Goal: Information Seeking & Learning: Learn about a topic

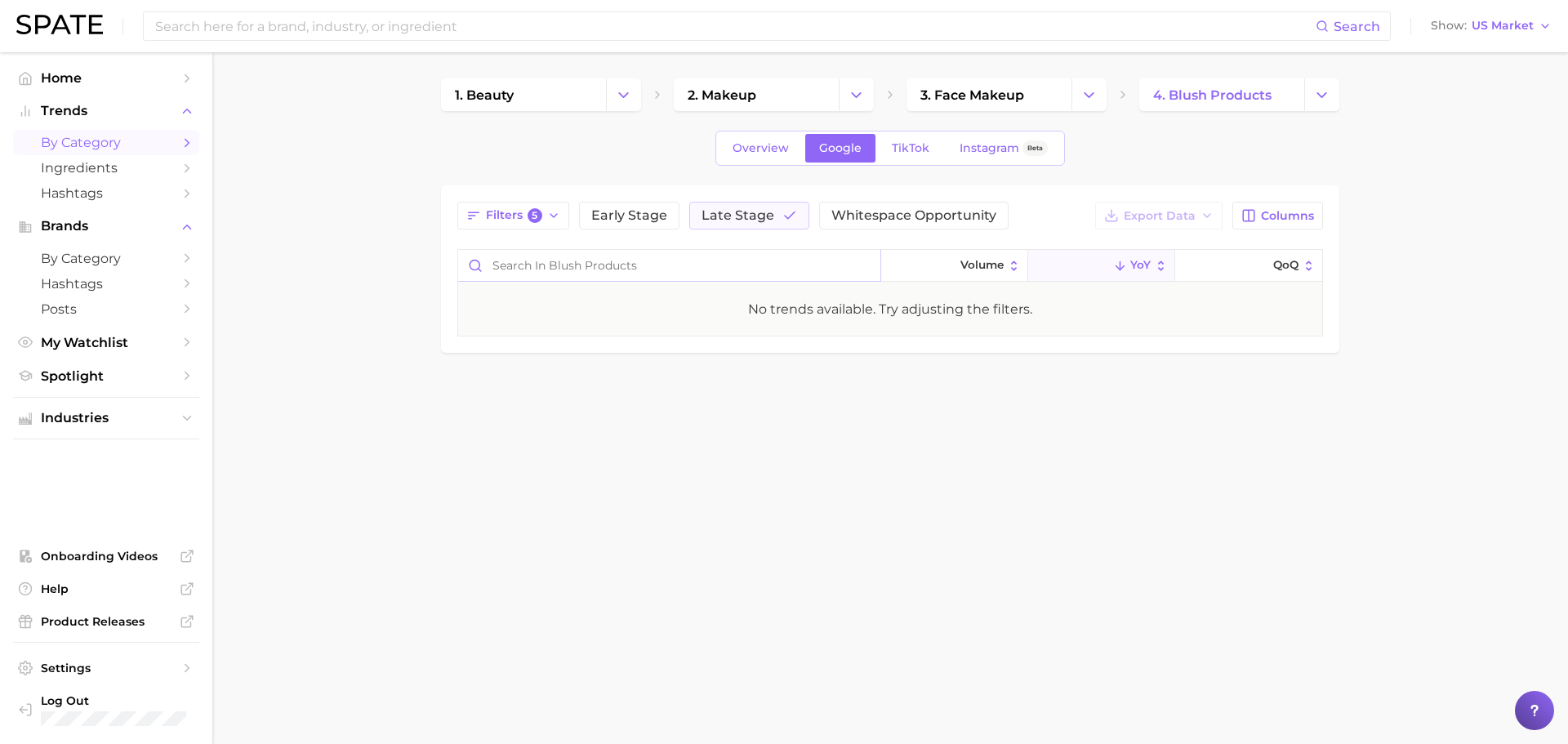
click at [727, 267] on input "Search in blush products" at bounding box center [669, 266] width 422 height 31
click at [762, 223] on span "Late Stage" at bounding box center [738, 215] width 73 height 13
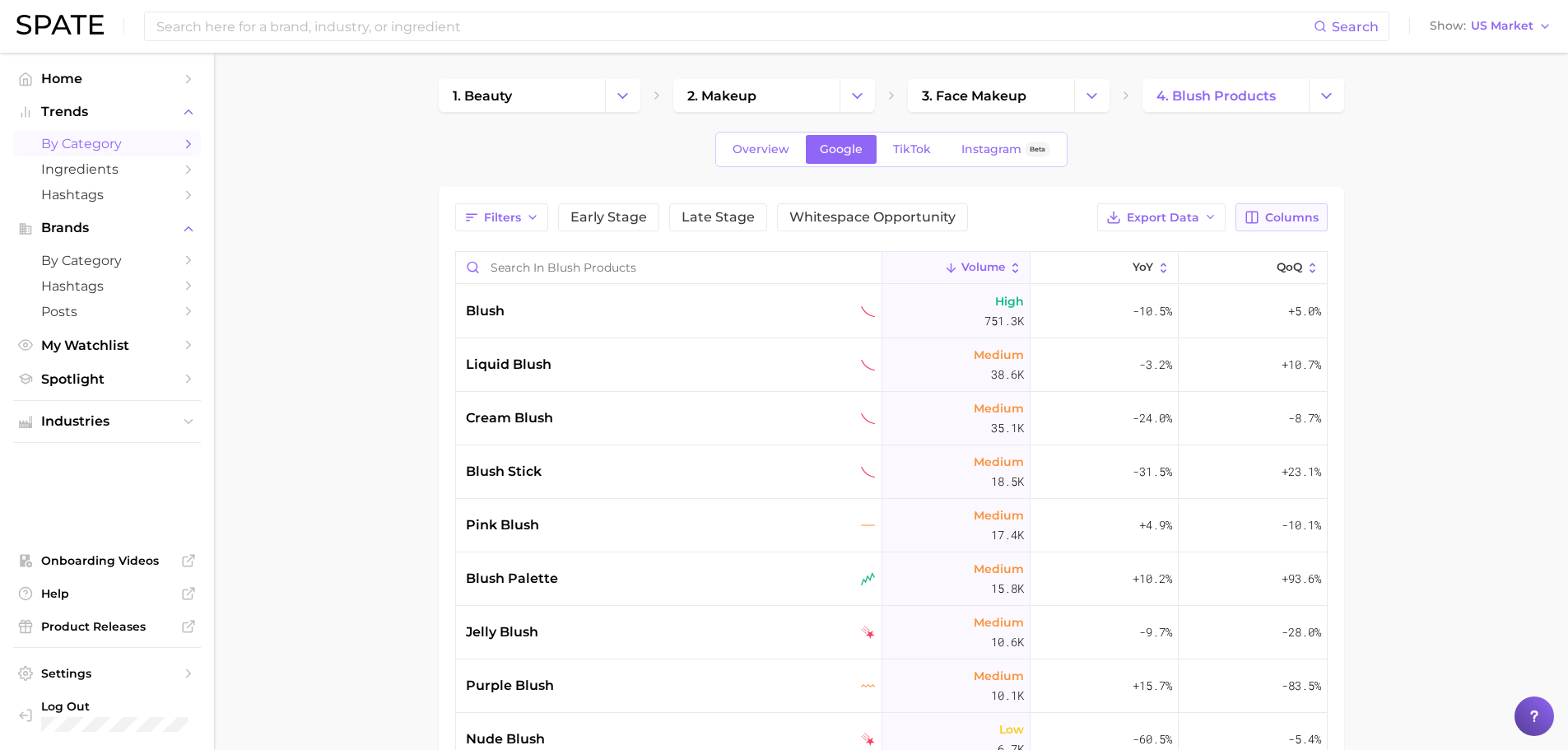
click at [1317, 227] on button "Columns" at bounding box center [1281, 217] width 92 height 28
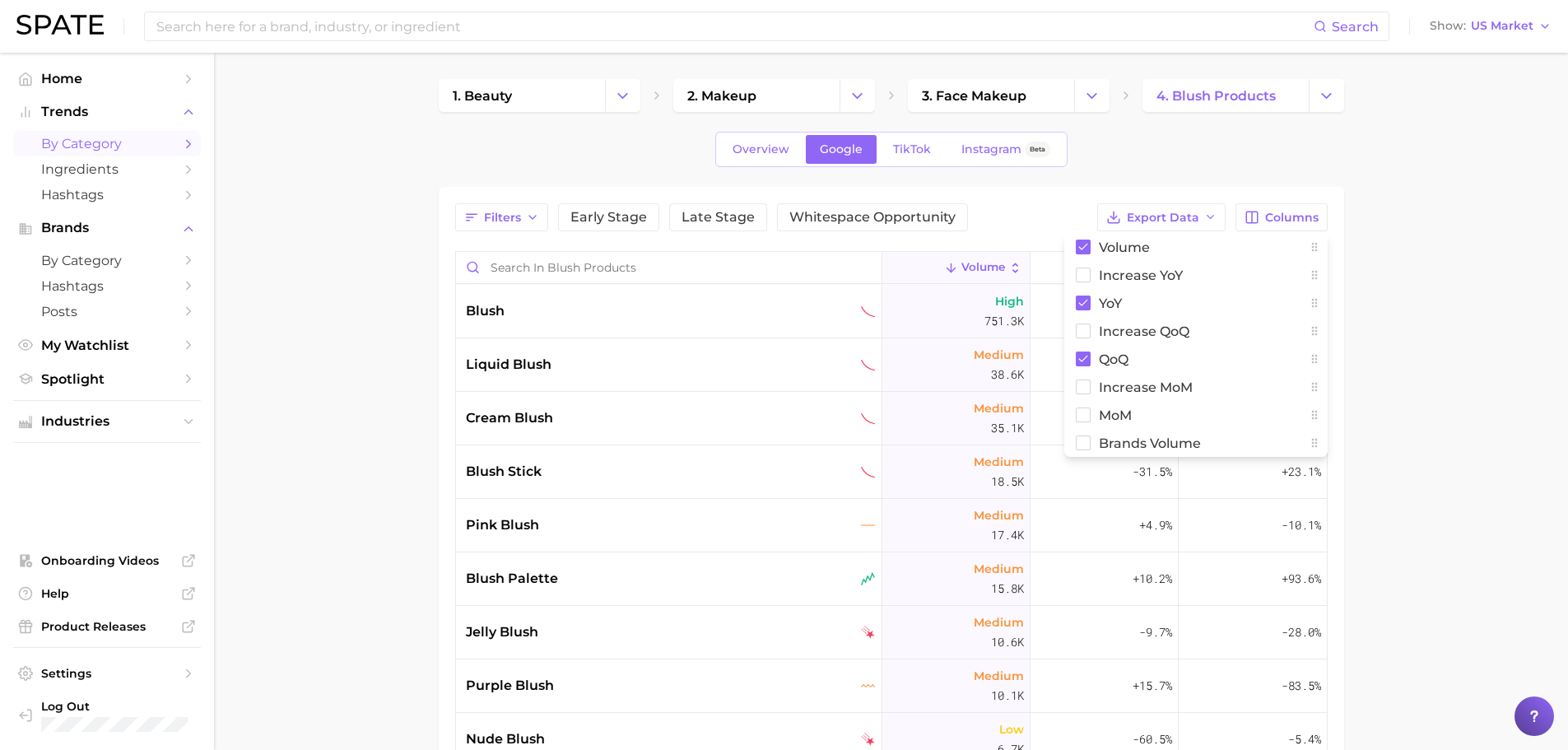
click at [1389, 299] on main "1. beauty 2. makeup 3. face makeup 4. blush products Overview Google TikTok Ins…" at bounding box center [891, 577] width 1354 height 1048
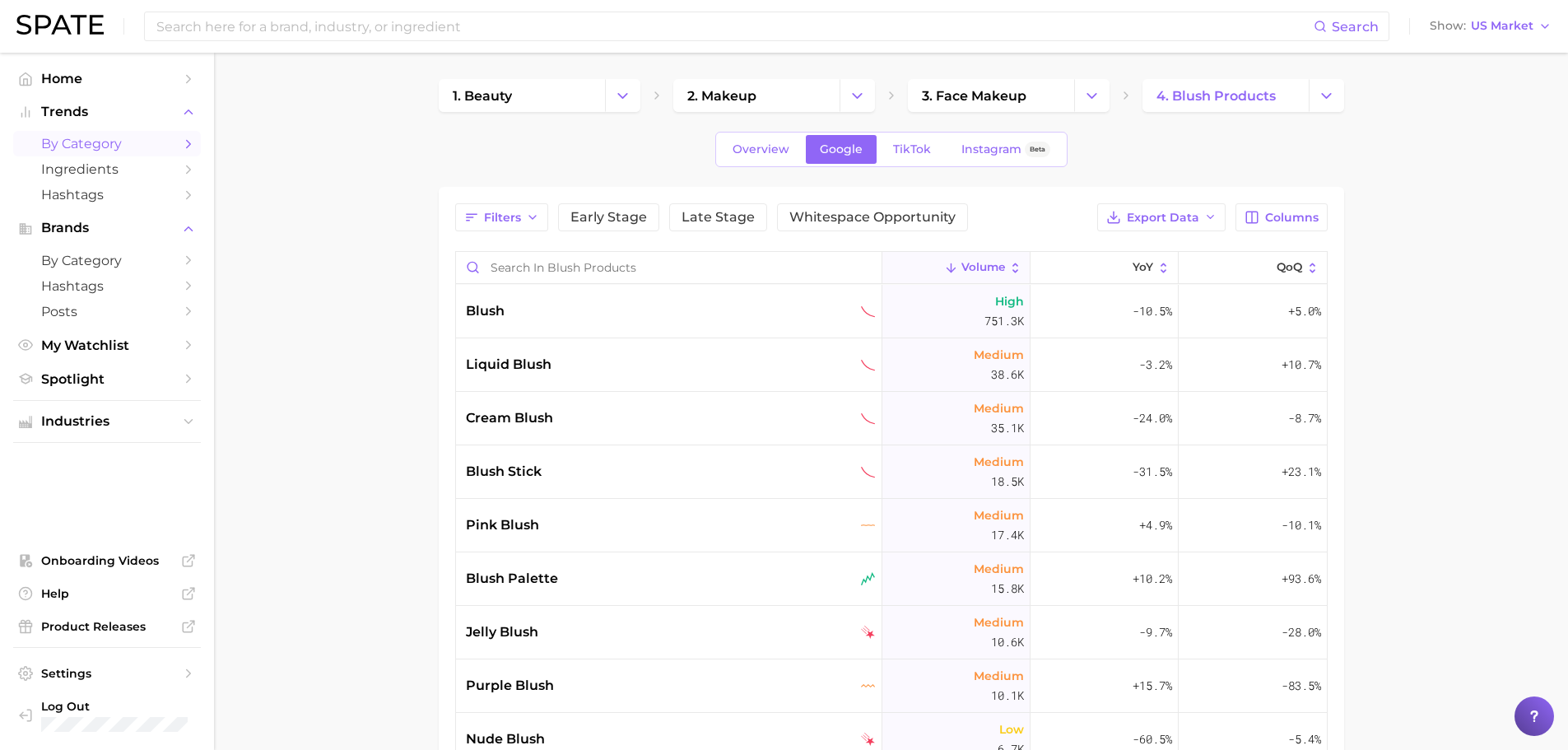
drag, startPoint x: 368, startPoint y: 247, endPoint x: 311, endPoint y: 222, distance: 62.2
click at [311, 222] on main "1. beauty 2. makeup 3. face makeup 4. blush products Overview Google TikTok Ins…" at bounding box center [891, 577] width 1354 height 1048
click at [1132, 223] on span "Export Data" at bounding box center [1163, 217] width 72 height 14
click at [1145, 276] on span "Time Series CSV" at bounding box center [1121, 277] width 96 height 14
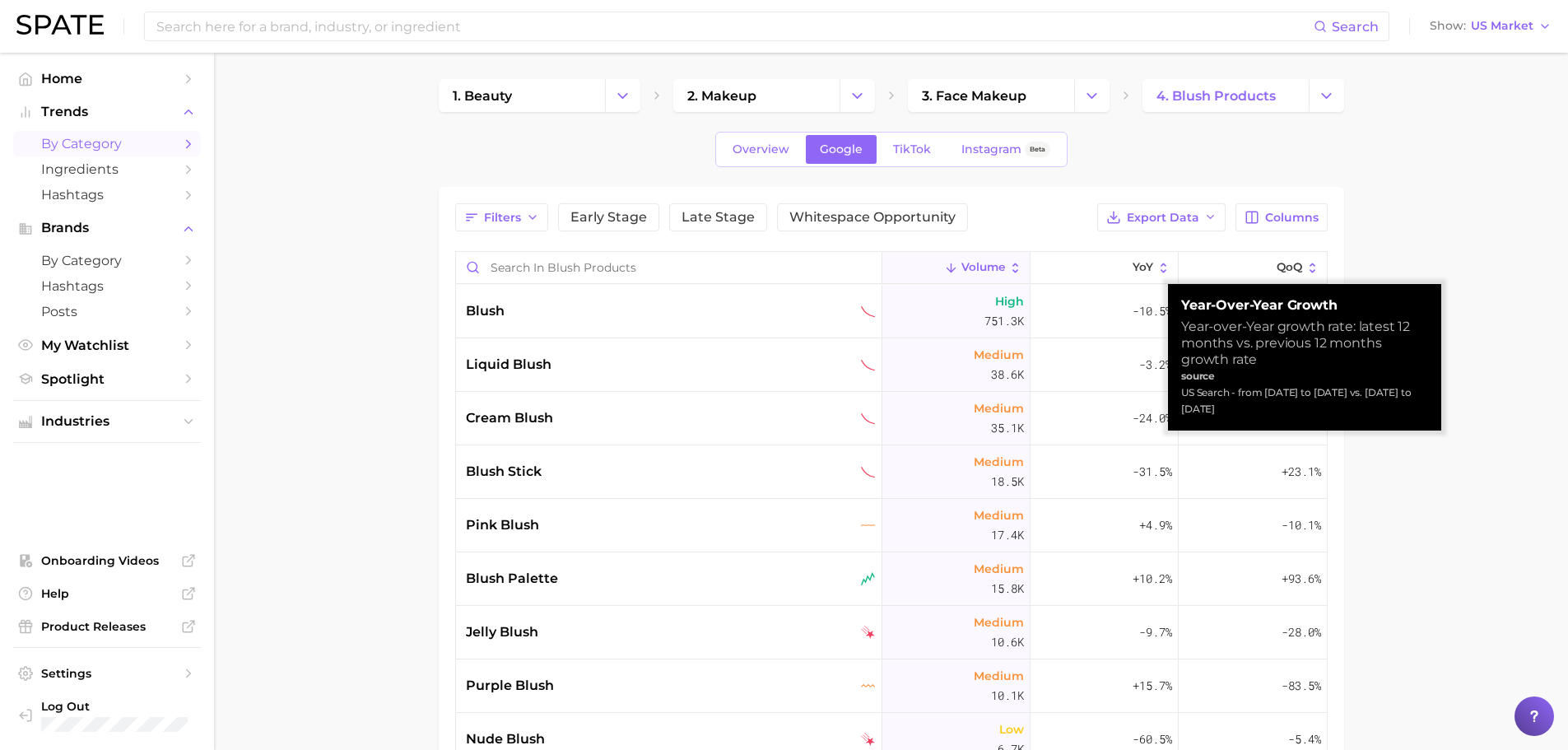
click at [1412, 235] on main "1. beauty 2. makeup 3. face makeup 4. blush products Overview Google TikTok Ins…" at bounding box center [891, 577] width 1354 height 1048
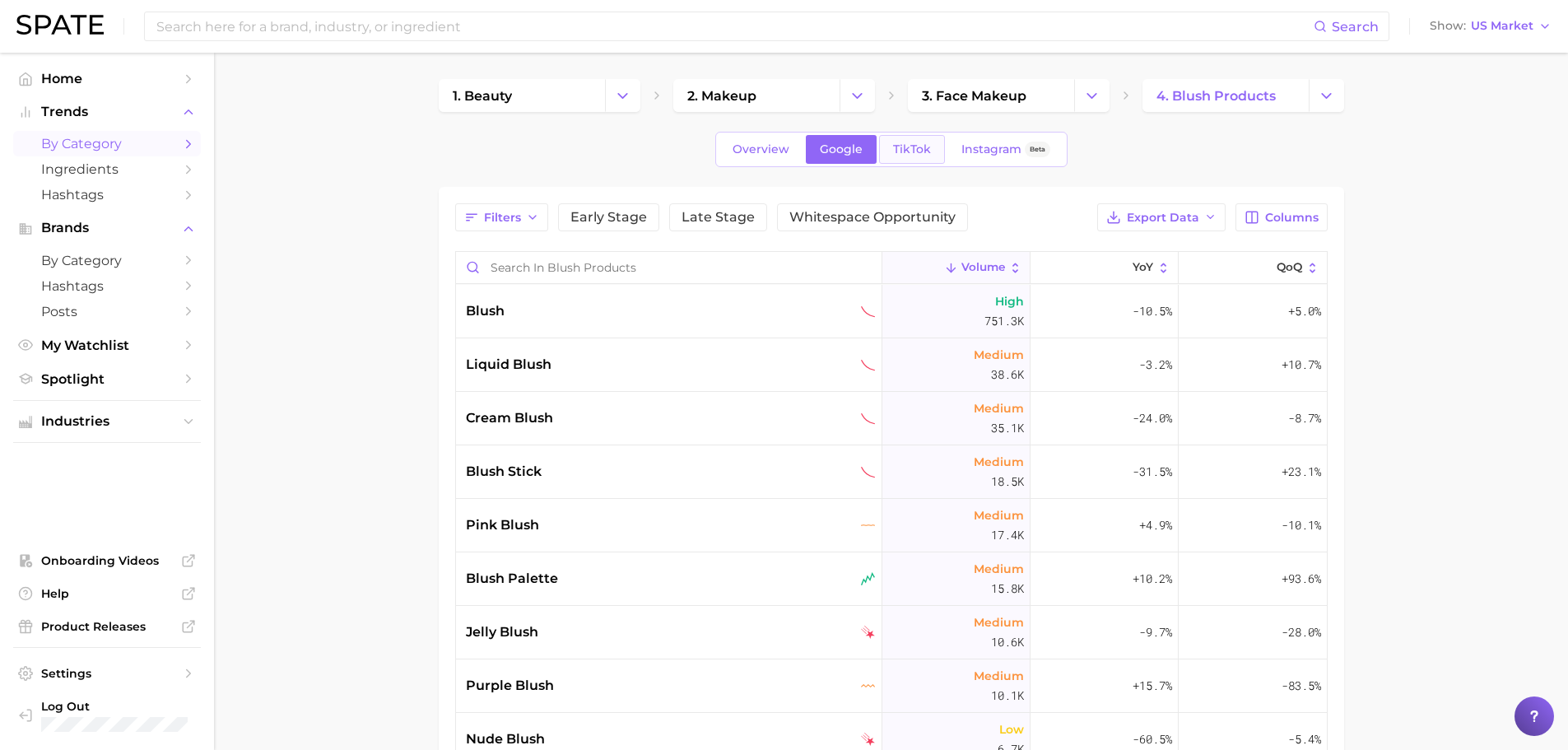
click at [908, 158] on link "TikTok" at bounding box center [912, 149] width 66 height 29
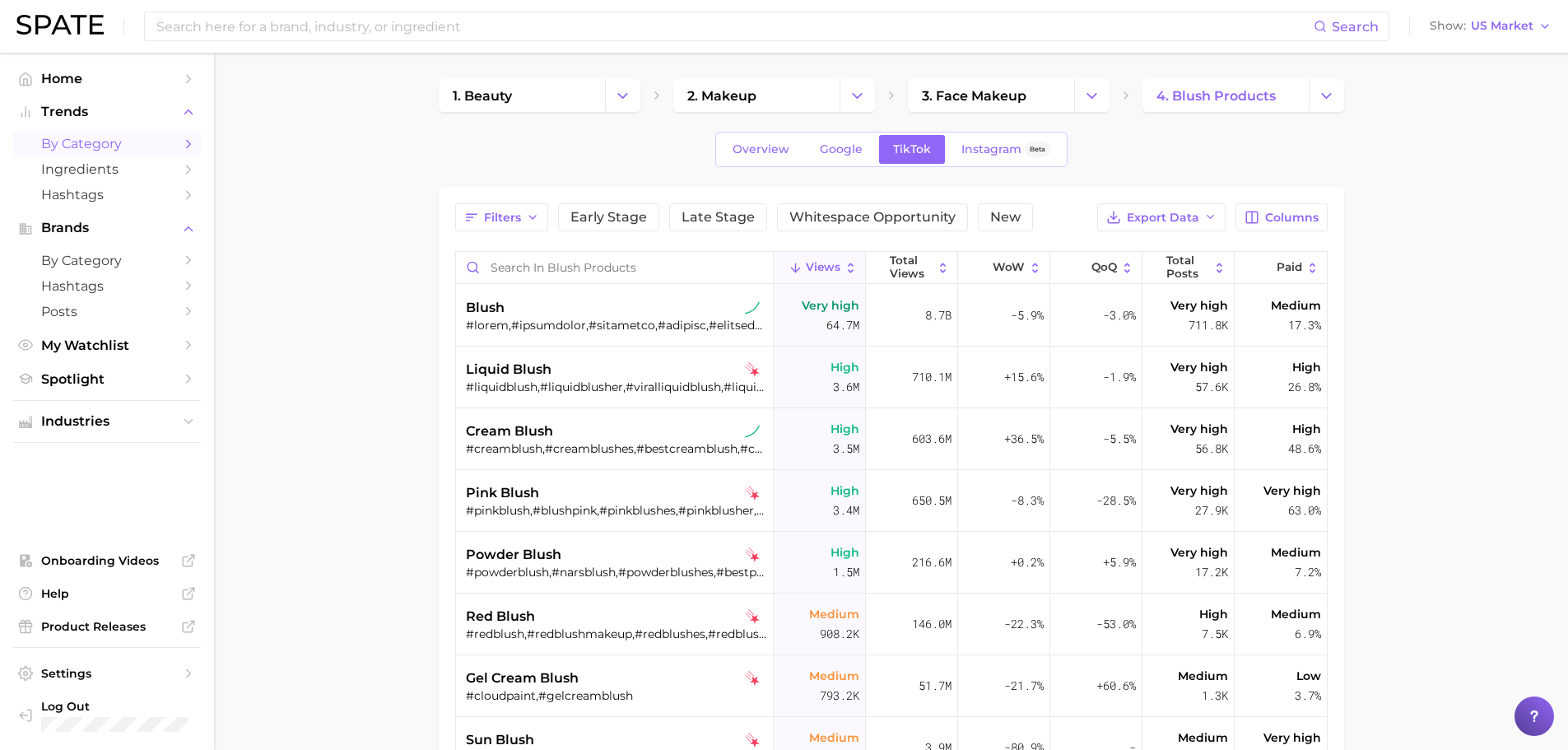
click at [846, 268] on icon at bounding box center [850, 268] width 14 height 14
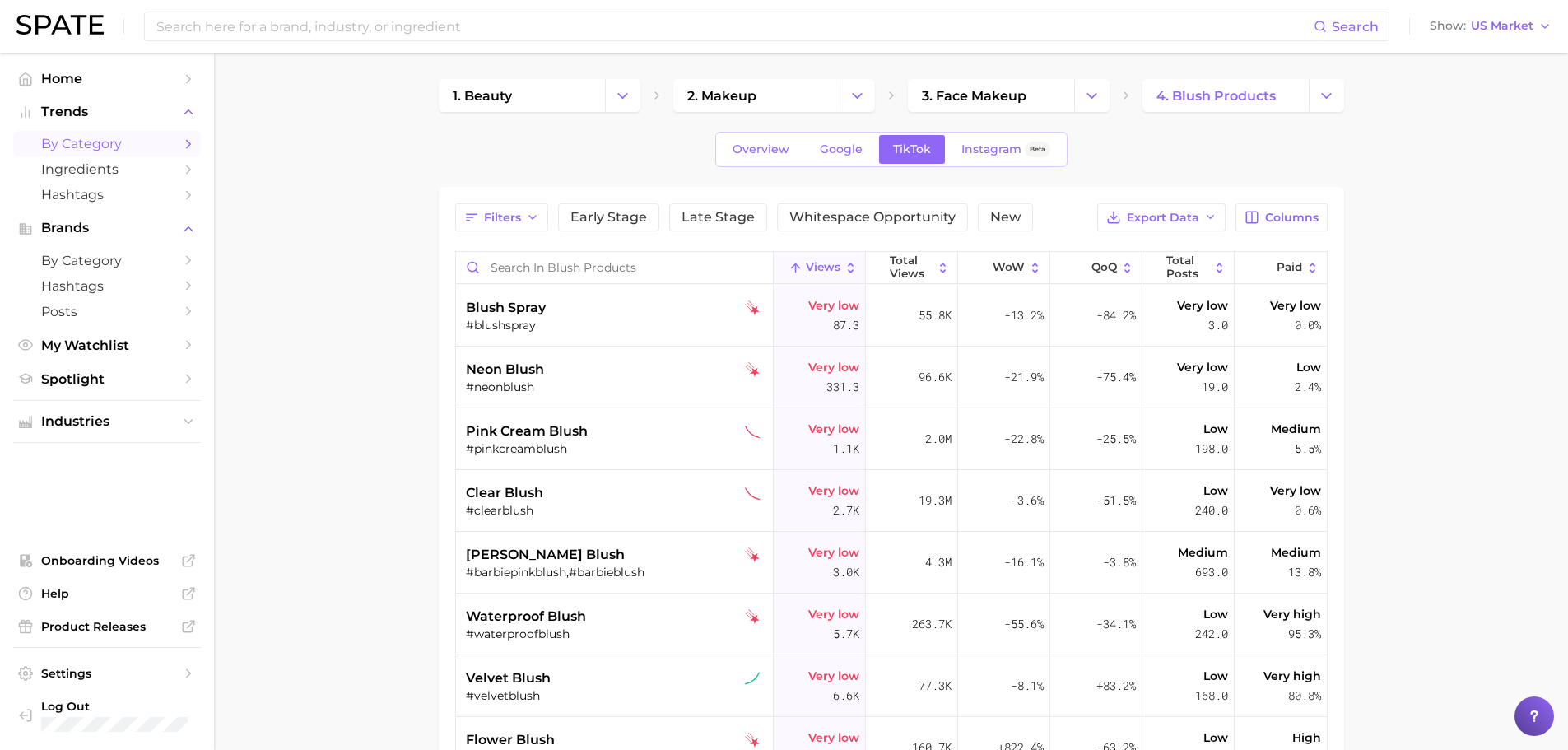
click at [829, 269] on span "Views" at bounding box center [823, 268] width 34 height 13
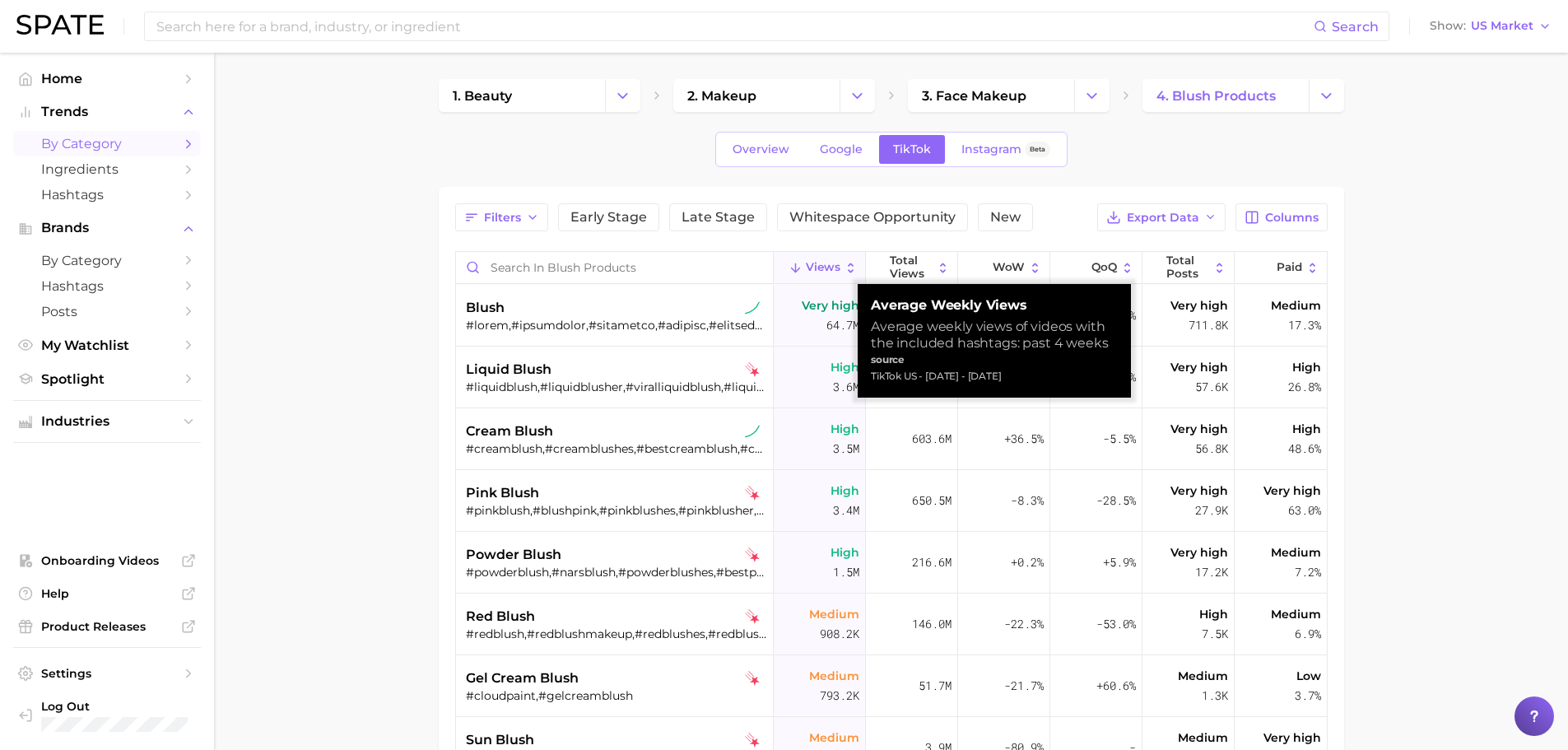
click at [829, 269] on span "Views" at bounding box center [823, 268] width 34 height 13
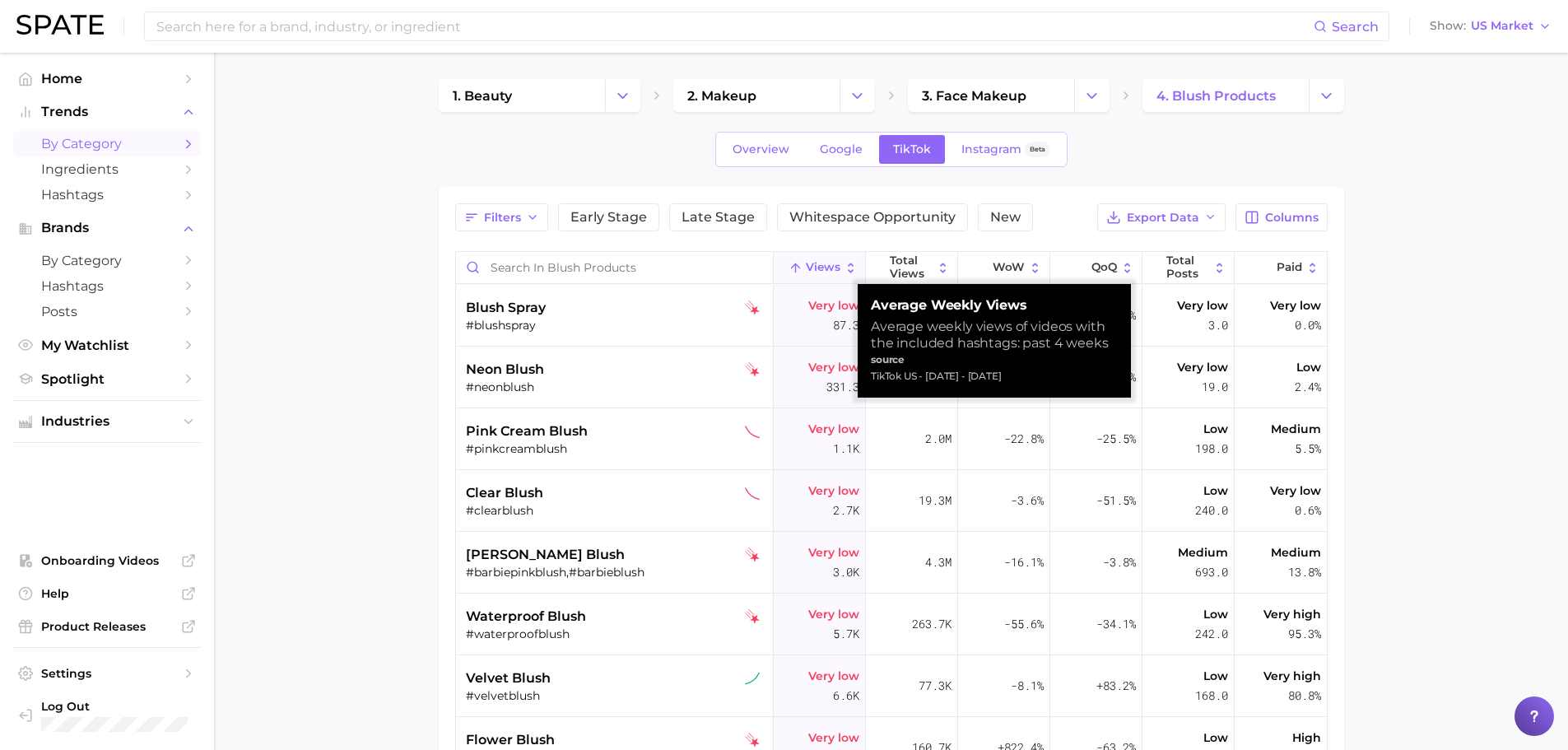
click at [829, 268] on span "Views" at bounding box center [823, 268] width 34 height 13
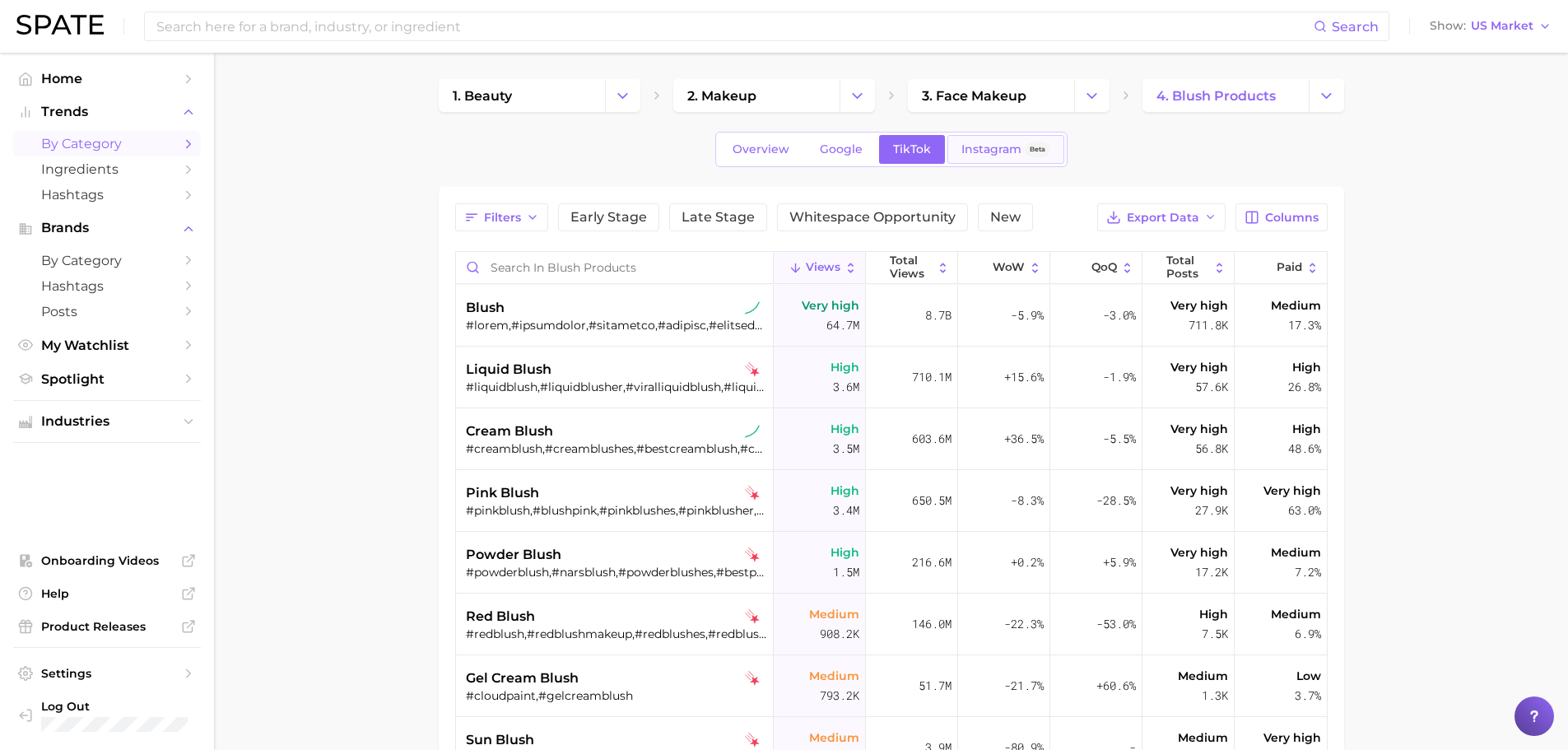
click at [962, 145] on span "Instagram" at bounding box center [991, 149] width 60 height 14
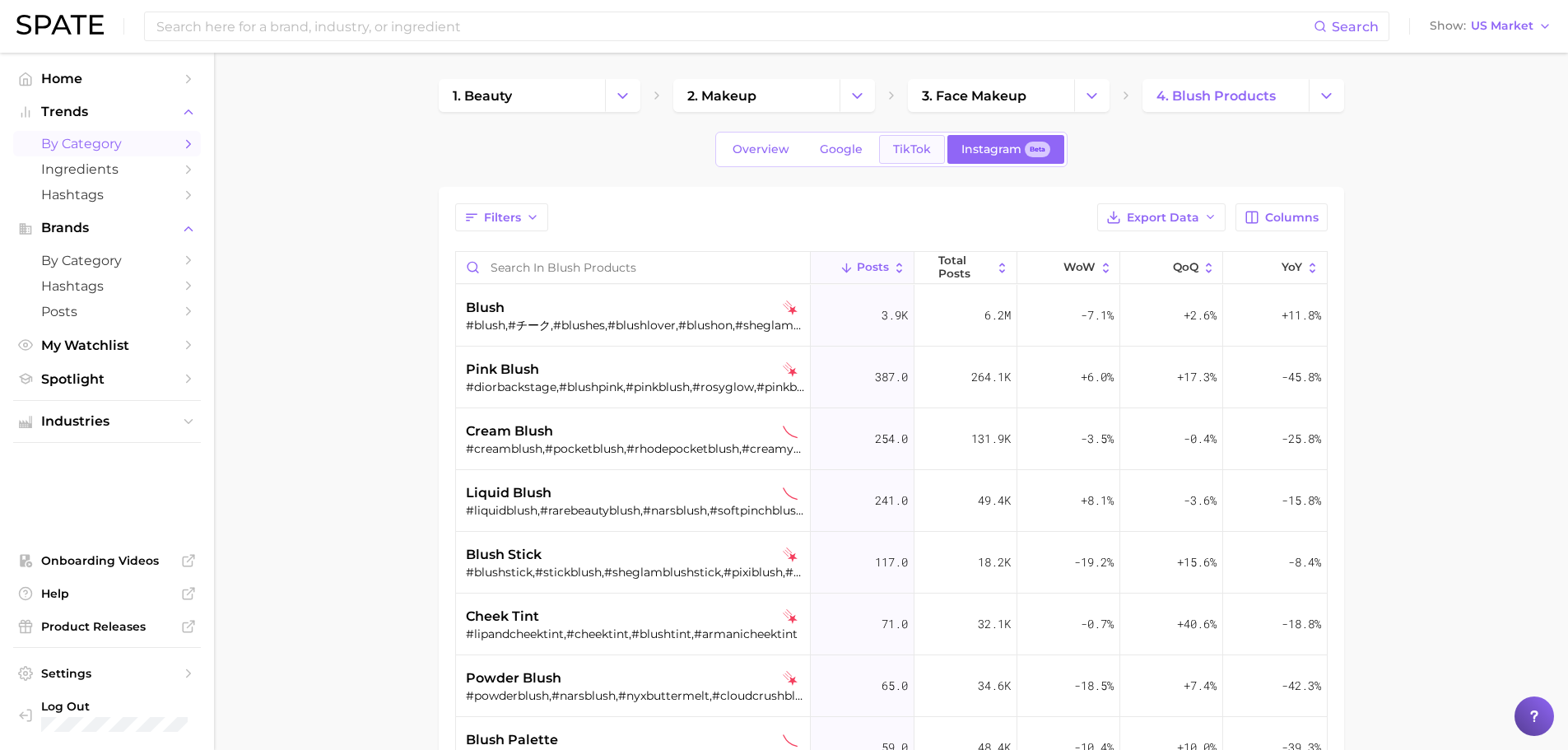
click at [917, 159] on link "TikTok" at bounding box center [912, 149] width 66 height 29
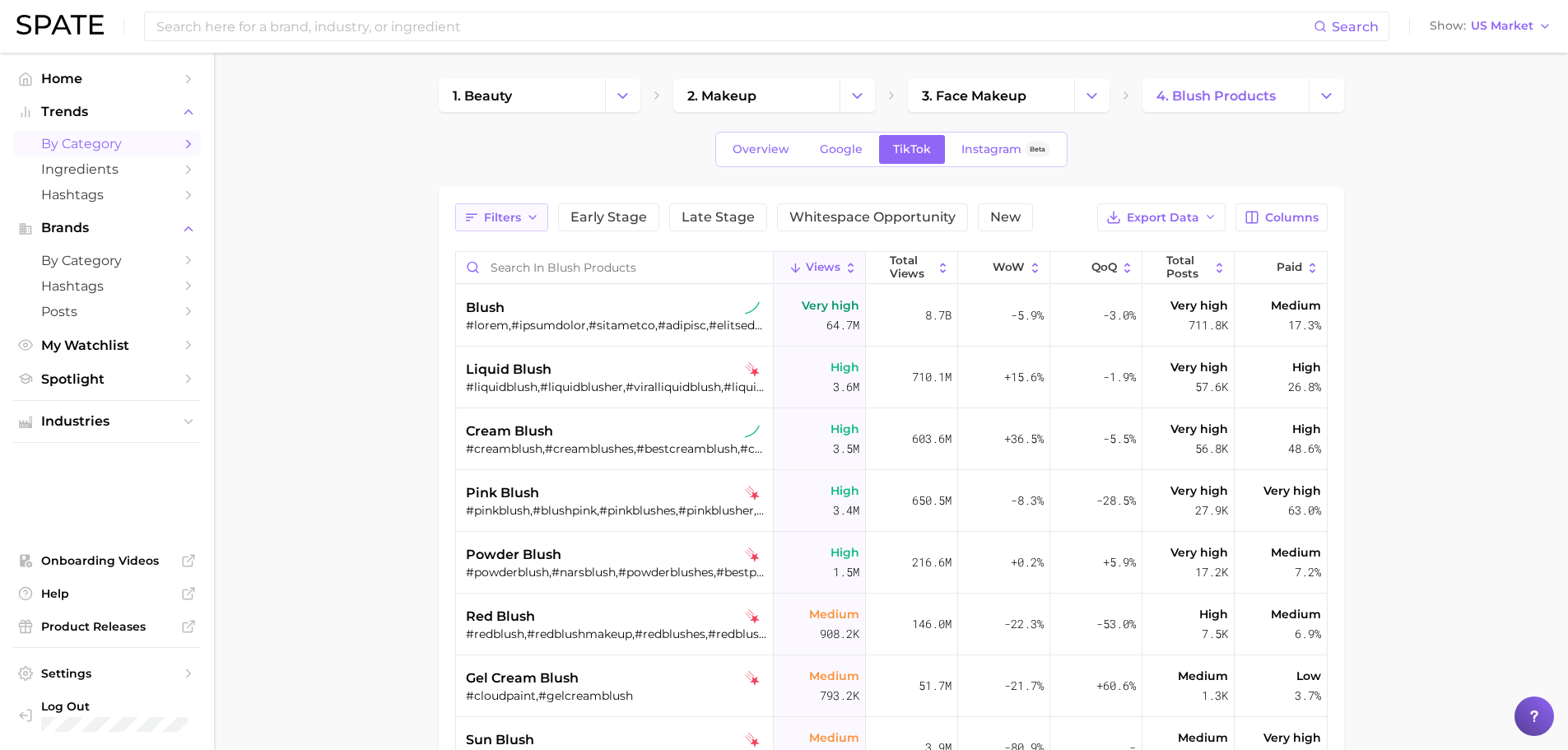
click at [515, 217] on span "Filters" at bounding box center [502, 217] width 37 height 14
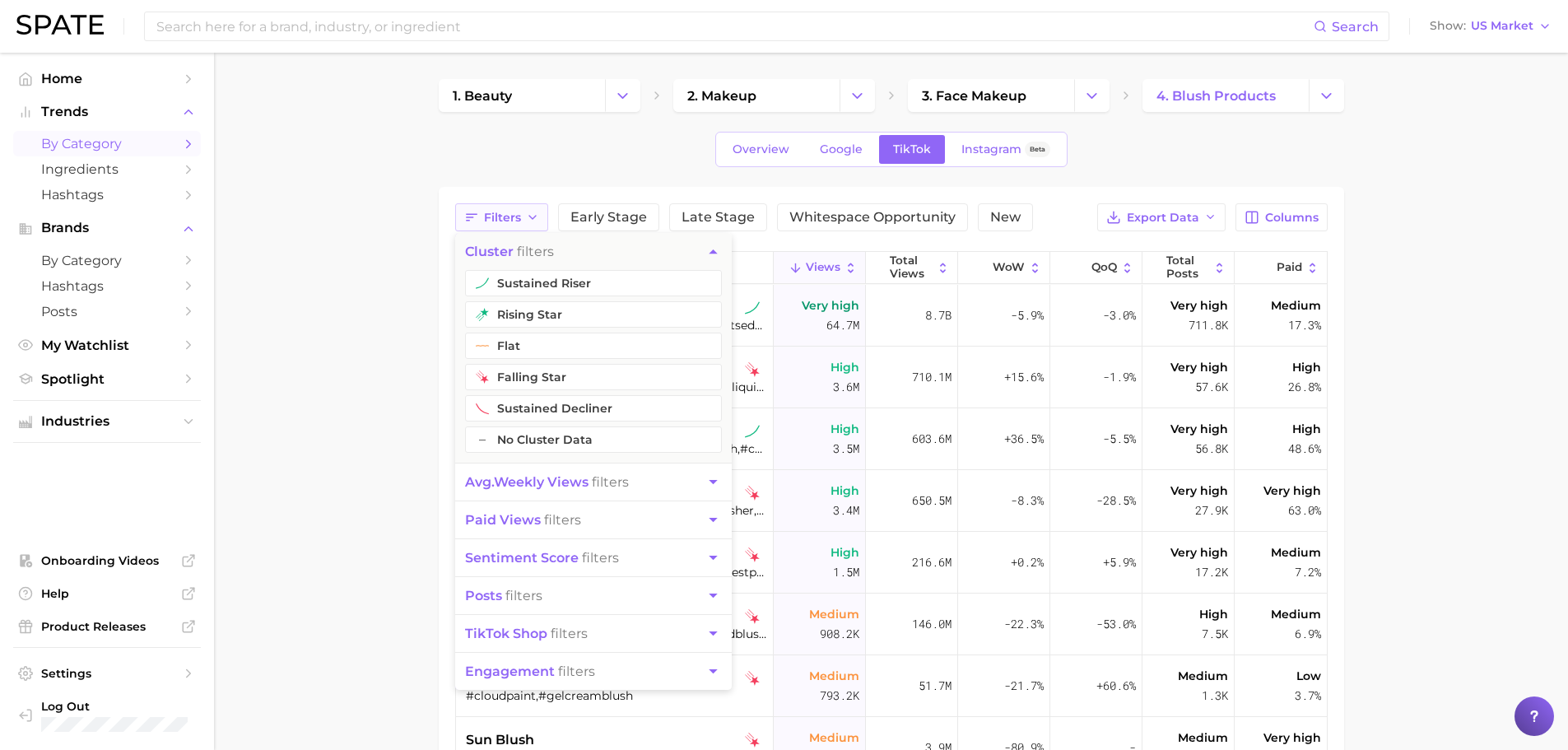
click at [514, 217] on span "Filters" at bounding box center [502, 217] width 37 height 14
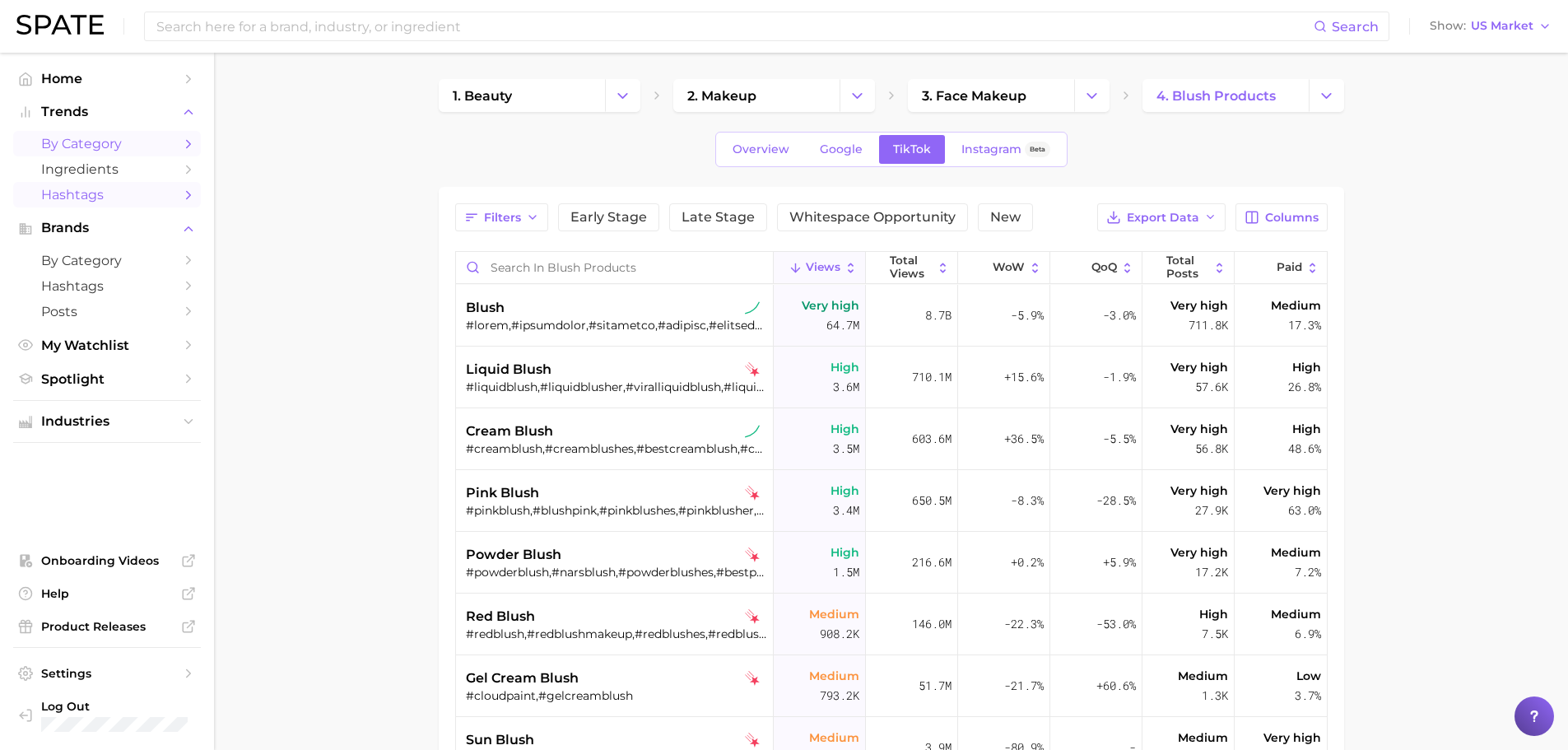
click at [64, 189] on span "Hashtags" at bounding box center [107, 195] width 132 height 16
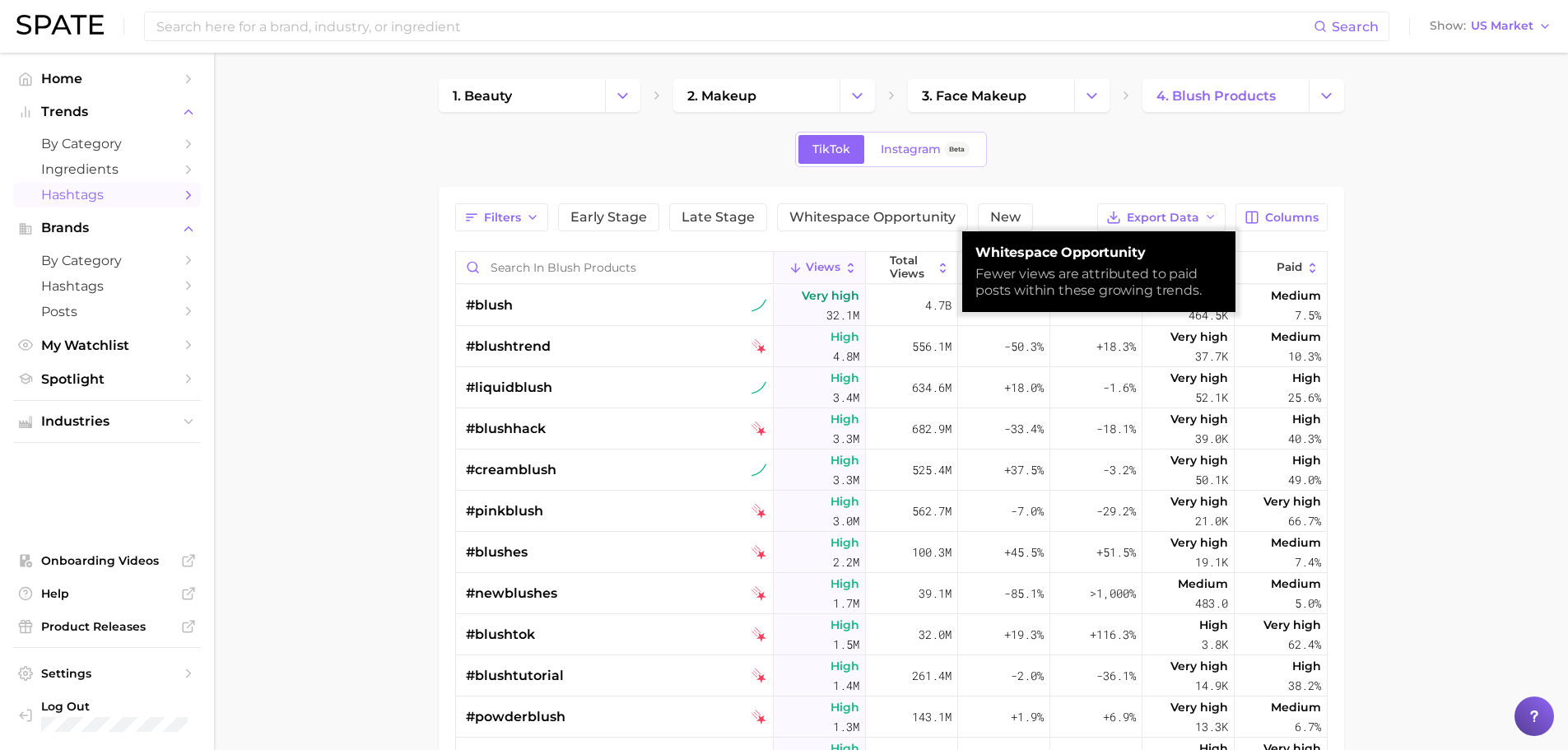
click at [813, 265] on span "Views" at bounding box center [823, 268] width 34 height 13
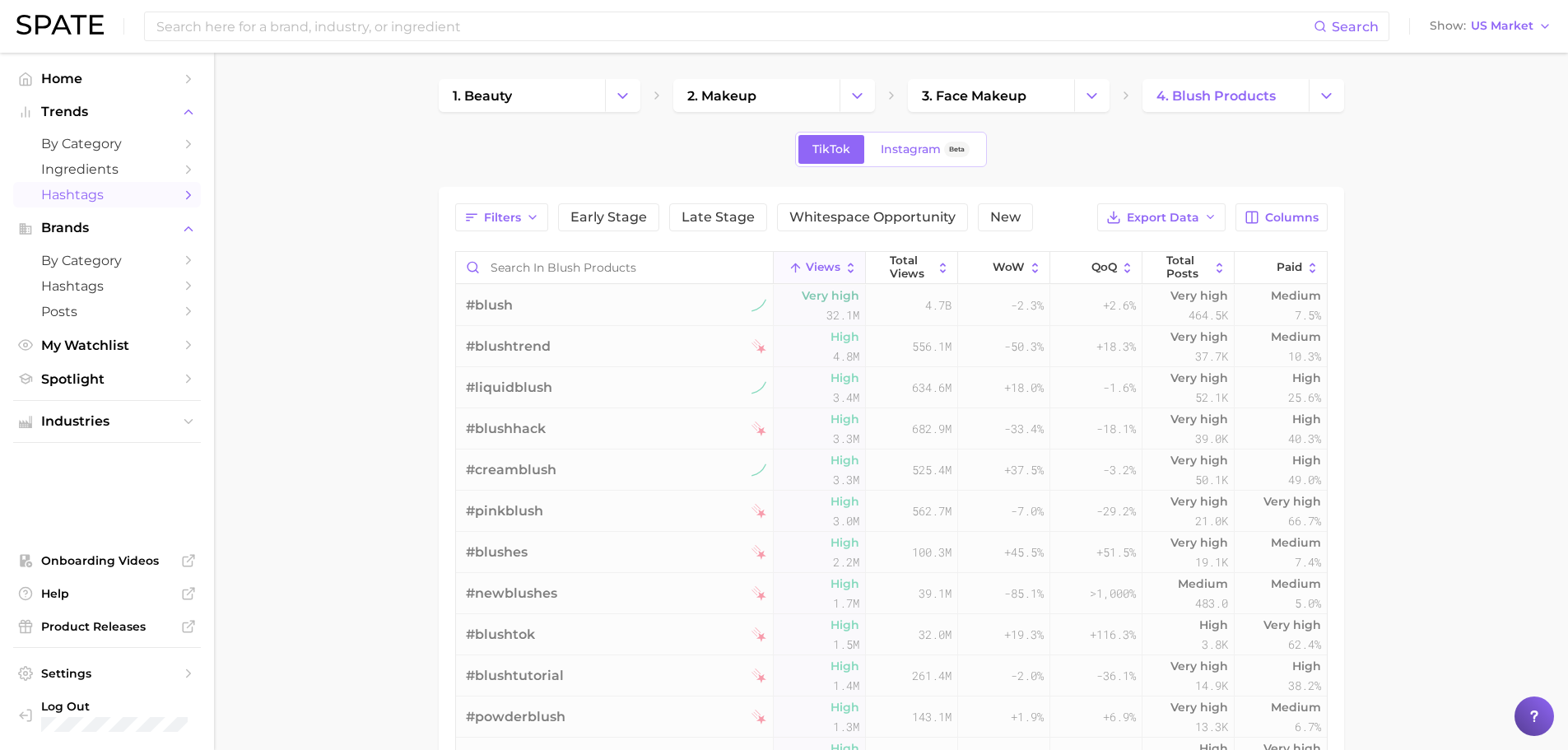
click at [813, 265] on span "Views" at bounding box center [823, 268] width 34 height 13
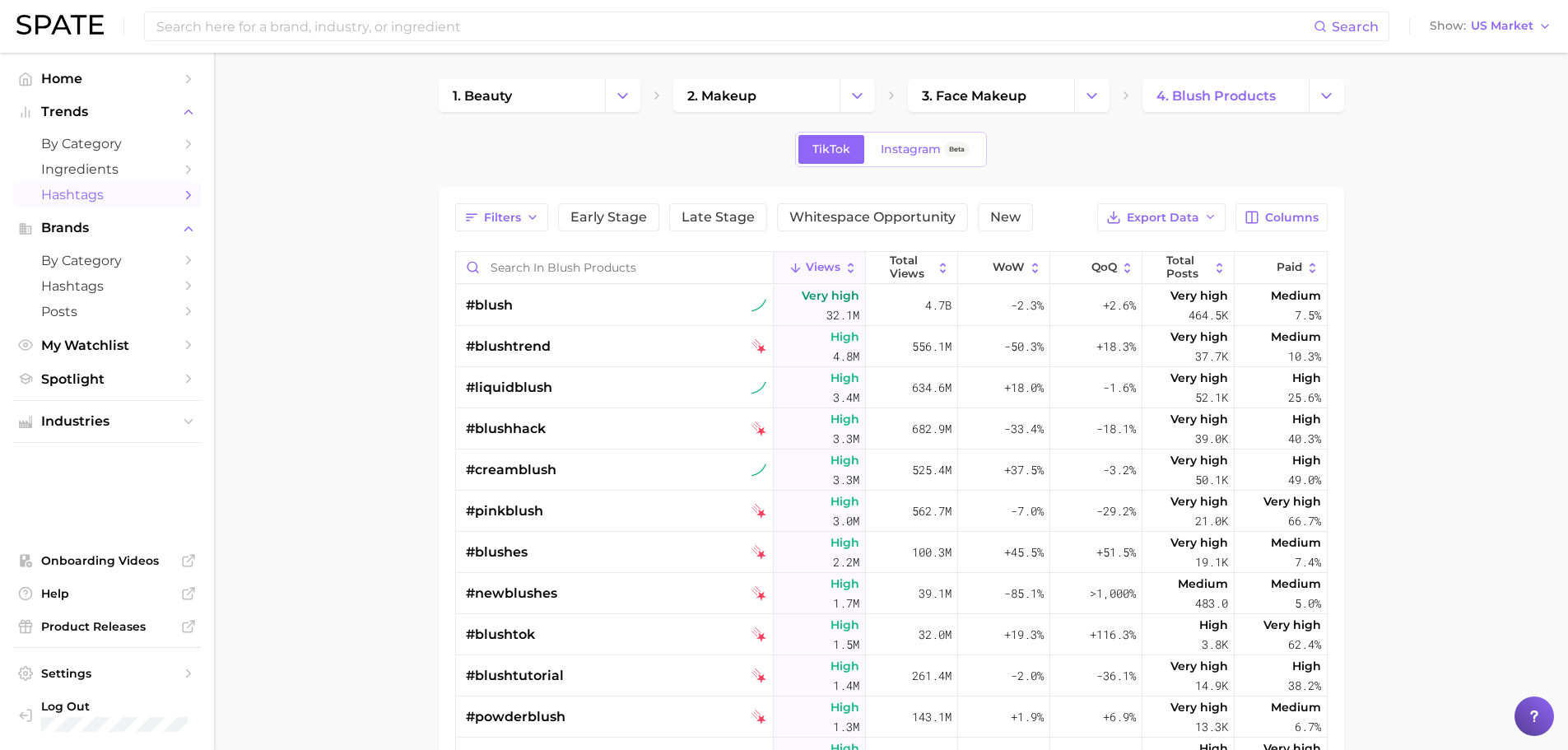
click at [304, 407] on main "1. beauty 2. makeup 3. face makeup 4. blush products TikTok Instagram Beta Filt…" at bounding box center [891, 577] width 1354 height 1048
click at [1248, 227] on button "Columns" at bounding box center [1281, 217] width 92 height 28
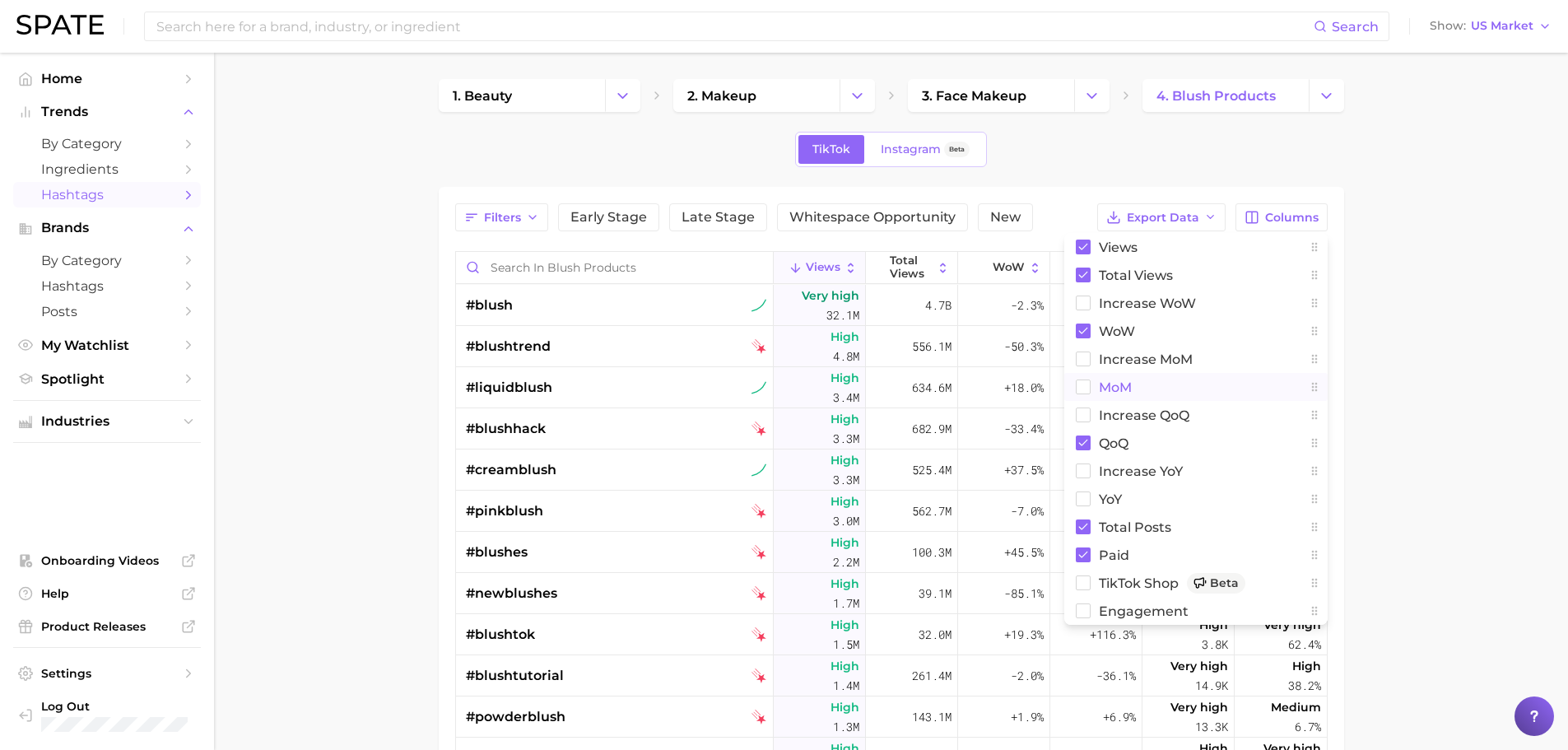
click at [1084, 387] on rect at bounding box center [1082, 387] width 14 height 14
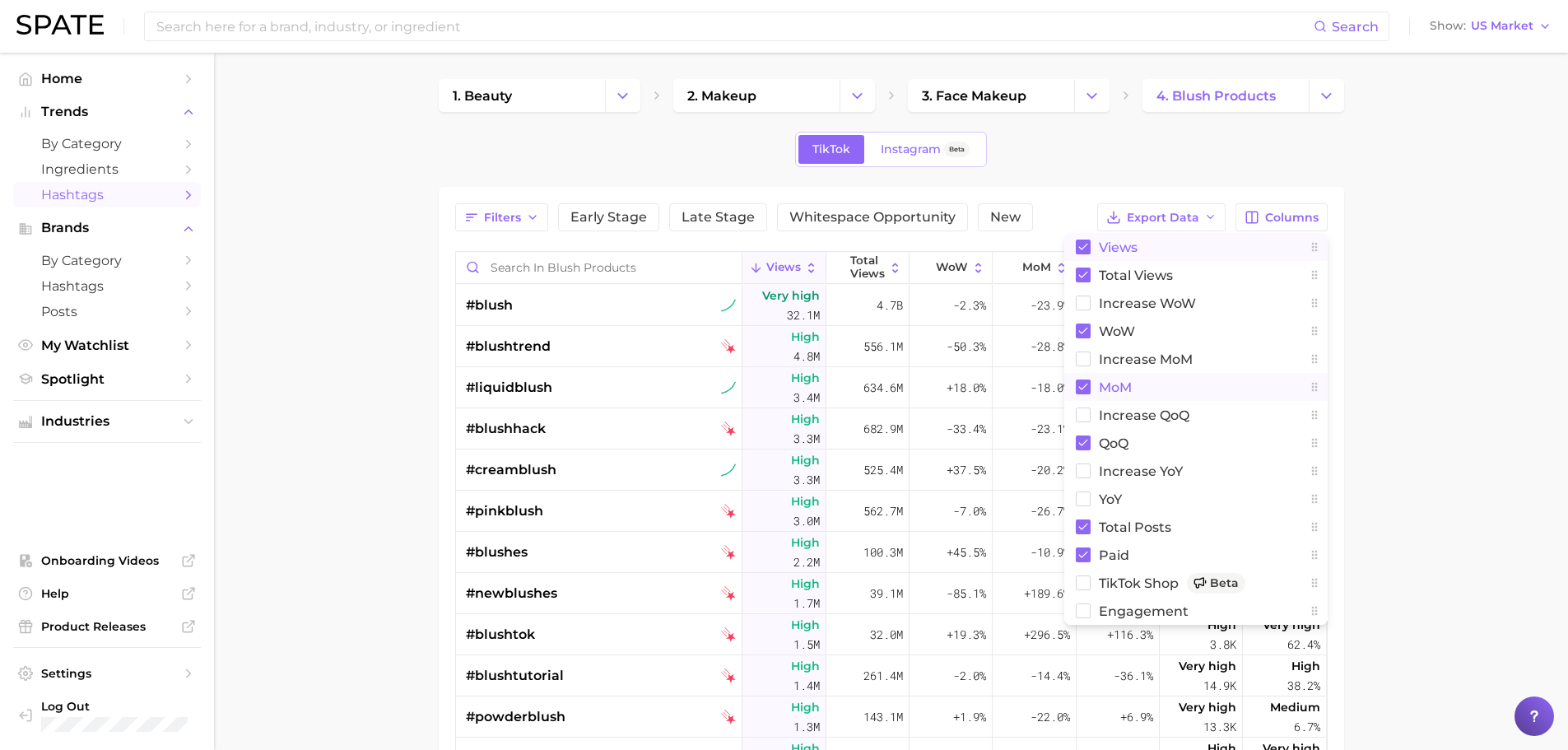
click at [1078, 248] on icon at bounding box center [1083, 247] width 15 height 15
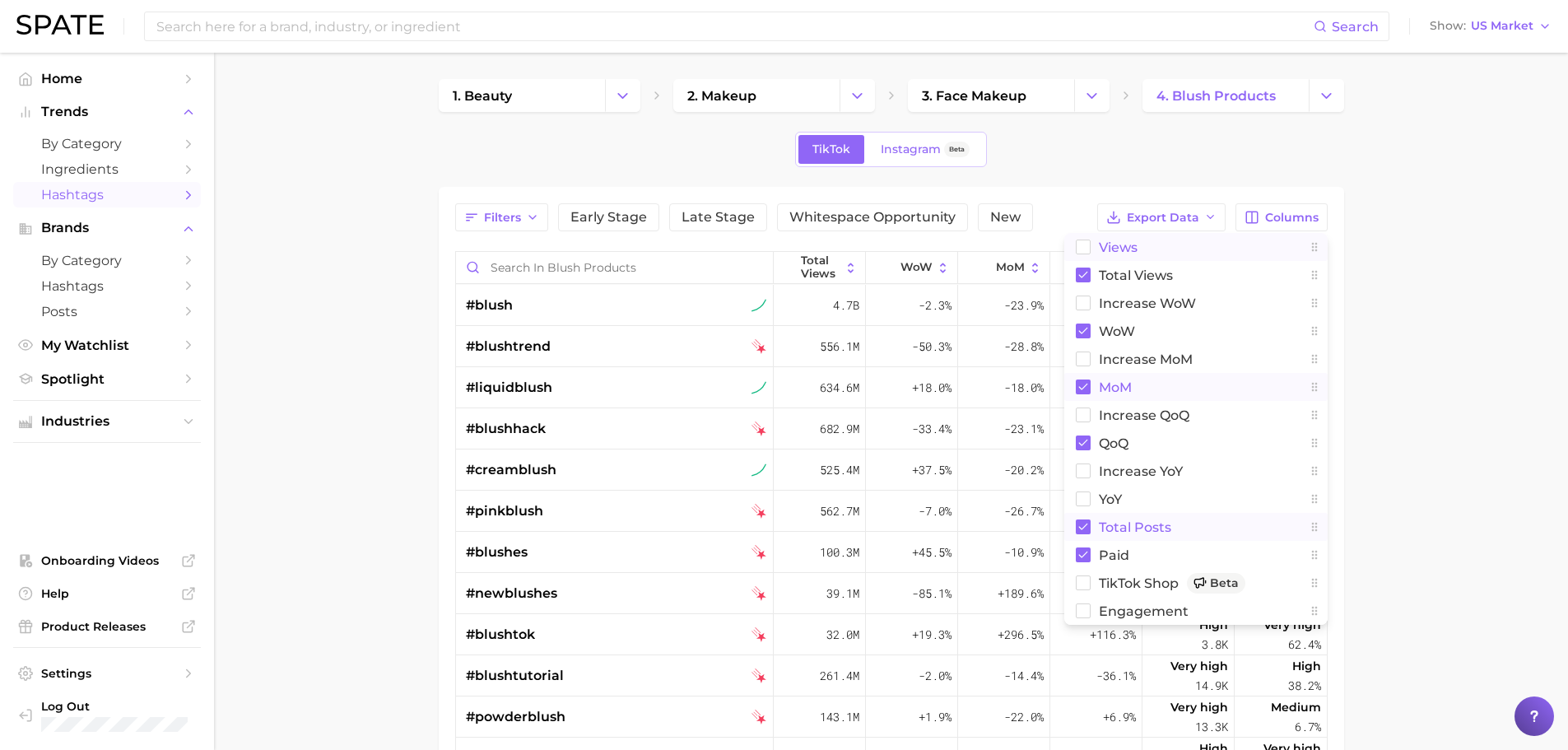
click at [1085, 528] on rect at bounding box center [1083, 527] width 15 height 15
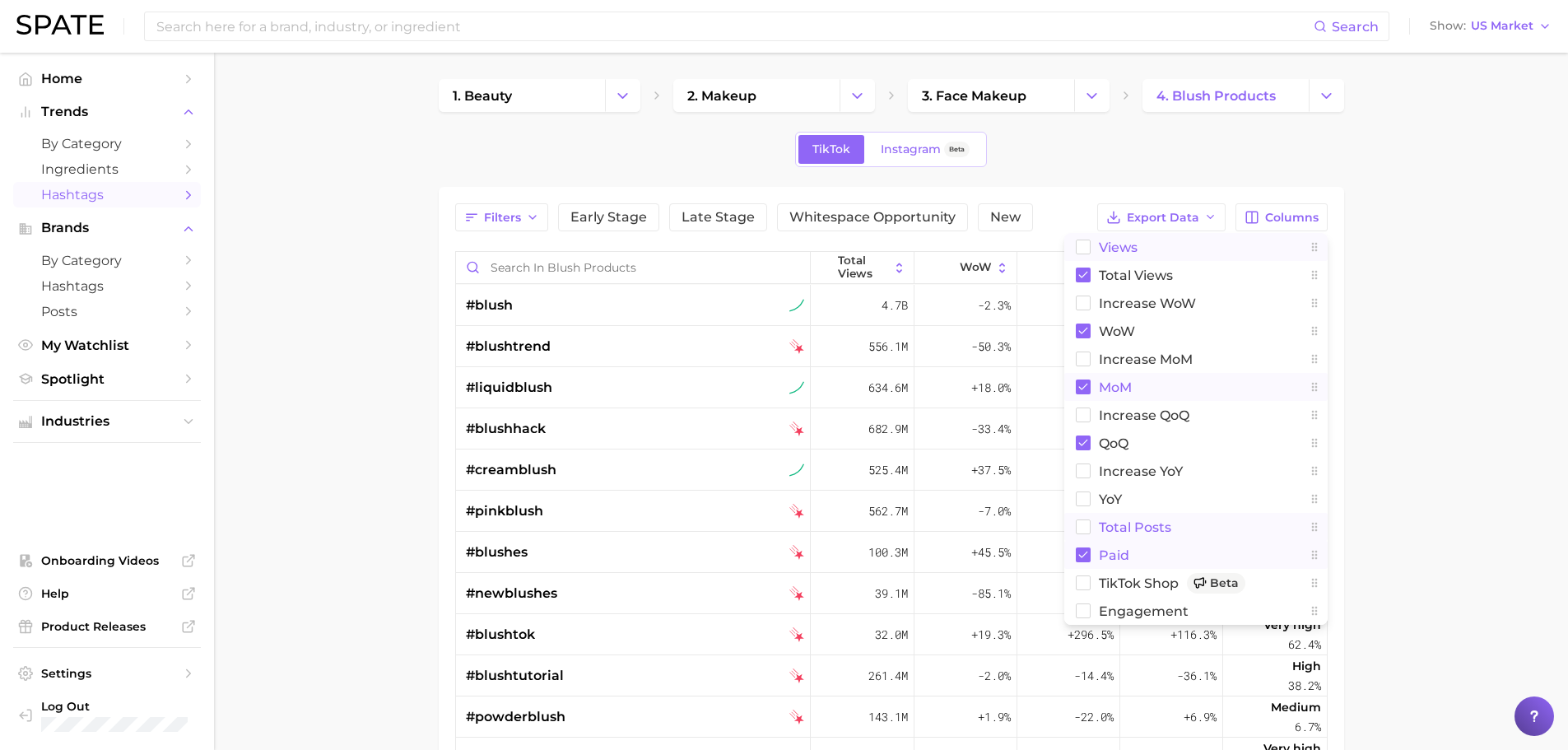
click at [1084, 555] on icon at bounding box center [1083, 554] width 9 height 6
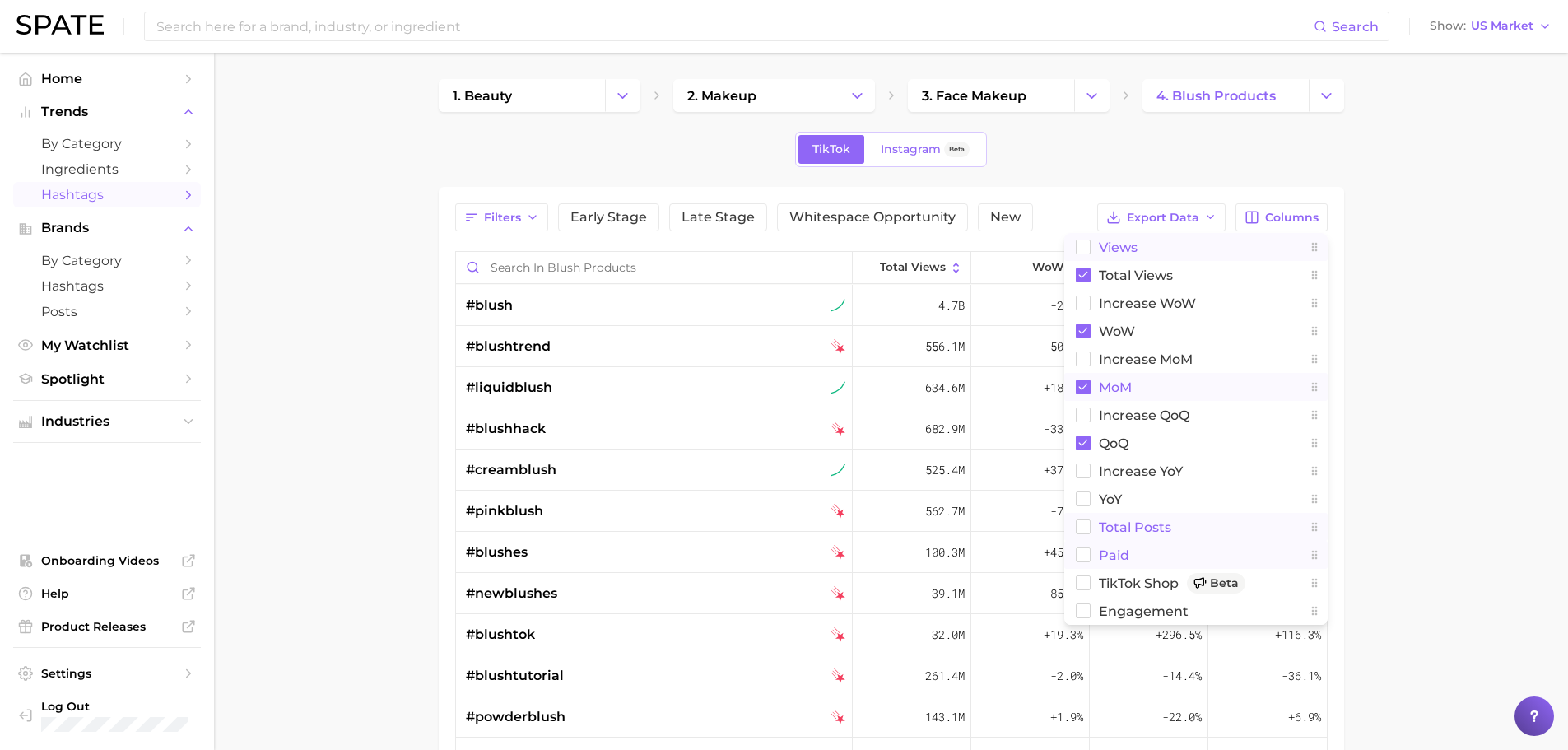
click at [1085, 555] on rect at bounding box center [1082, 555] width 14 height 14
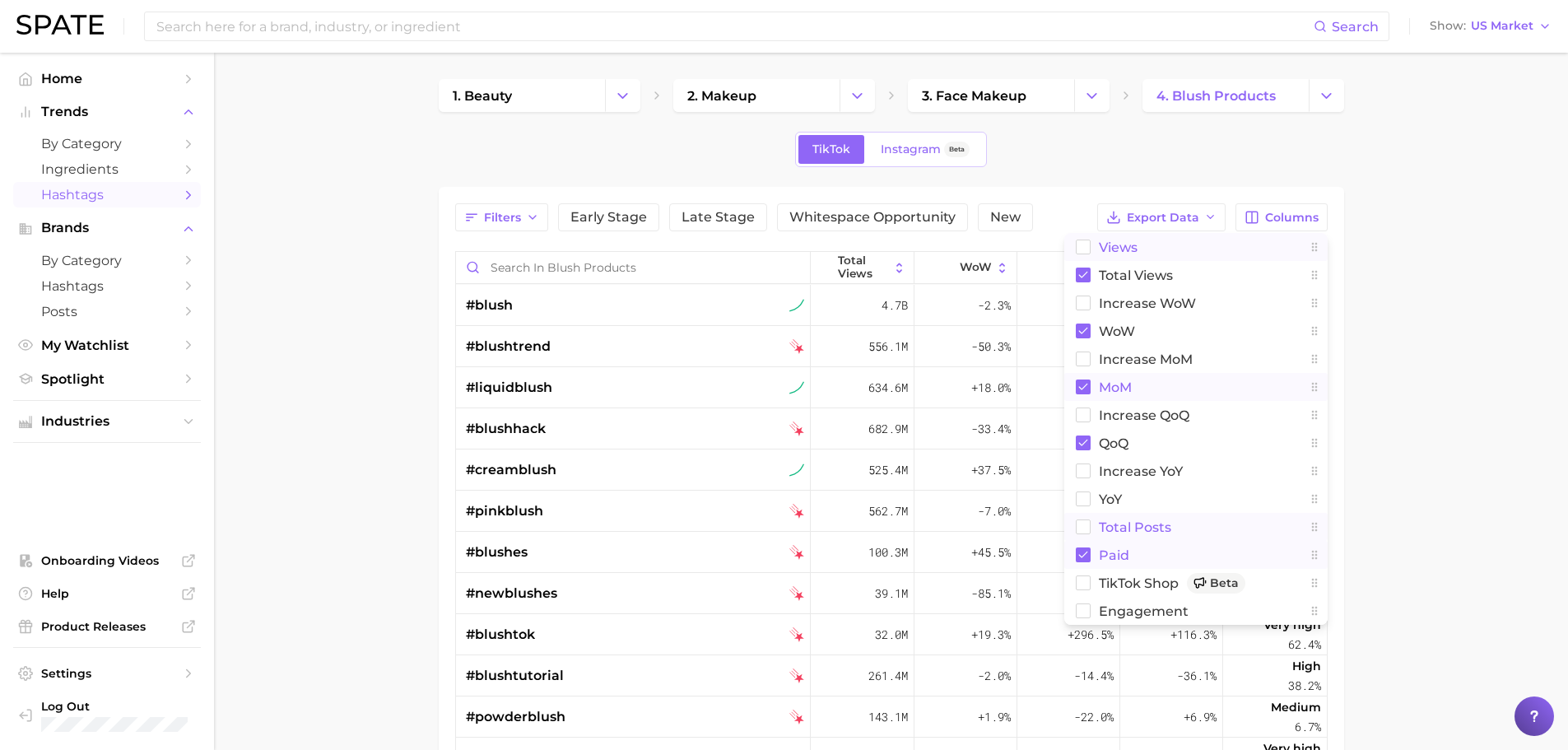
click at [1470, 511] on main "1. beauty 2. makeup 3. face makeup 4. blush products TikTok Instagram Beta Filt…" at bounding box center [891, 577] width 1354 height 1048
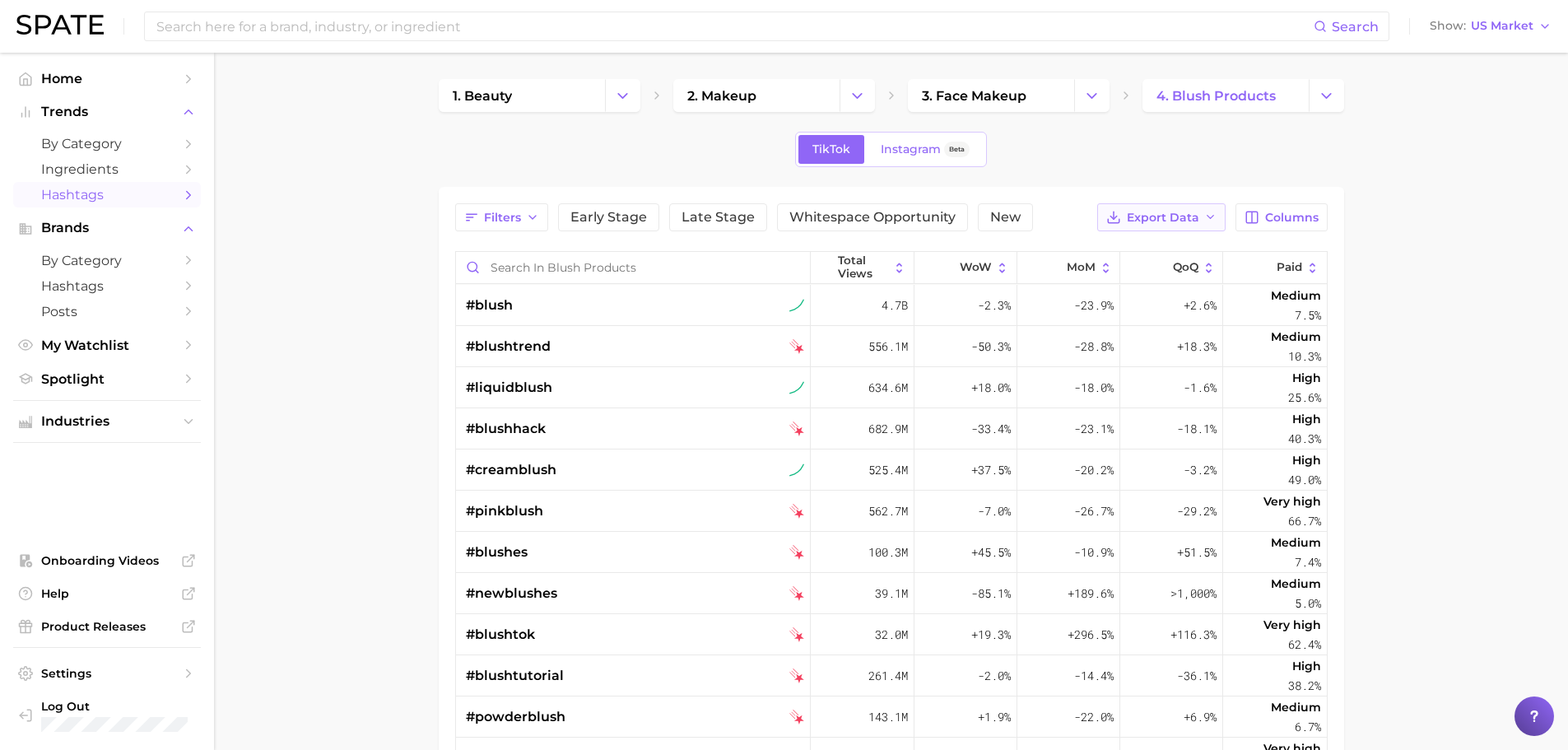
drag, startPoint x: 1126, startPoint y: 217, endPoint x: 1121, endPoint y: 227, distance: 11.2
click at [1126, 222] on button "Export Data" at bounding box center [1161, 217] width 129 height 28
click at [1098, 252] on span "Table Data CSV" at bounding box center [1119, 248] width 91 height 14
click at [1266, 217] on span "Columns" at bounding box center [1292, 217] width 54 height 14
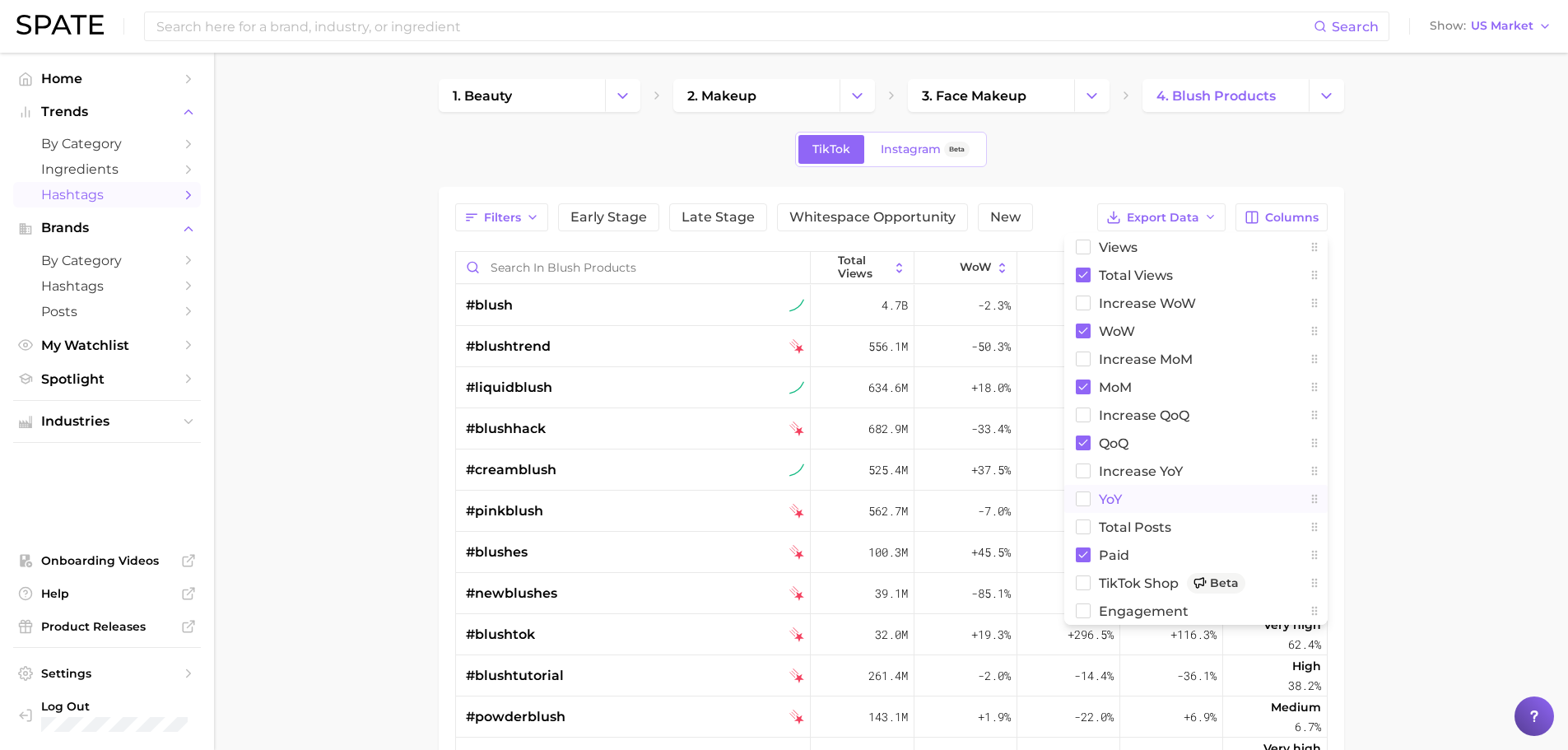
click at [1085, 494] on rect at bounding box center [1082, 499] width 14 height 14
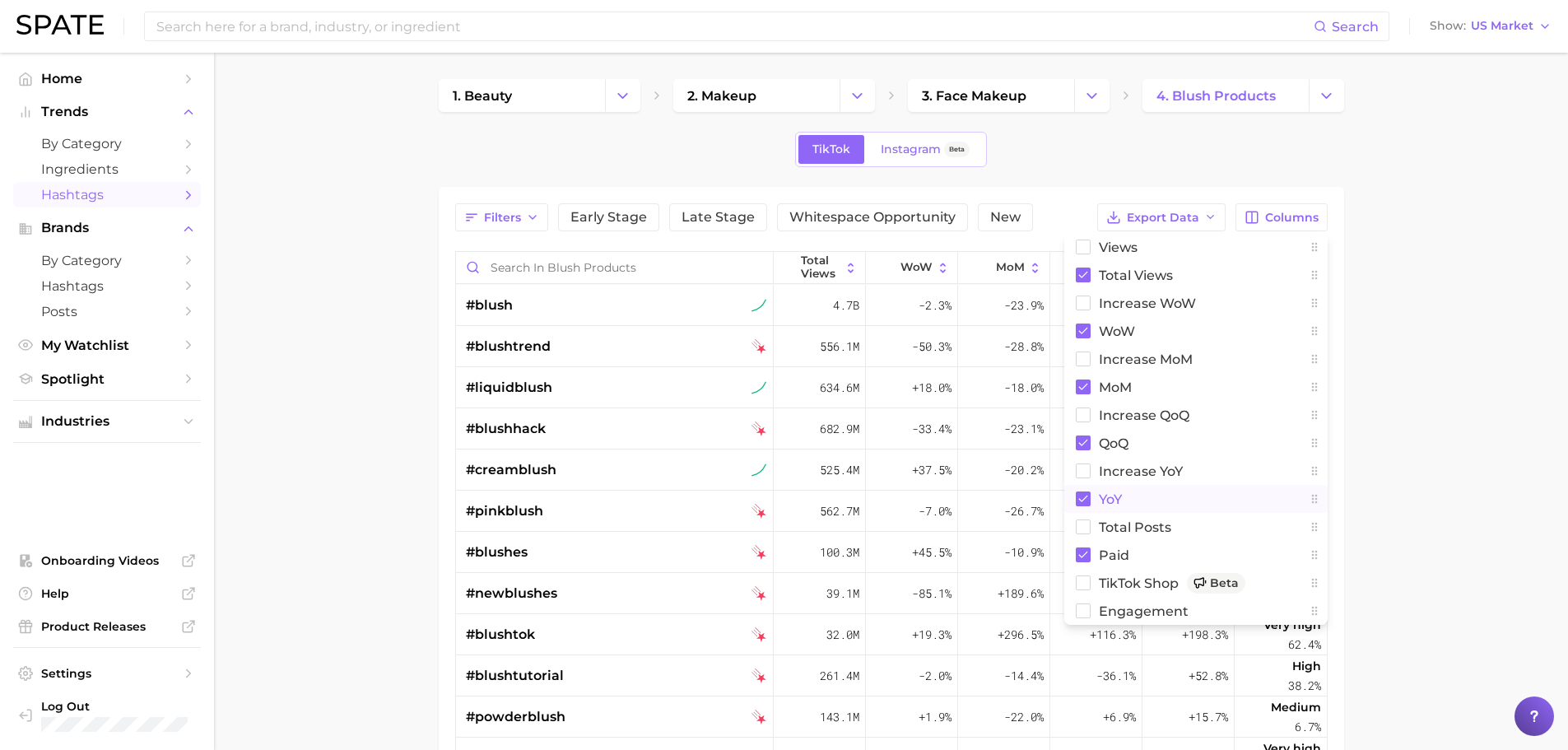
click at [1482, 359] on main "1. beauty 2. makeup 3. face makeup 4. blush products TikTok Instagram Beta Filt…" at bounding box center [891, 577] width 1354 height 1048
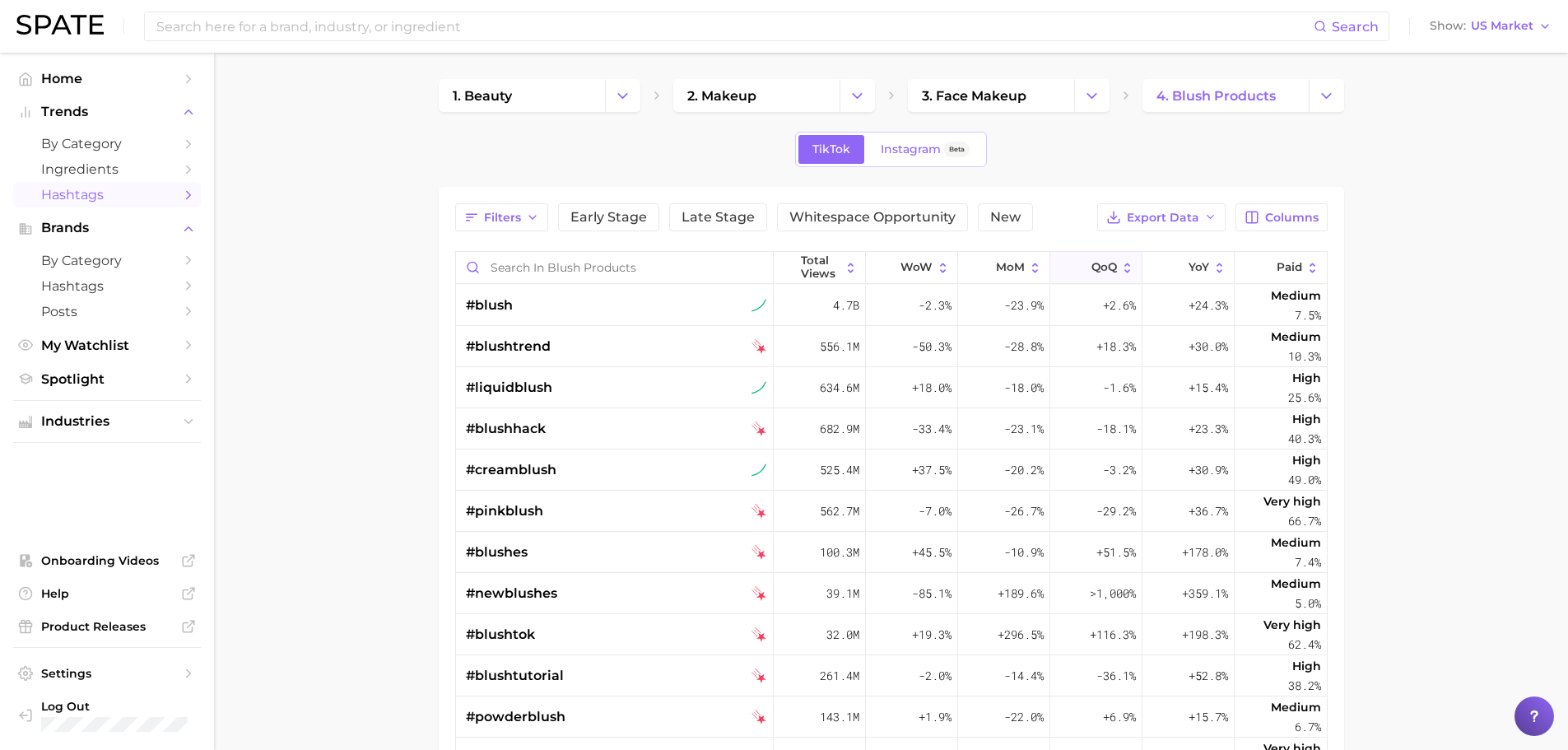
drag, startPoint x: 1157, startPoint y: 268, endPoint x: 1127, endPoint y: 281, distance: 32.7
click at [1018, 276] on div "Total Views WoW MoM QoQ YoY Paid" at bounding box center [891, 269] width 871 height 33
click at [1277, 210] on button "Columns" at bounding box center [1281, 217] width 92 height 28
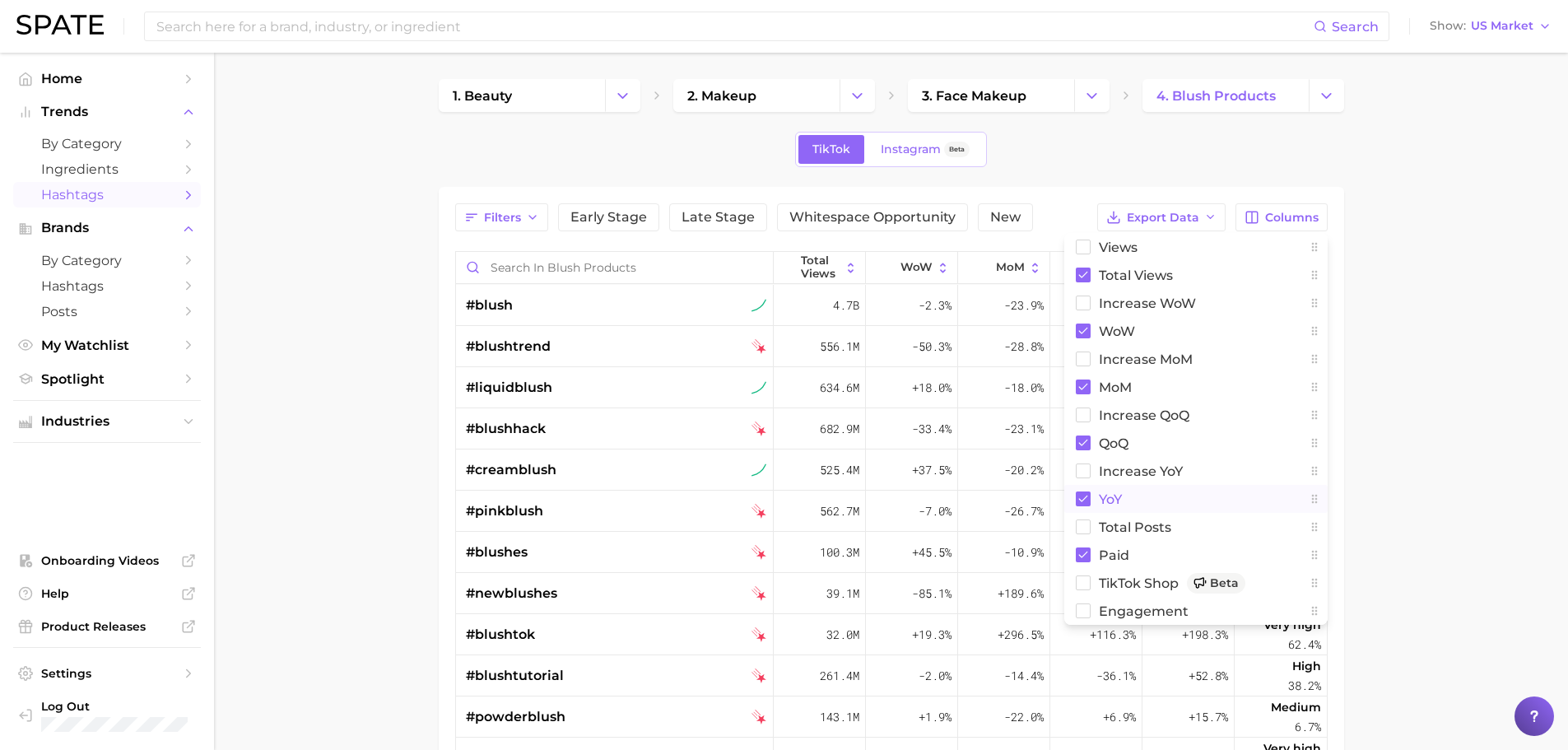
drag, startPoint x: 1081, startPoint y: 500, endPoint x: 1093, endPoint y: 497, distance: 12.4
click at [1081, 500] on rect at bounding box center [1083, 499] width 15 height 15
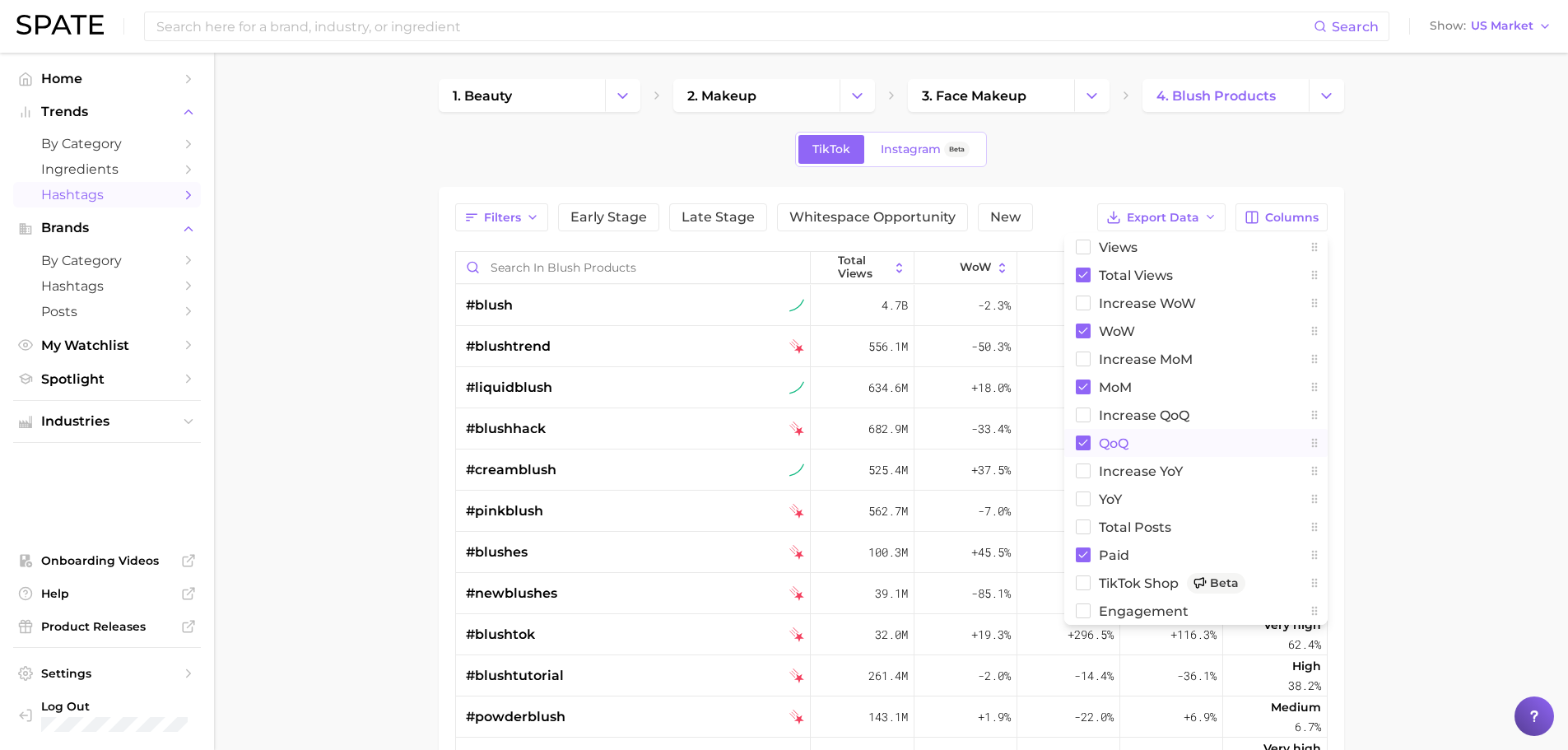
click at [1085, 443] on rect at bounding box center [1083, 443] width 15 height 15
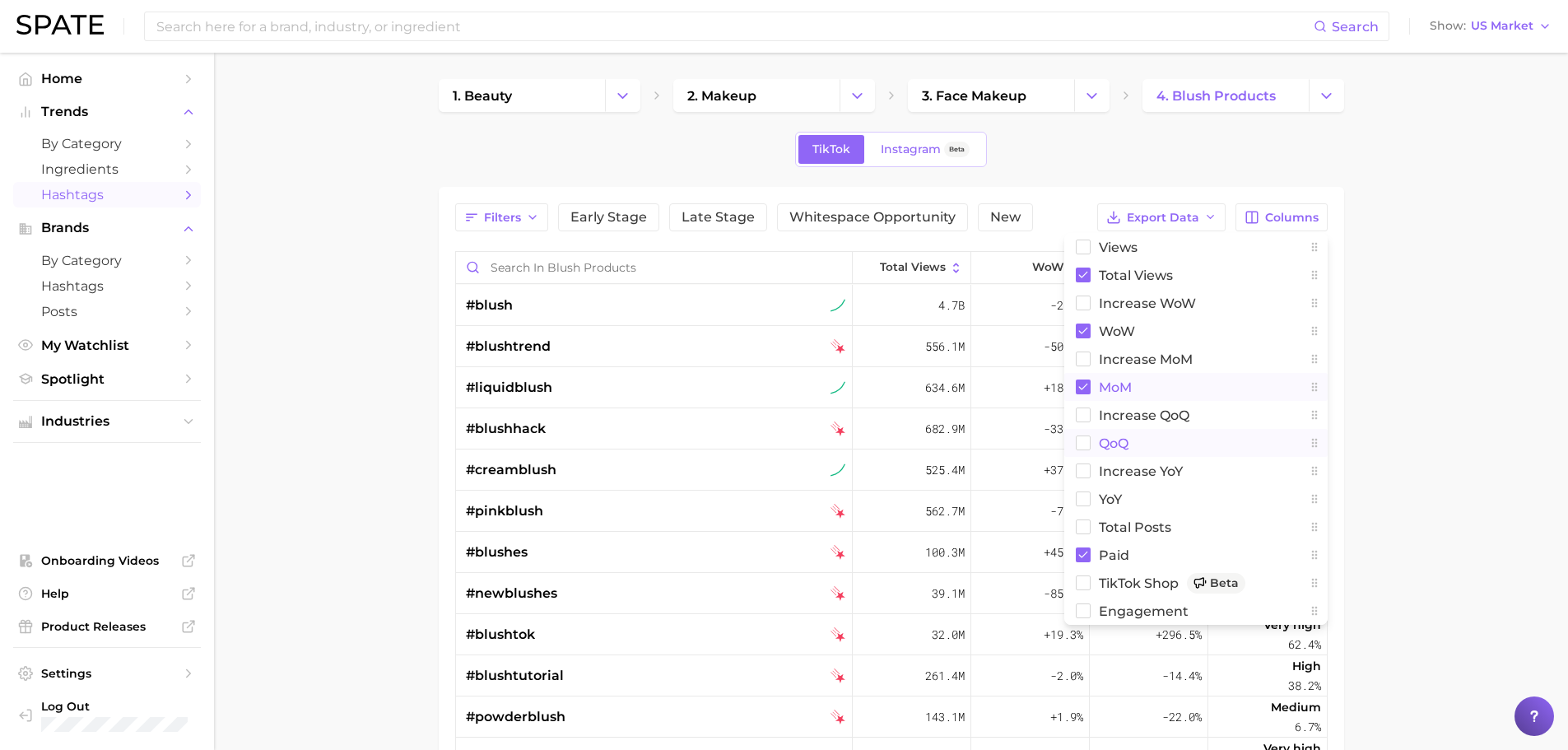
click at [1078, 387] on rect at bounding box center [1083, 387] width 15 height 15
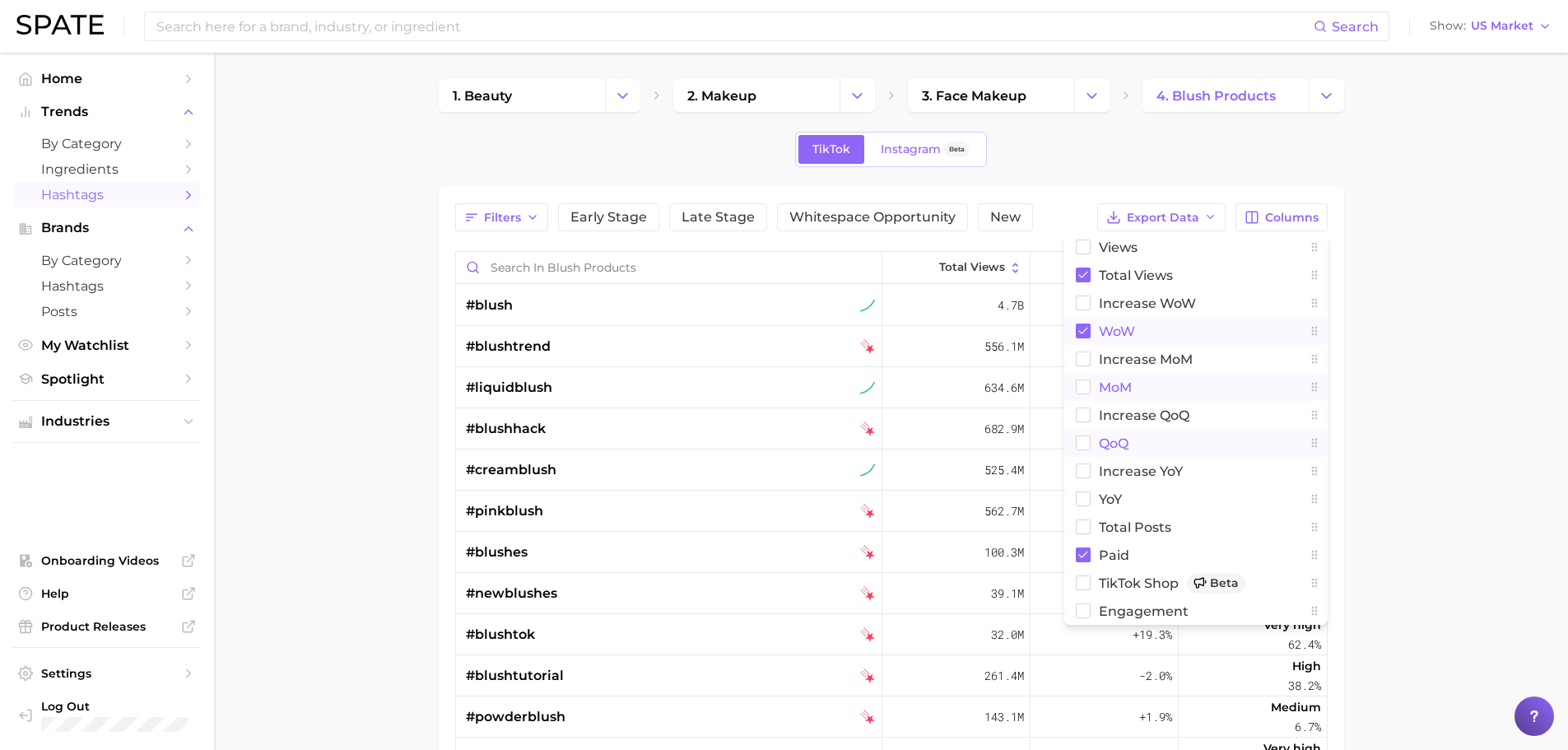
click at [1084, 332] on rect at bounding box center [1083, 331] width 15 height 15
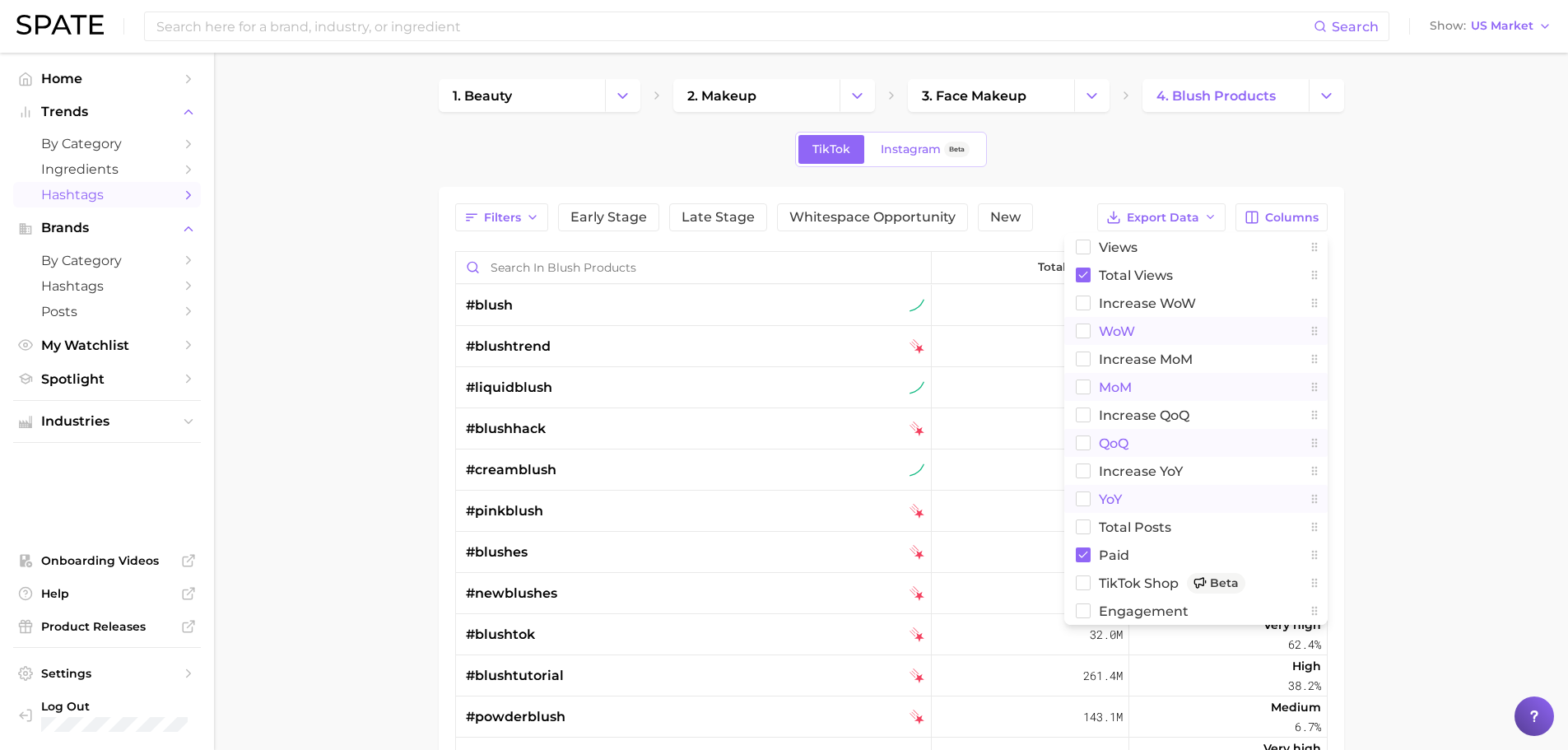
click at [1085, 499] on rect at bounding box center [1082, 499] width 14 height 14
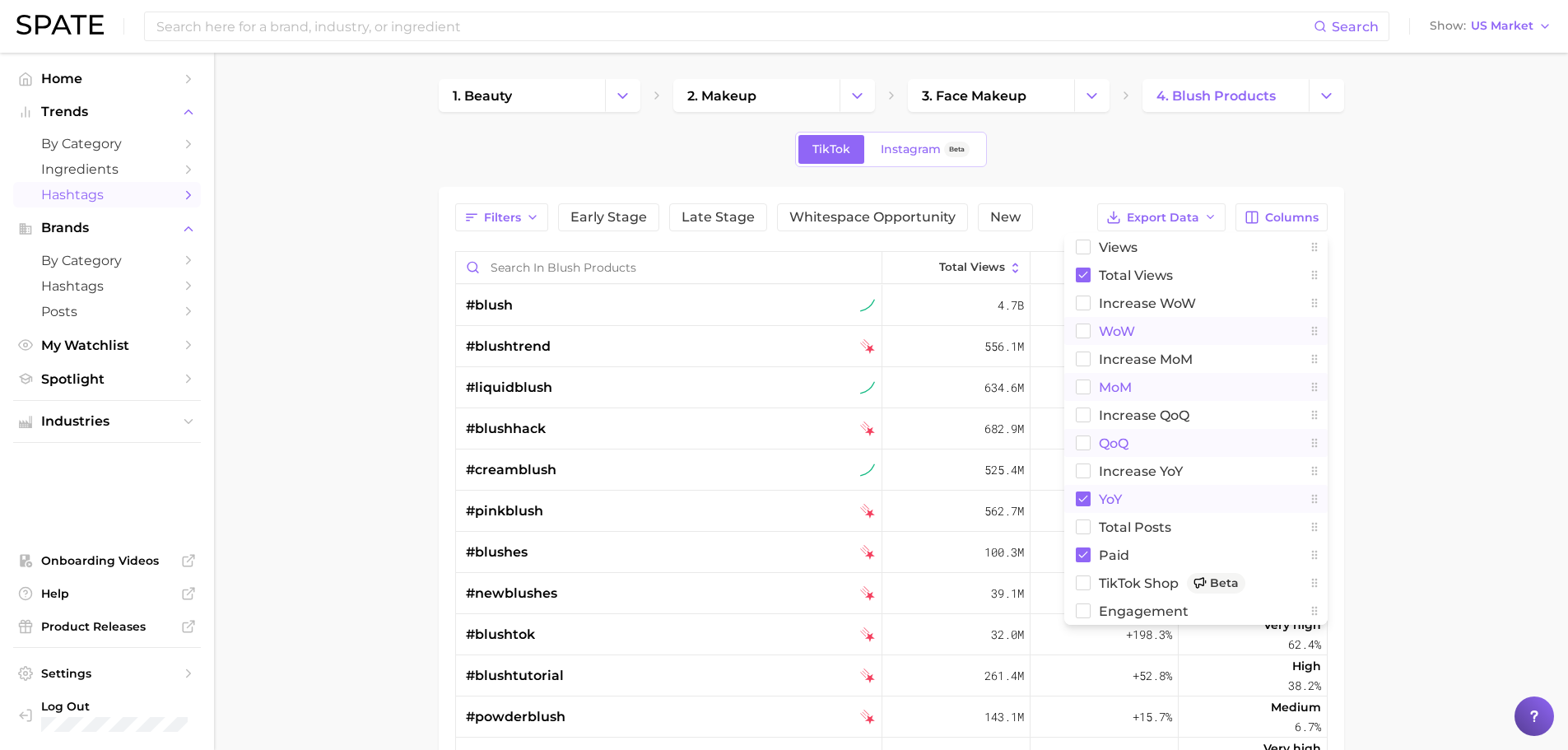
click at [1083, 388] on rect at bounding box center [1082, 387] width 14 height 14
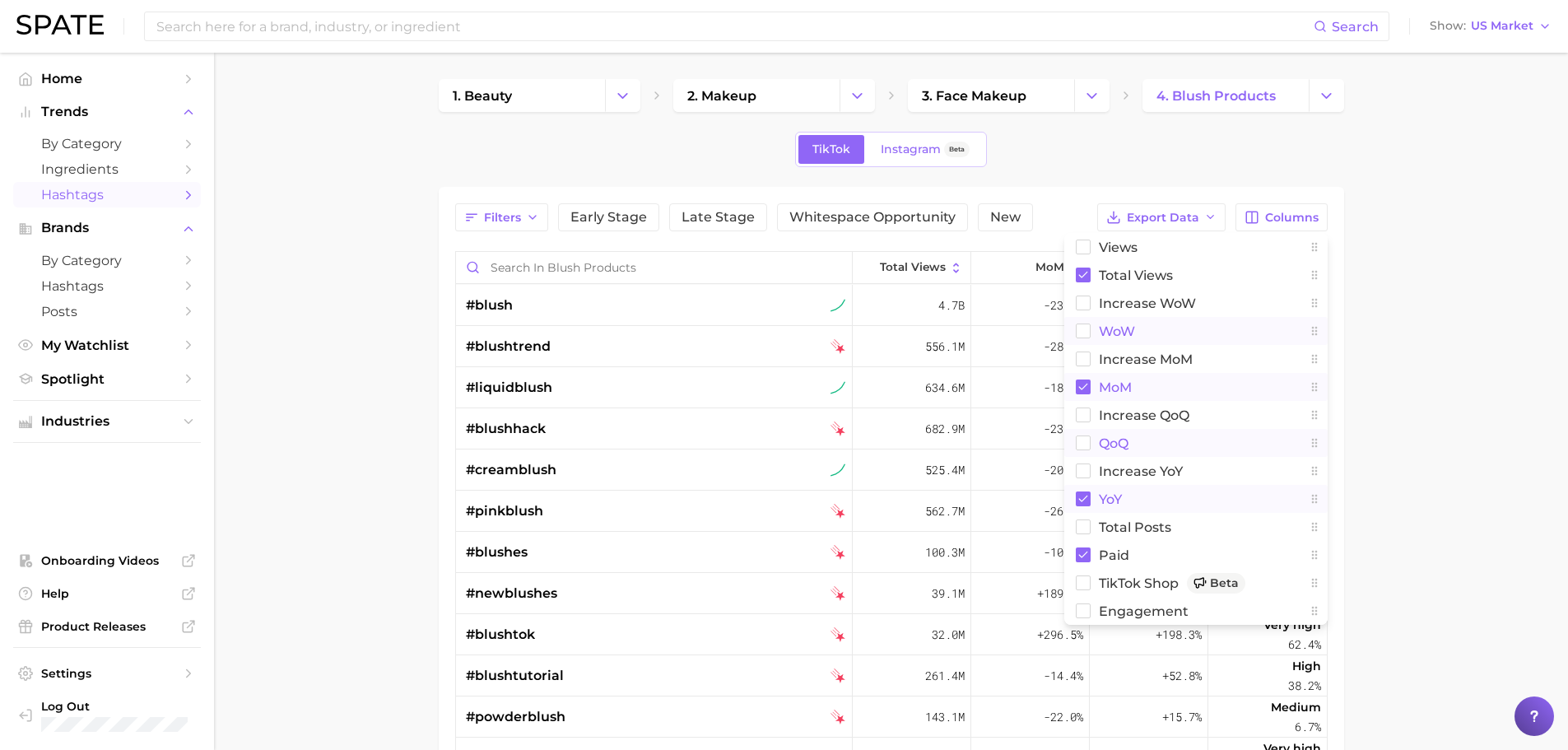
click at [1086, 447] on rect at bounding box center [1082, 443] width 14 height 14
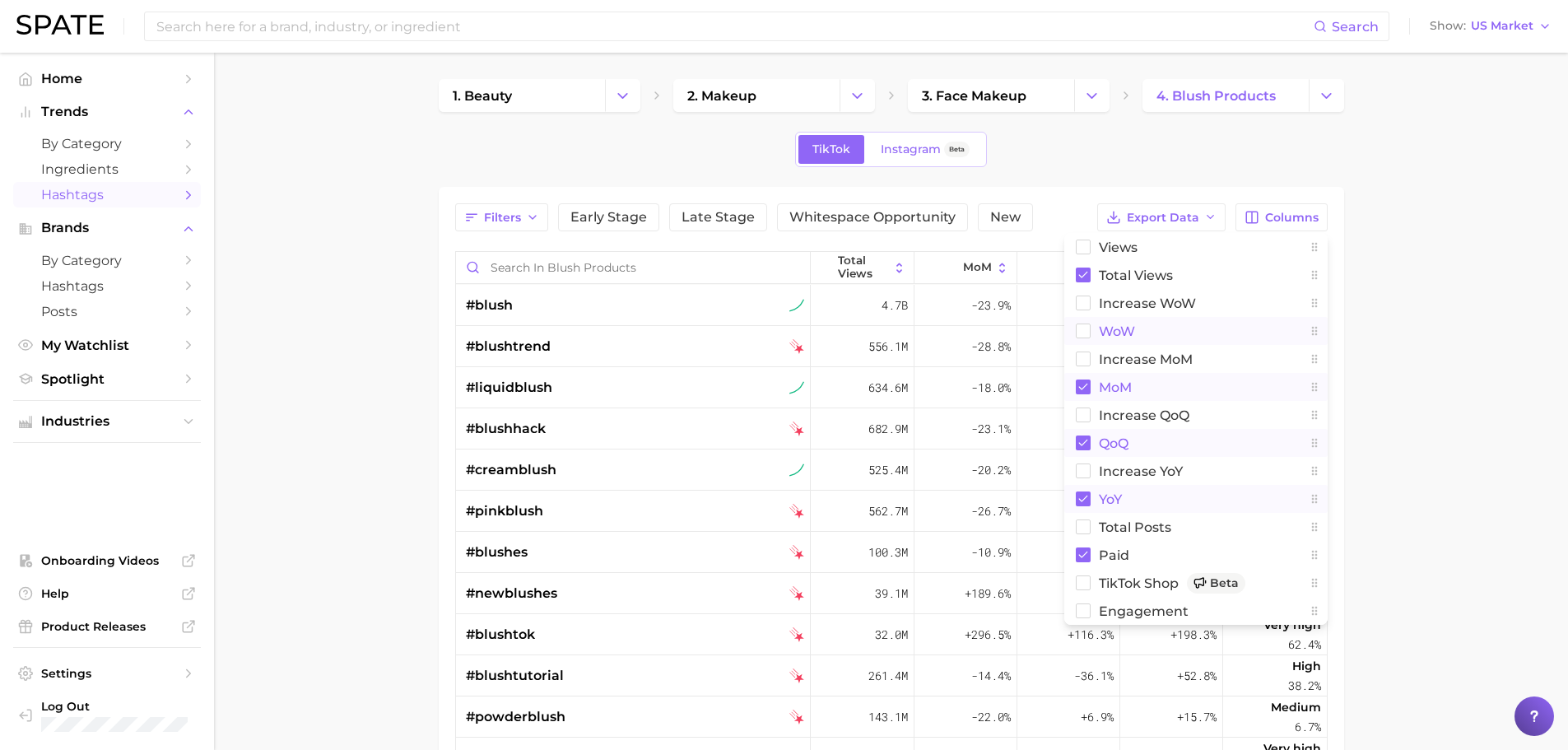
click at [1378, 399] on main "1. beauty 2. makeup 3. face makeup 4. blush products TikTok Instagram Beta Filt…" at bounding box center [891, 577] width 1354 height 1048
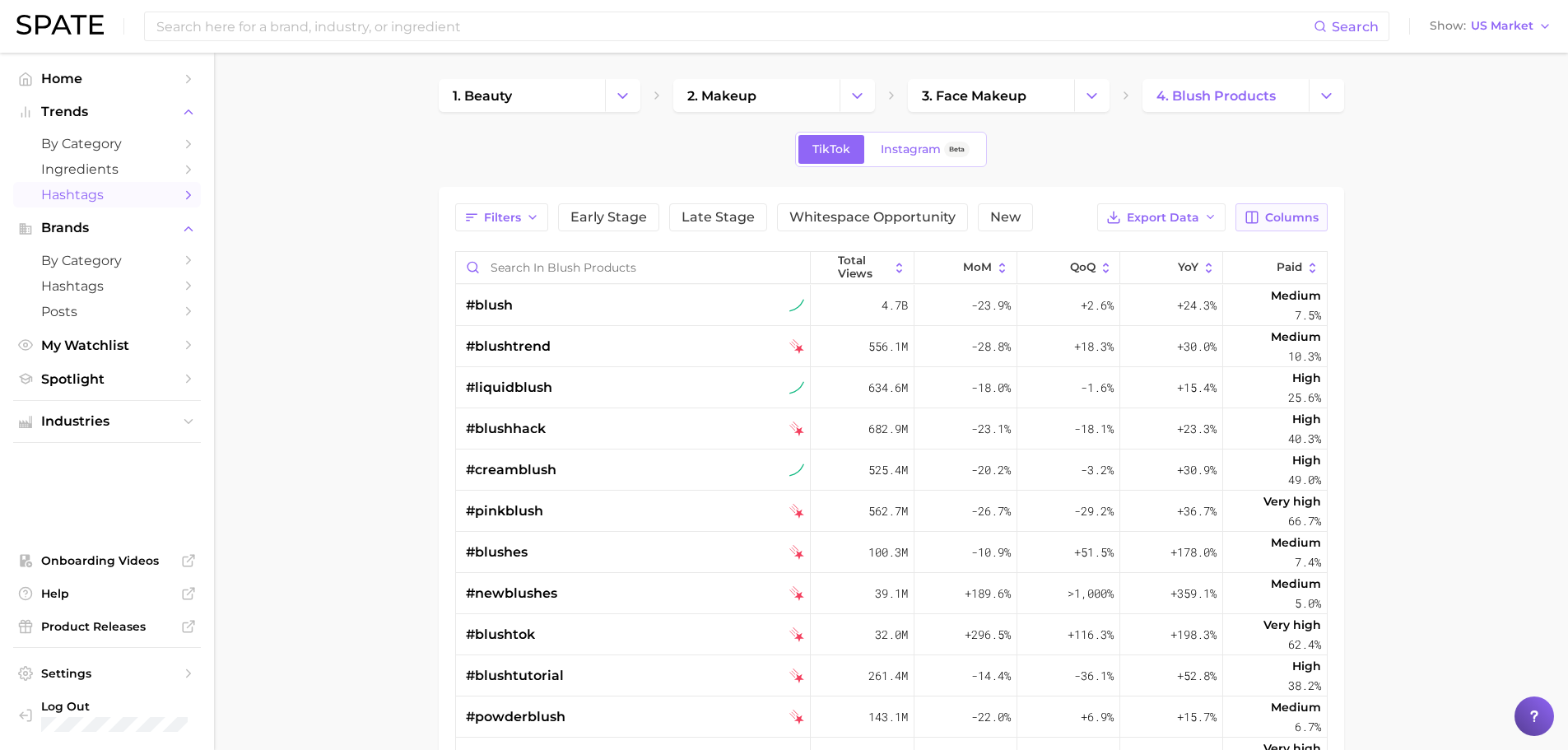
click at [1252, 211] on icon "button" at bounding box center [1253, 217] width 11 height 11
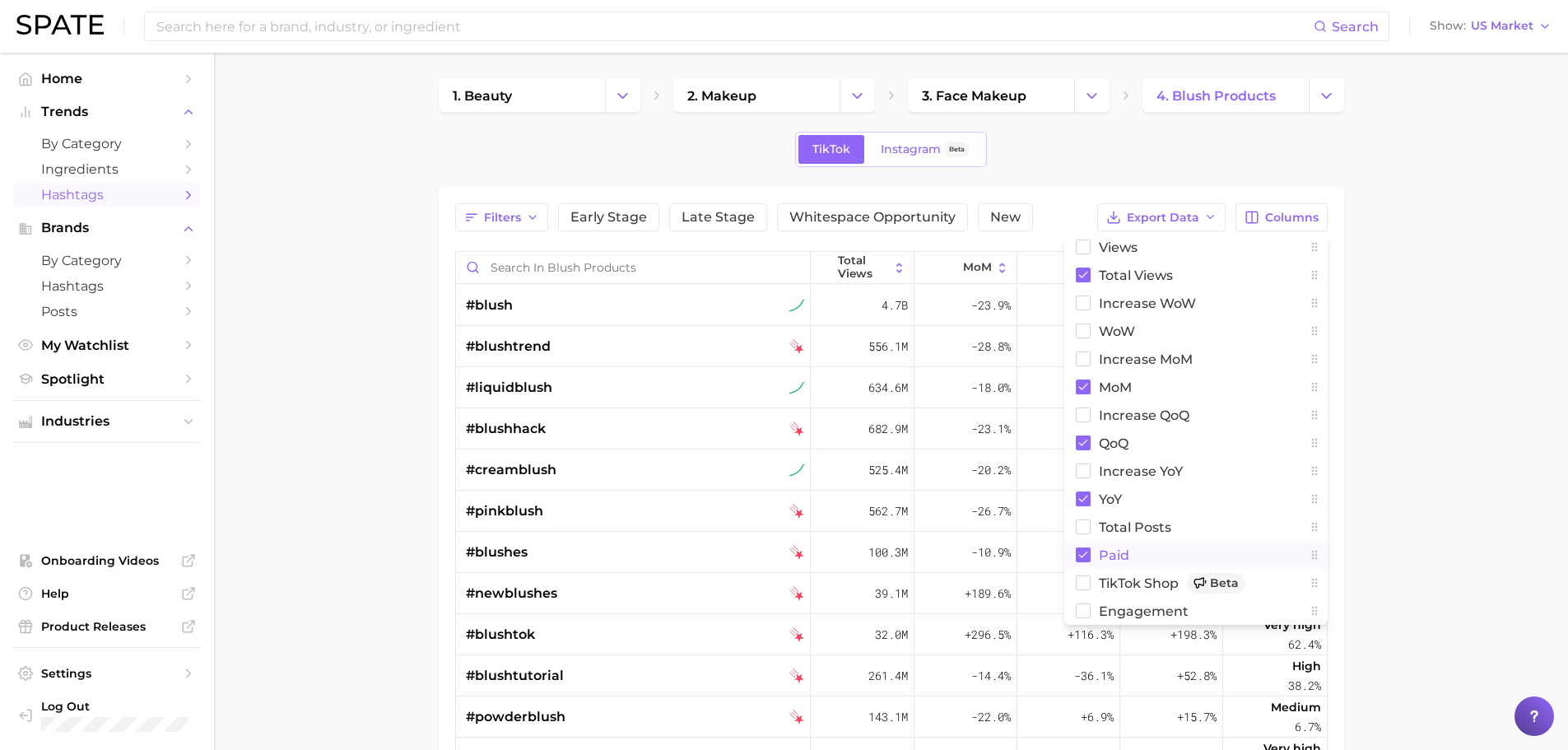
click at [1080, 551] on rect at bounding box center [1083, 555] width 15 height 15
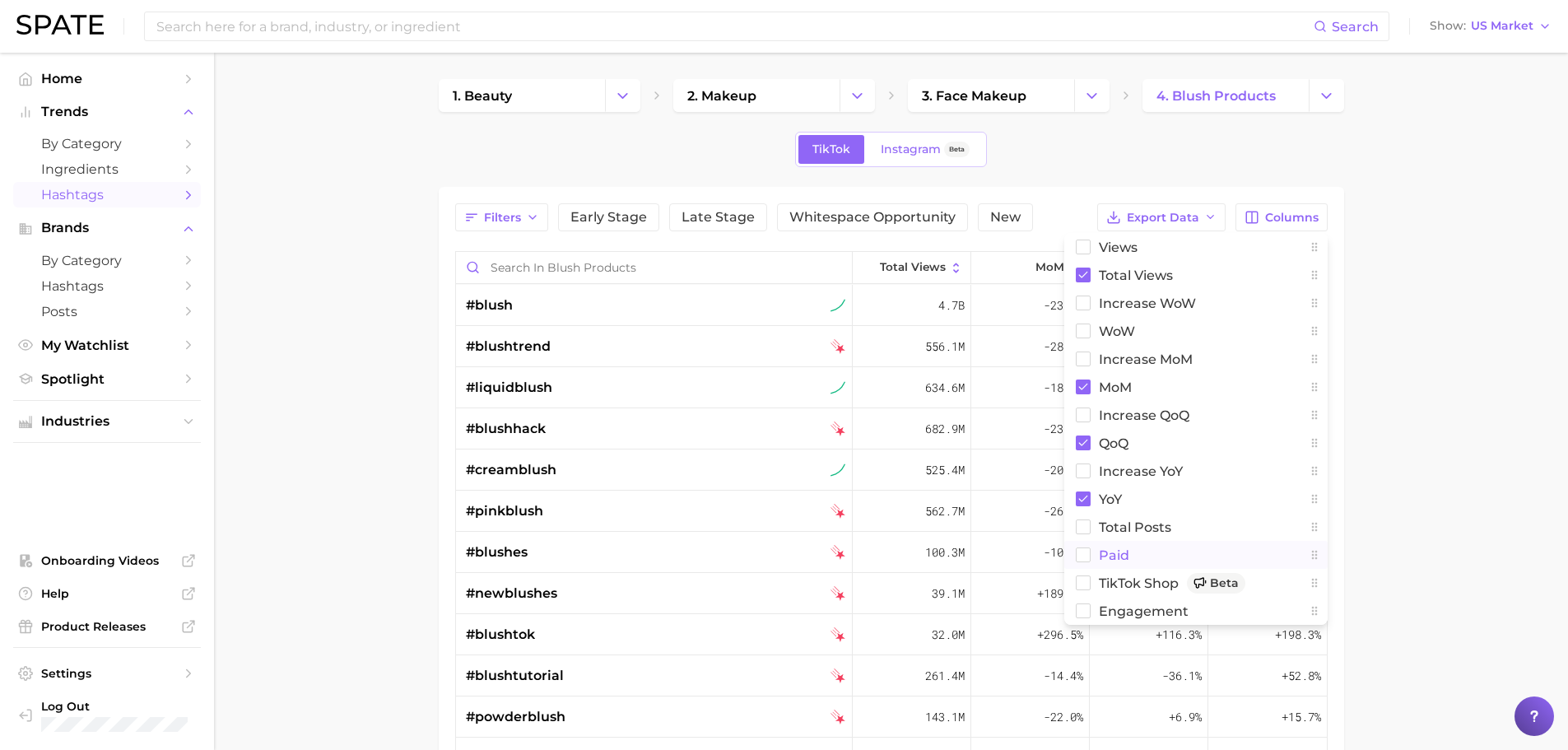
click at [1498, 498] on main "1. beauty 2. makeup 3. face makeup 4. blush products TikTok Instagram Beta Filt…" at bounding box center [891, 577] width 1354 height 1048
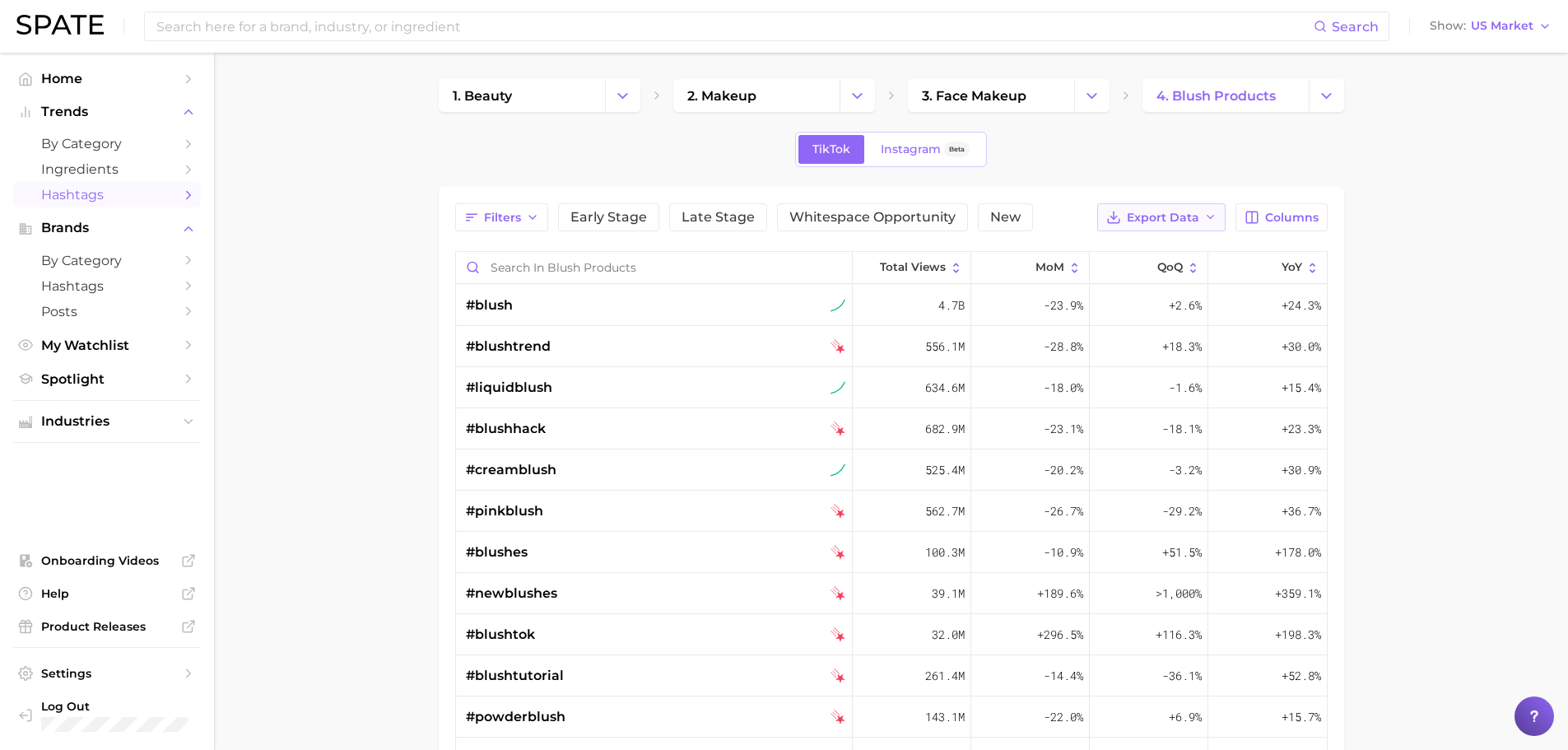
click at [1138, 227] on button "Export Data" at bounding box center [1161, 217] width 129 height 28
click at [1155, 246] on span "Table Data CSV" at bounding box center [1119, 248] width 91 height 14
click at [57, 142] on span "by Category" at bounding box center [107, 144] width 132 height 16
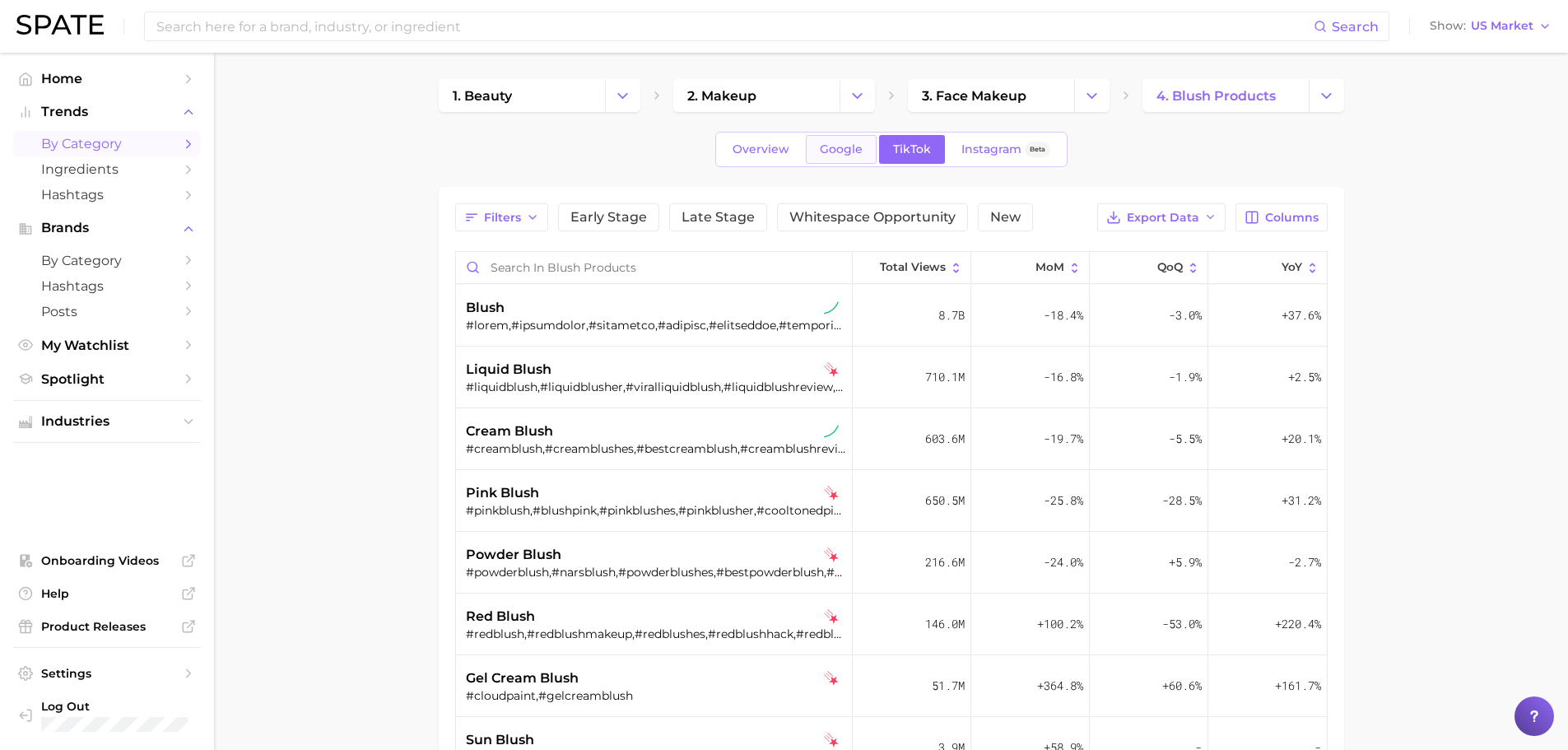
click at [828, 153] on span "Google" at bounding box center [841, 149] width 43 height 14
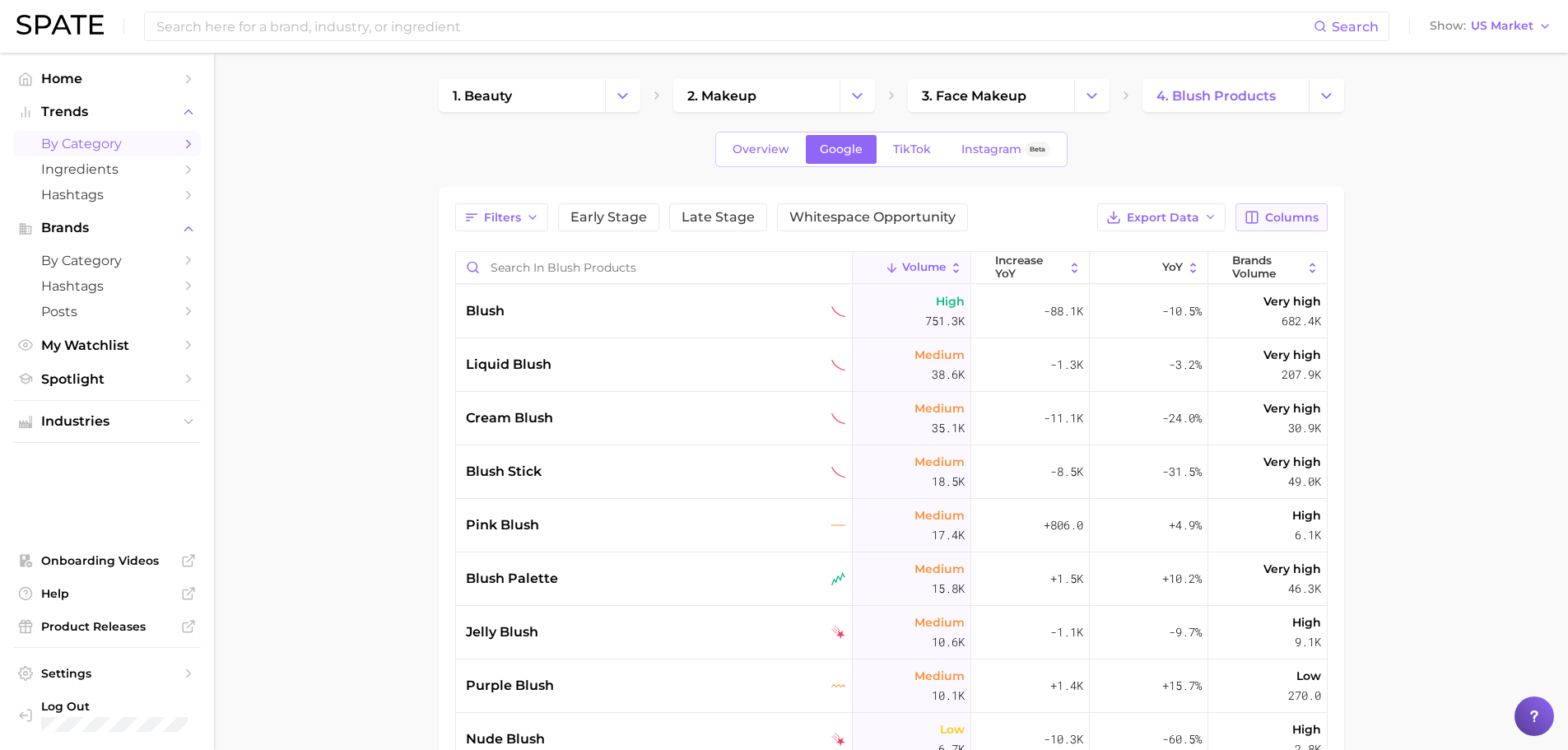
click at [1242, 218] on button "Columns" at bounding box center [1281, 217] width 92 height 28
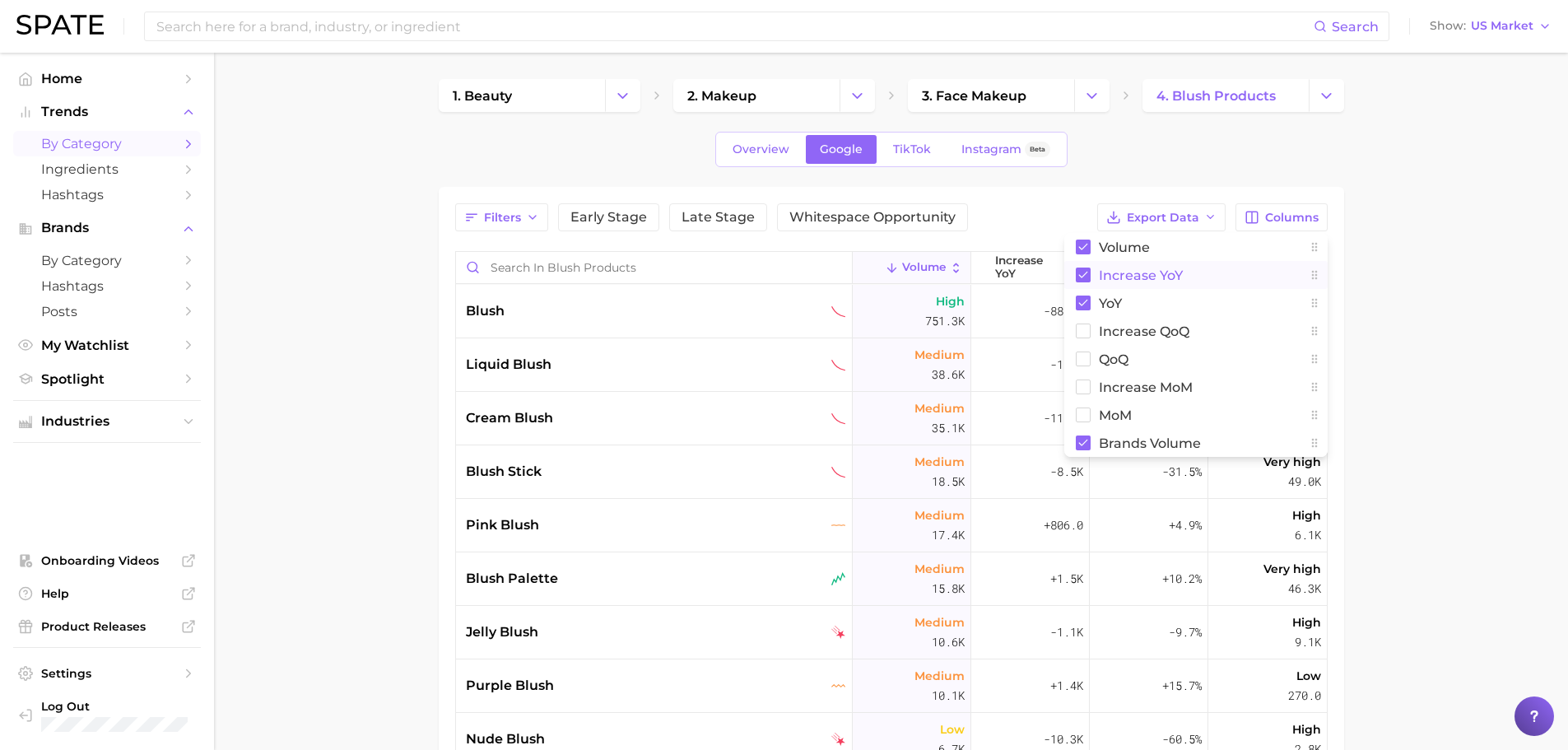
click at [1074, 275] on button "increase YoY" at bounding box center [1195, 275] width 263 height 28
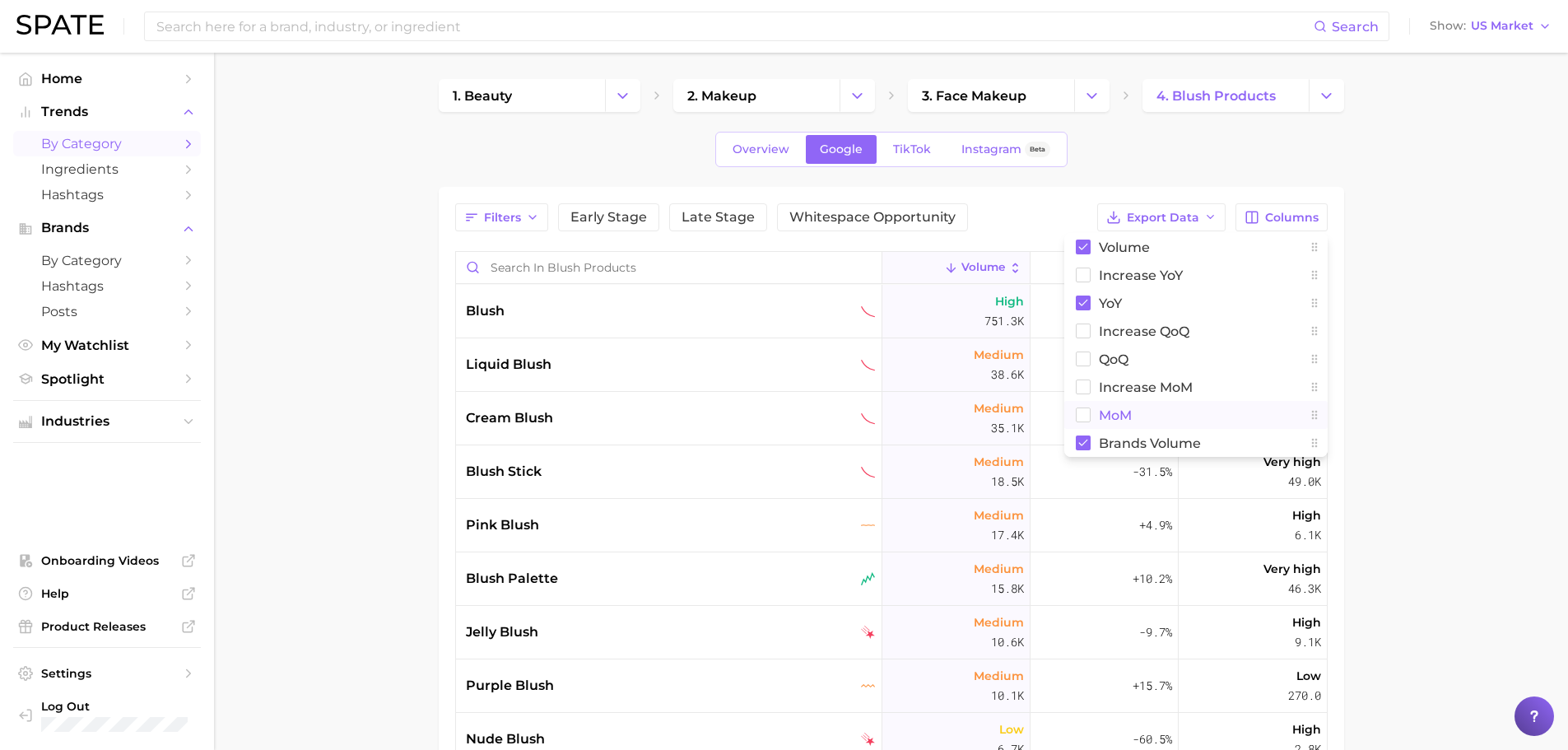
click at [1086, 413] on rect at bounding box center [1082, 415] width 14 height 14
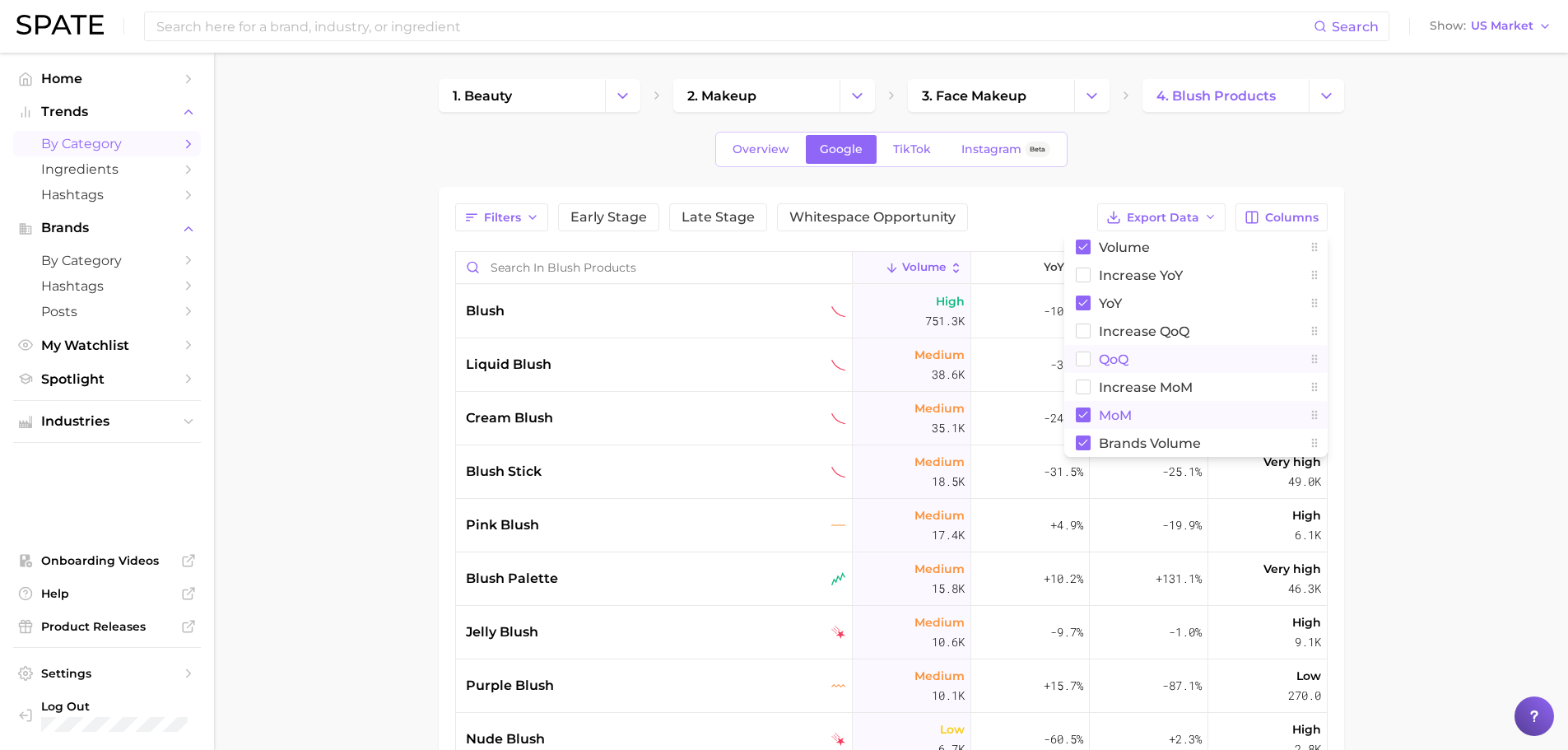
click at [1087, 354] on rect at bounding box center [1082, 359] width 14 height 14
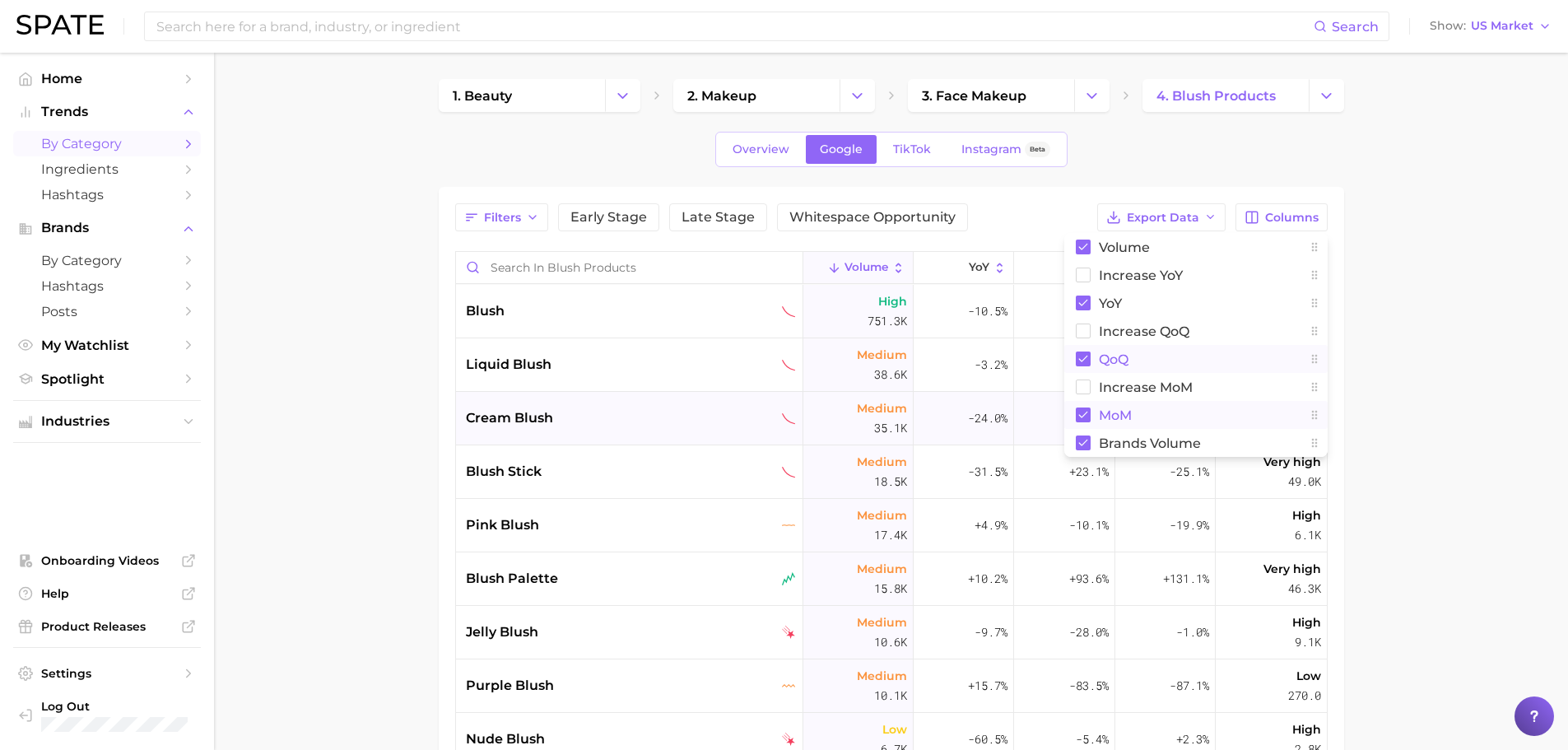
drag, startPoint x: 1385, startPoint y: 369, endPoint x: 1120, endPoint y: 436, distance: 273.3
click at [1123, 434] on main "1. beauty 2. makeup 3. face makeup 4. blush products Overview Google TikTok Ins…" at bounding box center [891, 577] width 1354 height 1048
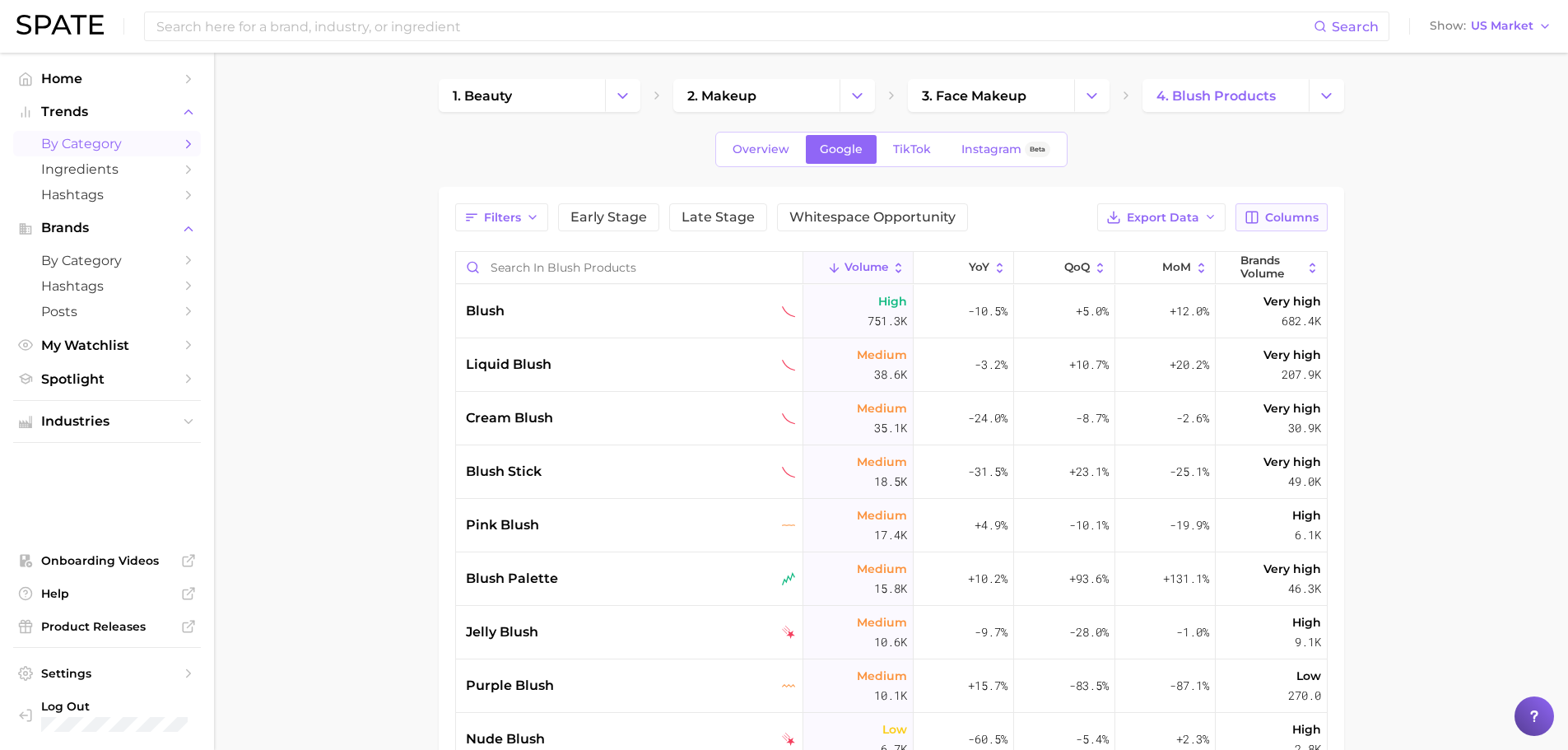
click at [1252, 223] on icon "button" at bounding box center [1253, 217] width 11 height 11
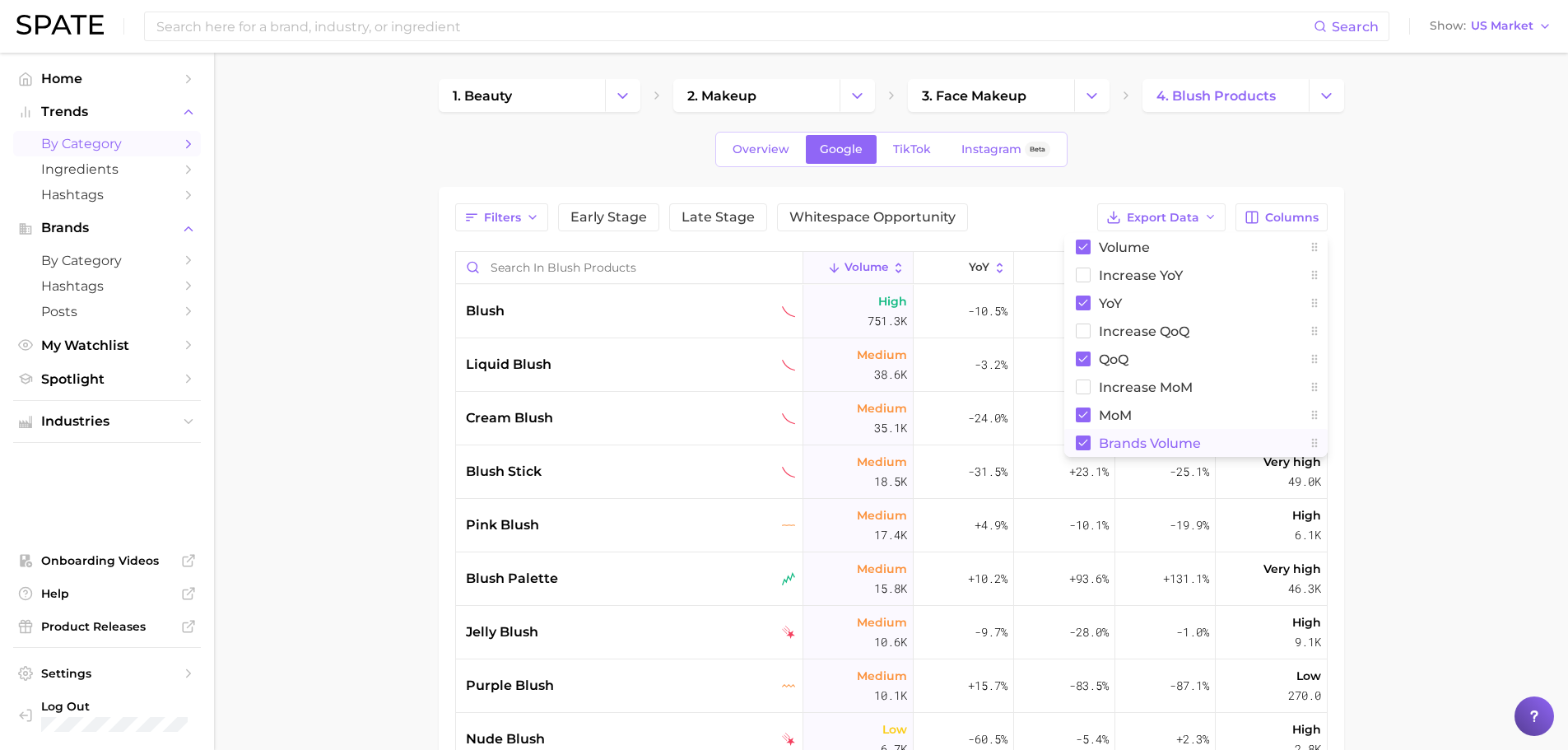
click at [1086, 446] on rect at bounding box center [1083, 443] width 15 height 15
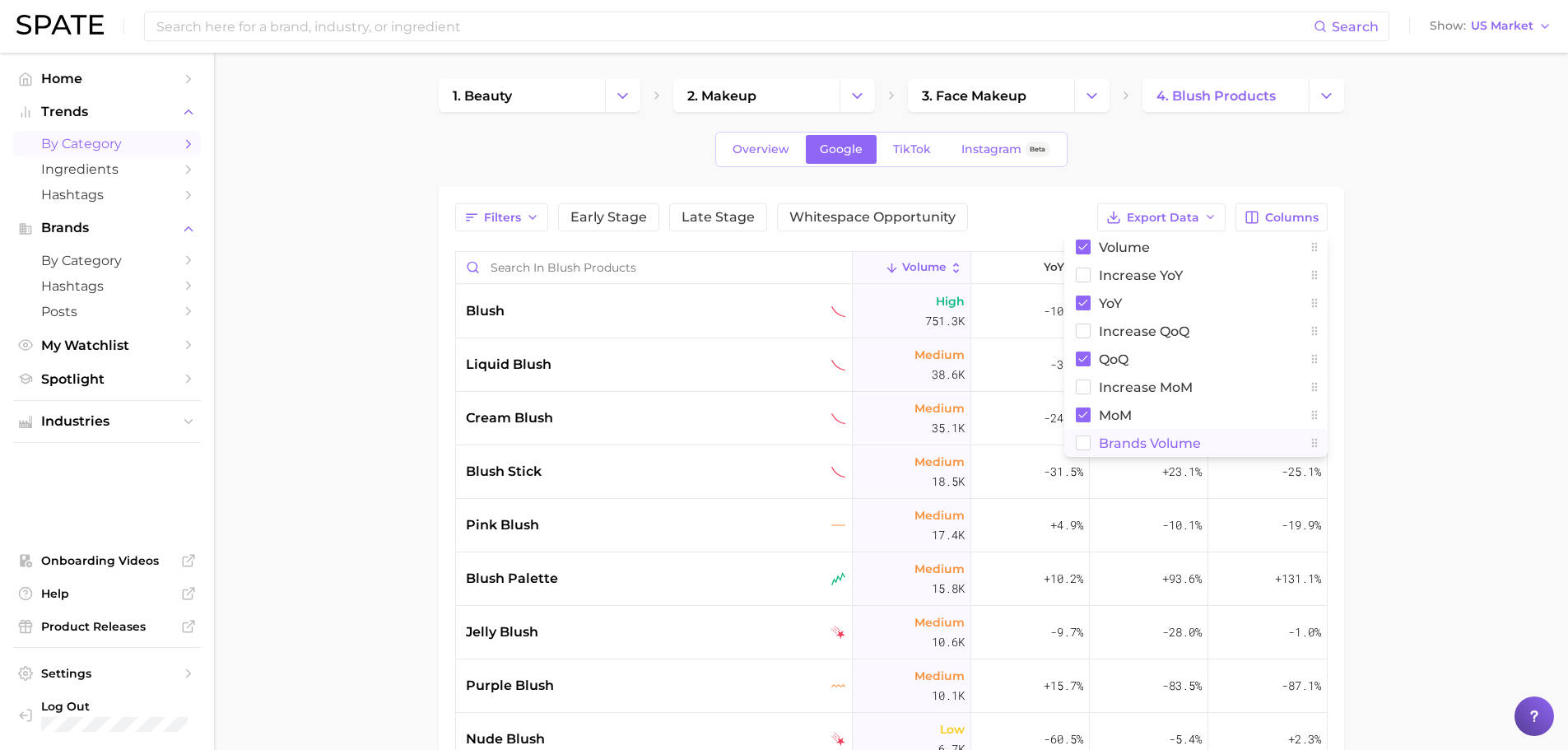
click at [1386, 473] on main "1. beauty 2. makeup 3. face makeup 4. blush products Overview Google TikTok Ins…" at bounding box center [891, 577] width 1354 height 1048
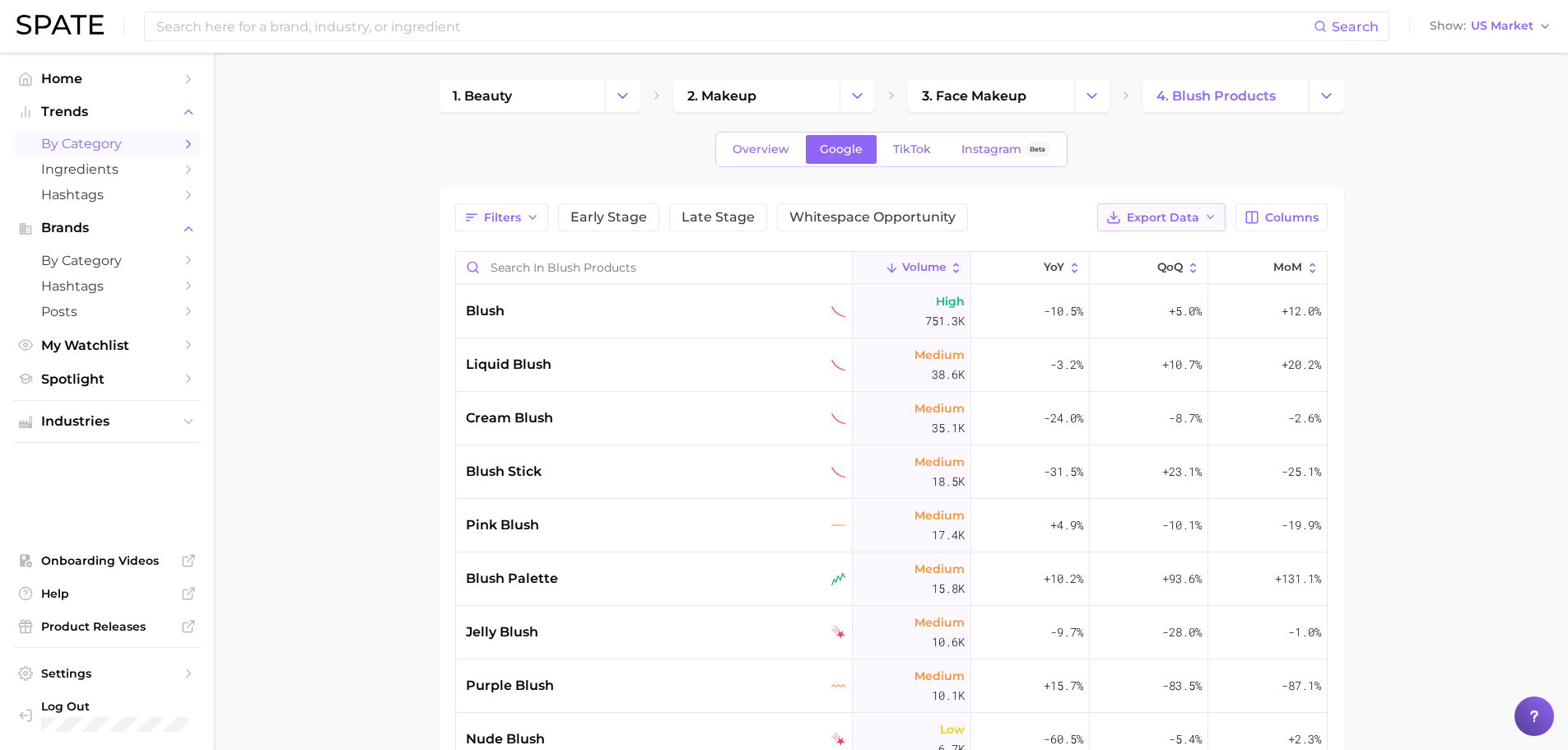
click at [1128, 217] on button "Export Data" at bounding box center [1161, 217] width 129 height 28
click at [1082, 277] on span "Time Series CSV" at bounding box center [1121, 277] width 96 height 14
click at [1163, 219] on span "Export Data" at bounding box center [1163, 217] width 72 height 14
click at [1123, 246] on span "Card Data CSV" at bounding box center [1116, 248] width 86 height 14
click at [1258, 96] on span "4. blush products" at bounding box center [1216, 95] width 120 height 16
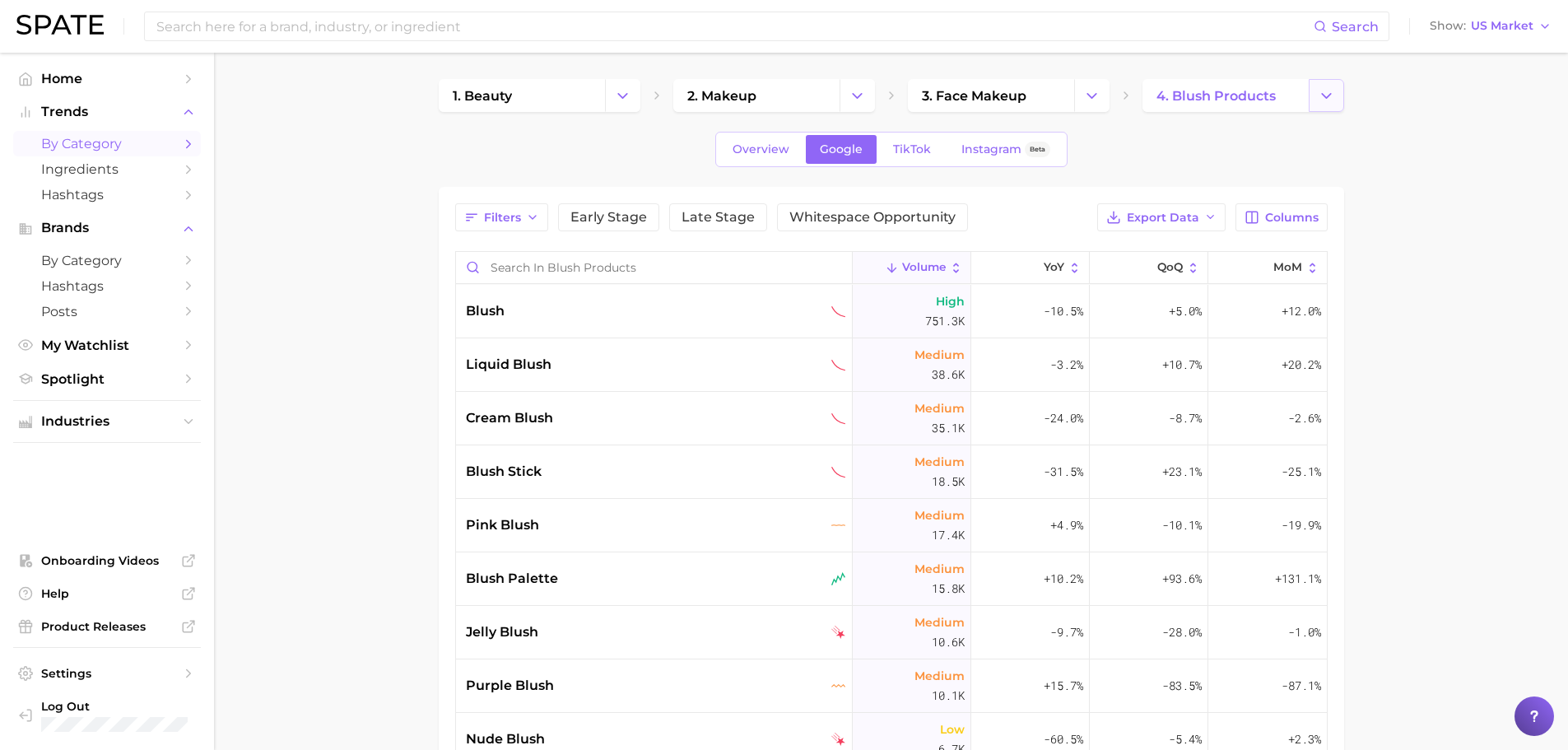
click at [1319, 99] on icon "Change Category" at bounding box center [1326, 95] width 18 height 18
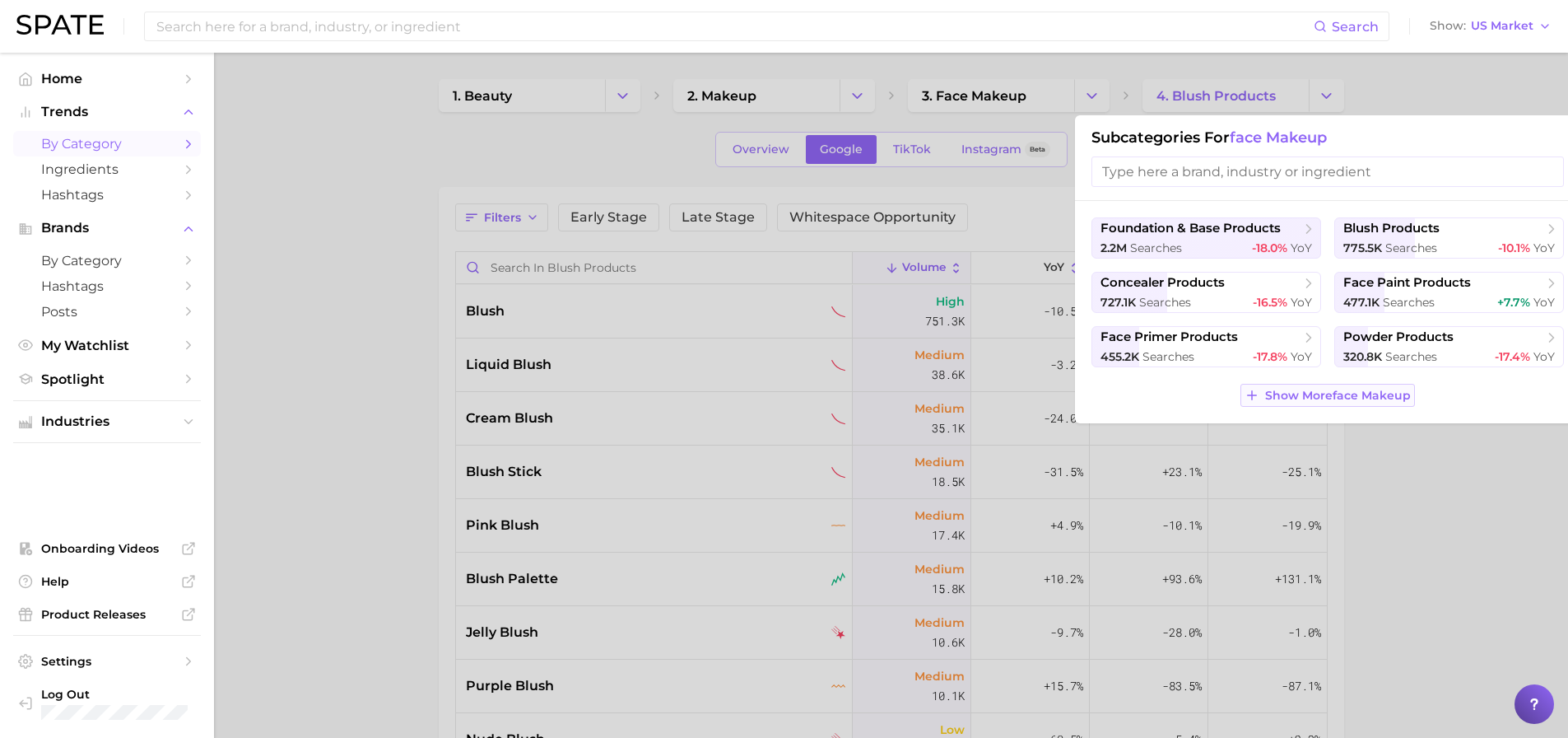
click at [1326, 400] on span "Show More face makeup" at bounding box center [1337, 395] width 145 height 14
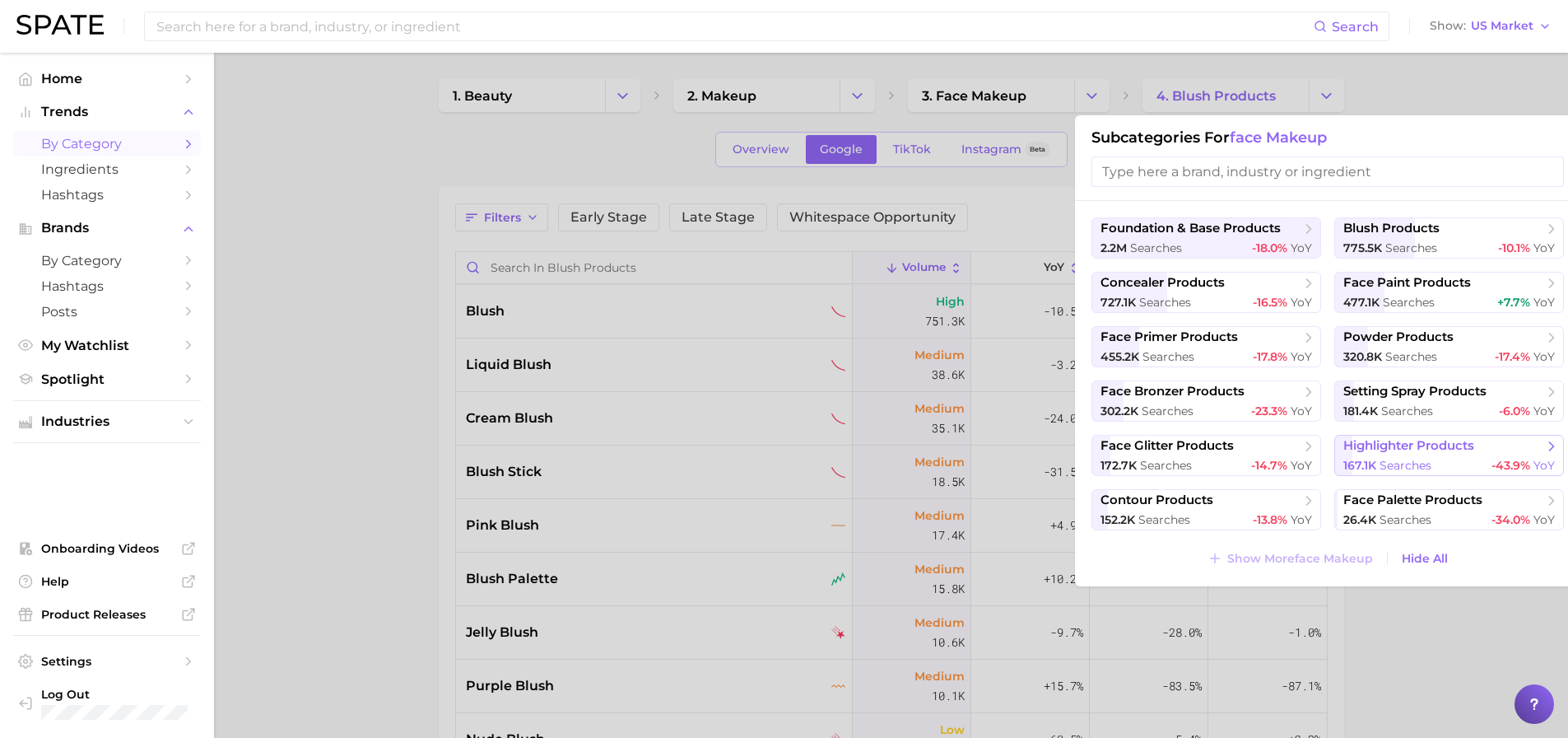
click at [1401, 441] on span "highlighter products" at bounding box center [1409, 446] width 131 height 16
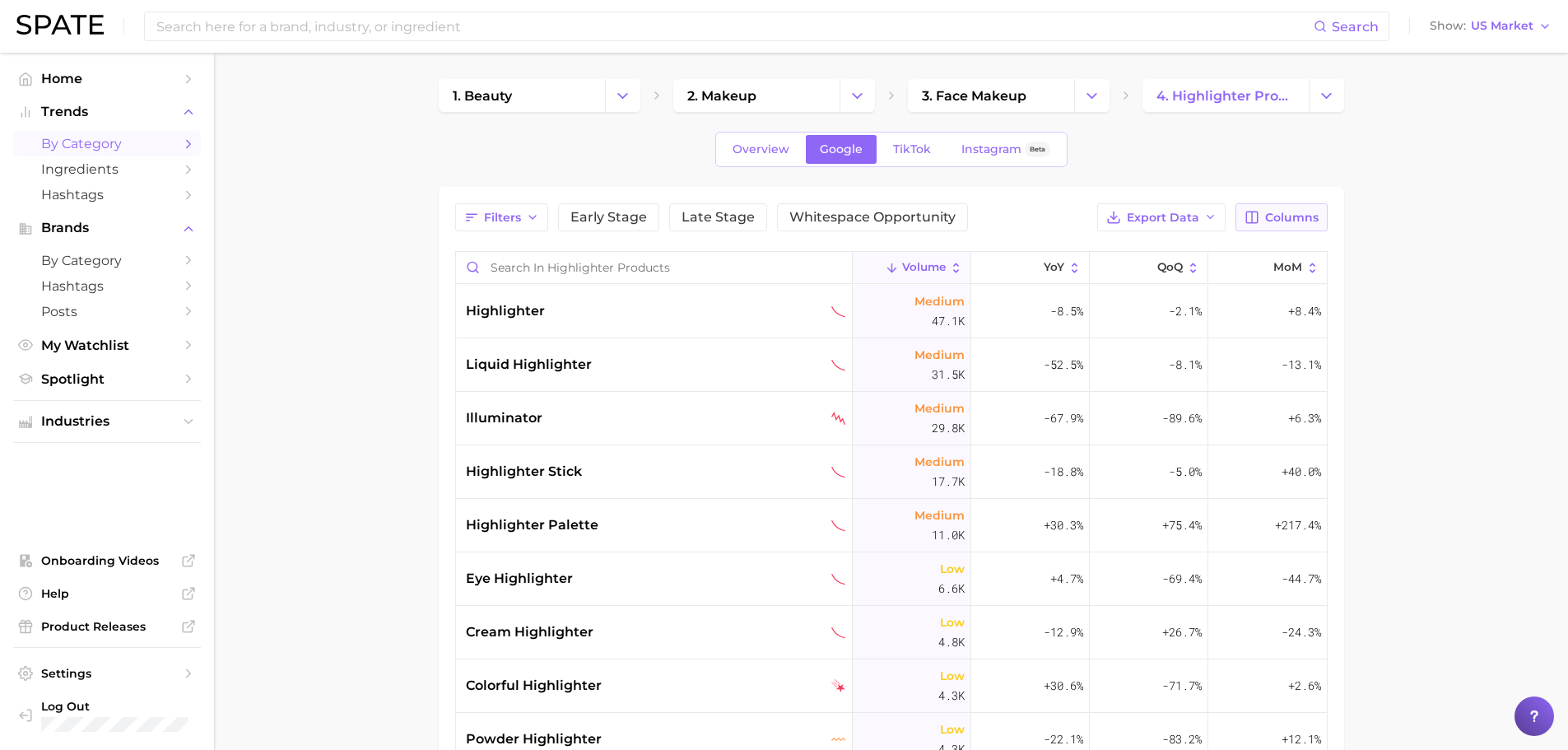
click at [1253, 212] on icon "button" at bounding box center [1253, 217] width 11 height 11
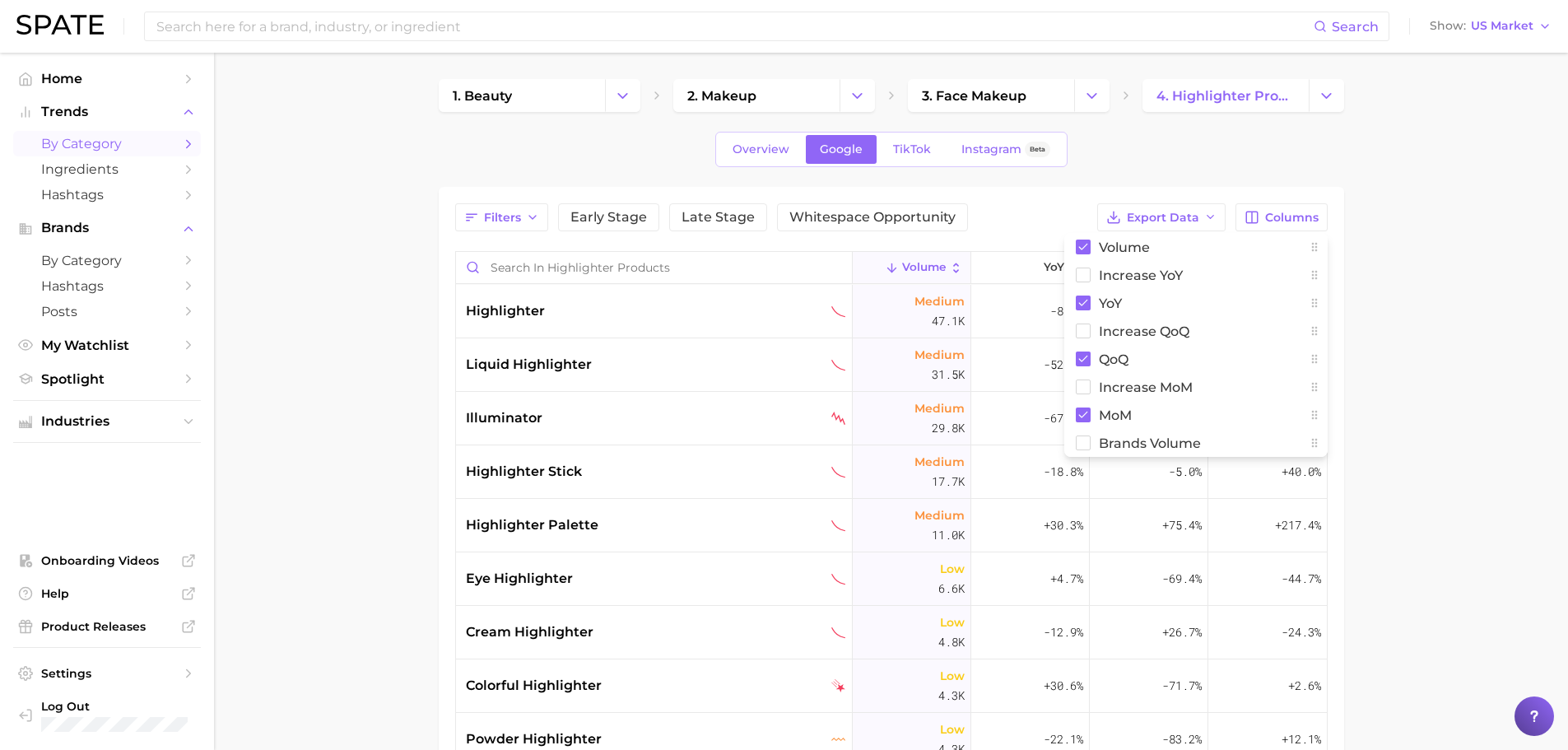
click at [1439, 299] on main "1. beauty 2. makeup 3. face makeup 4. highlighter products Overview Google TikT…" at bounding box center [891, 577] width 1354 height 1048
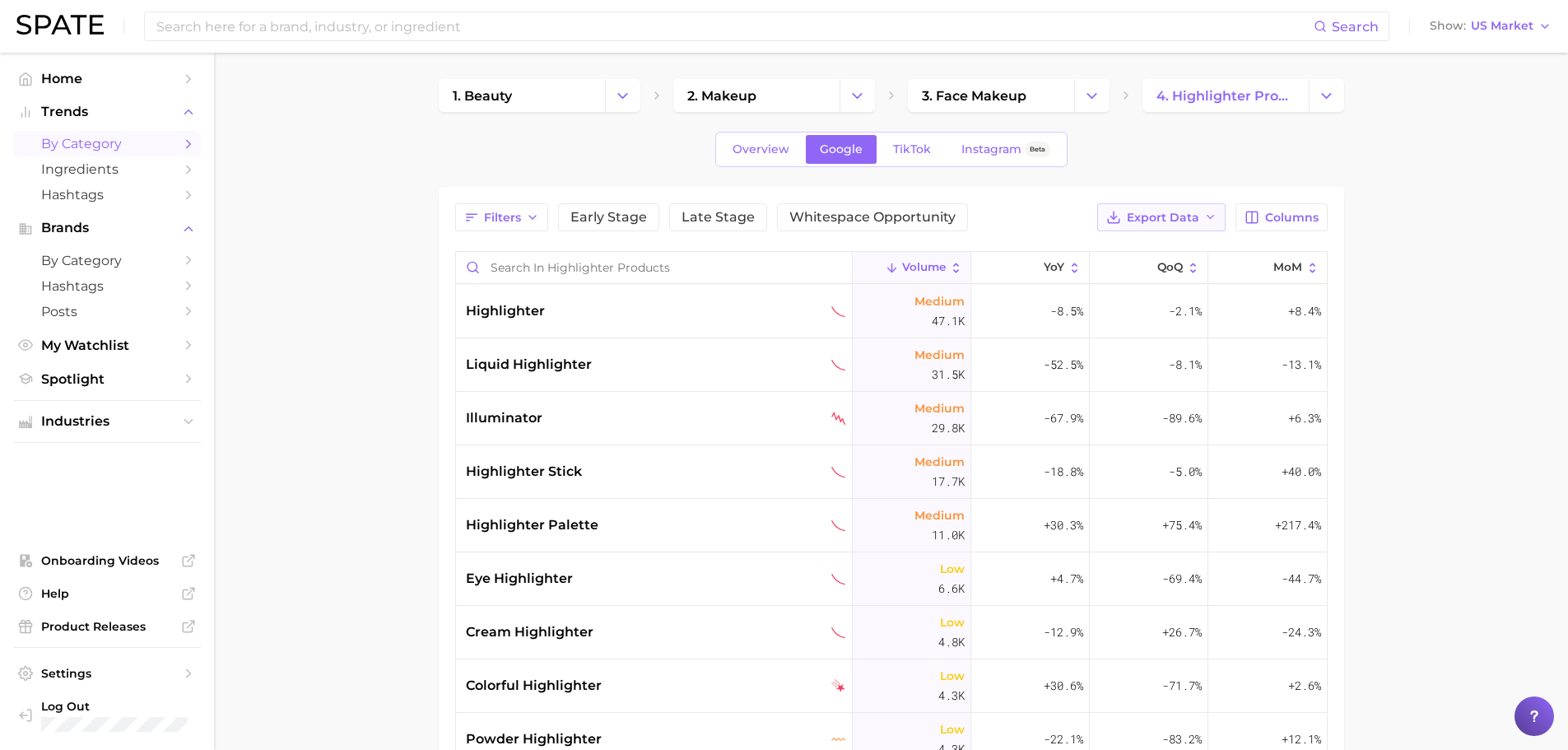
click at [1167, 212] on span "Export Data" at bounding box center [1163, 217] width 72 height 14
click at [1131, 254] on span "Card Data CSV" at bounding box center [1116, 248] width 86 height 14
click at [896, 146] on span "TikTok" at bounding box center [912, 149] width 38 height 14
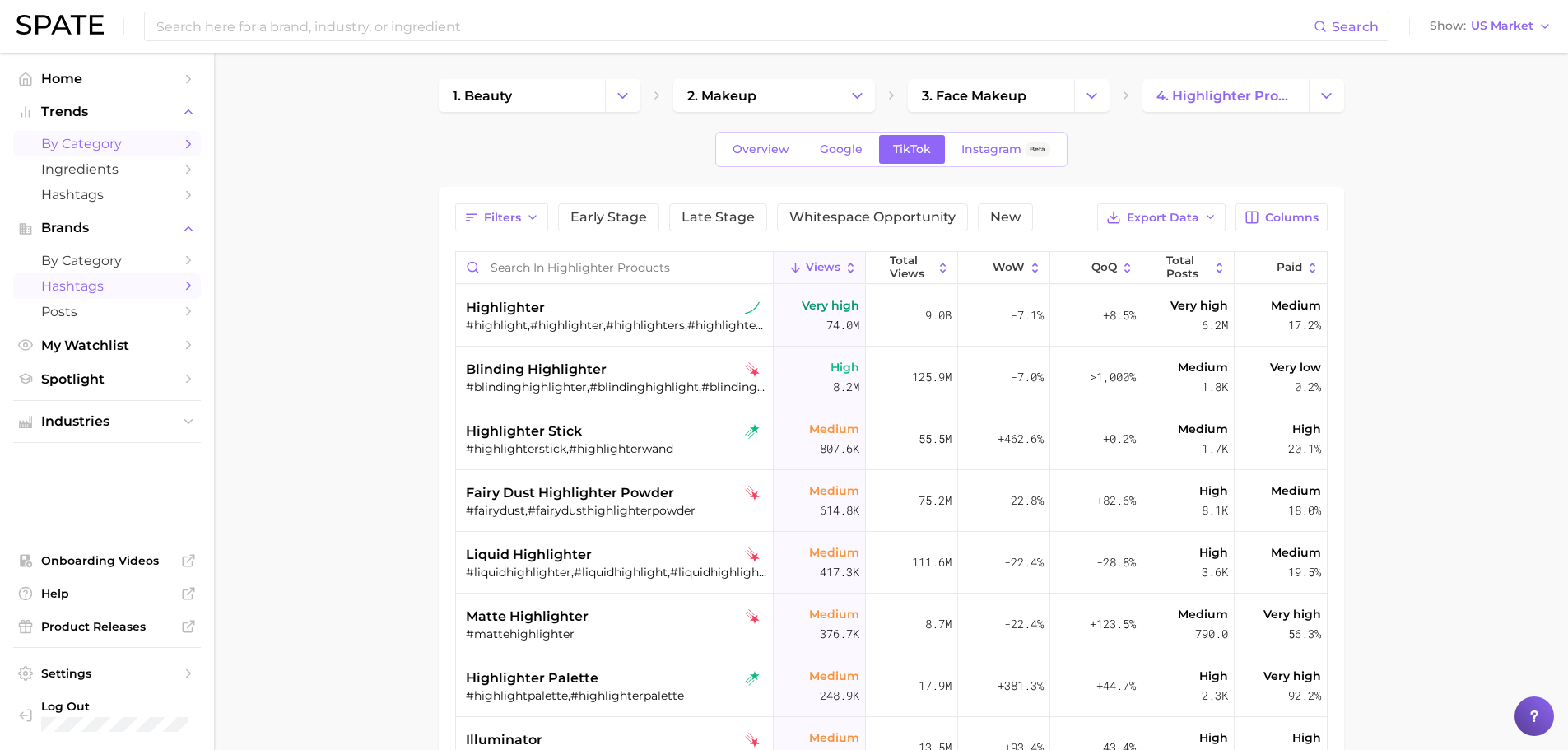
click at [91, 282] on span "Hashtags" at bounding box center [107, 286] width 132 height 16
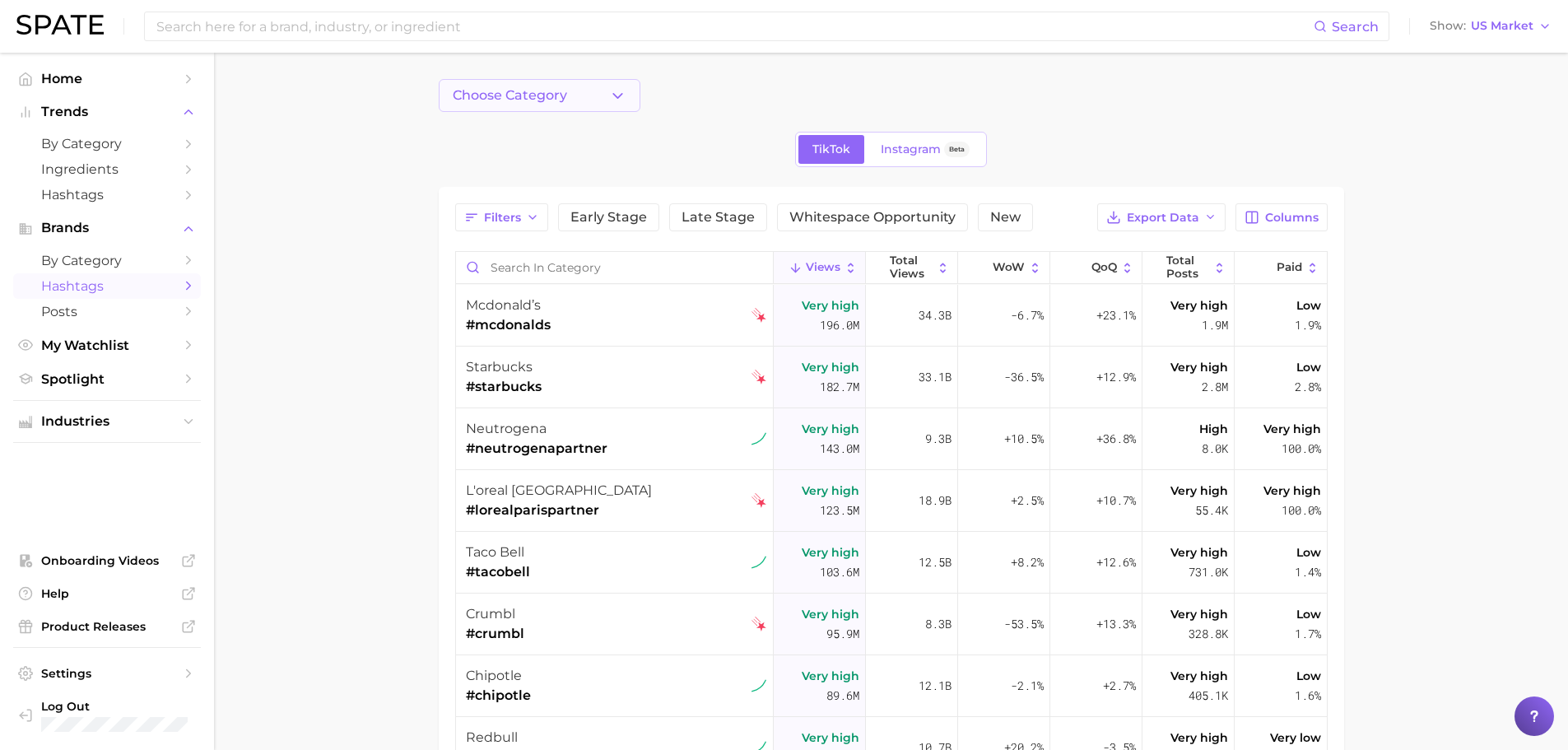
click at [573, 98] on button "Choose Category" at bounding box center [539, 95] width 202 height 33
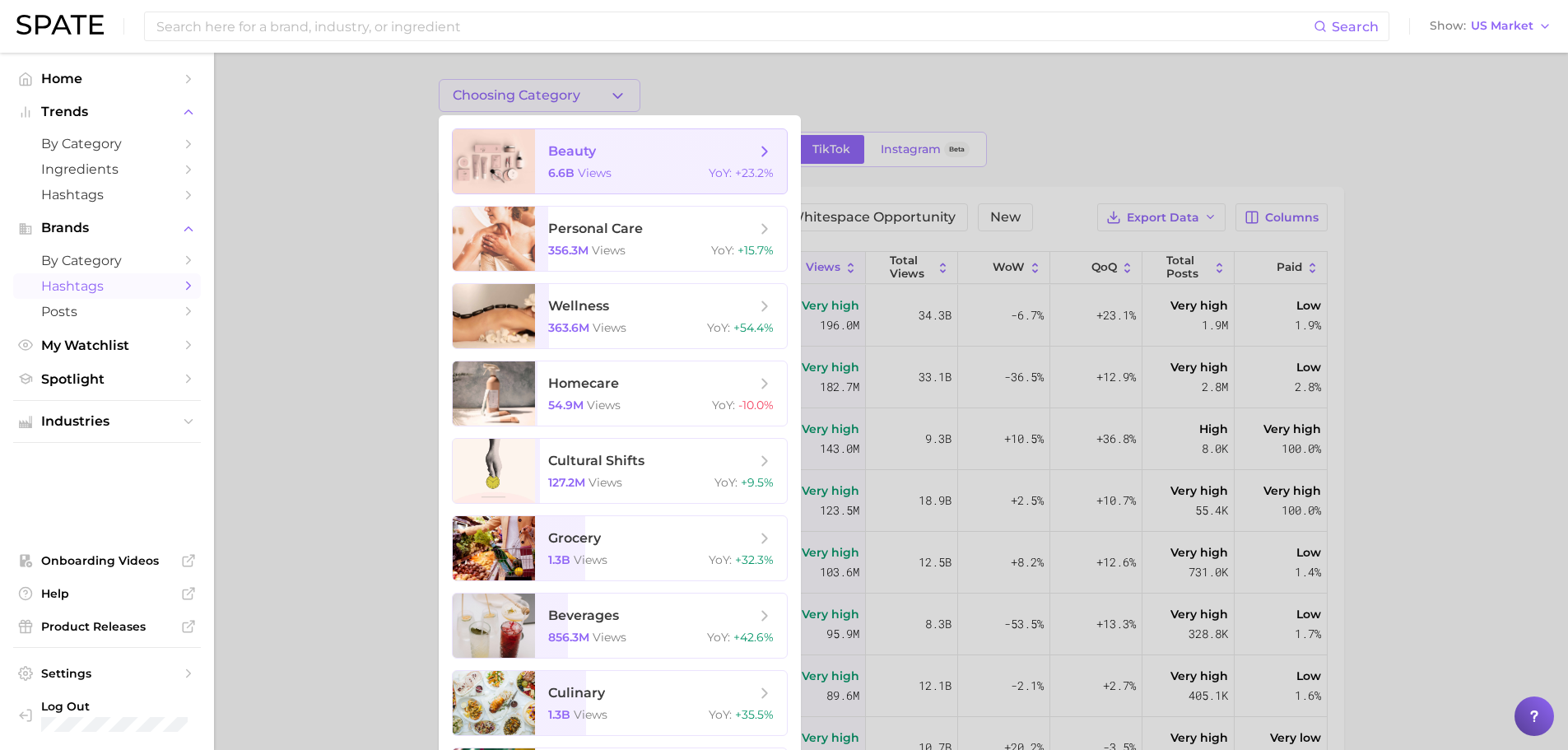
click at [569, 163] on span "beauty 6.6b views YoY : +23.2%" at bounding box center [661, 160] width 252 height 64
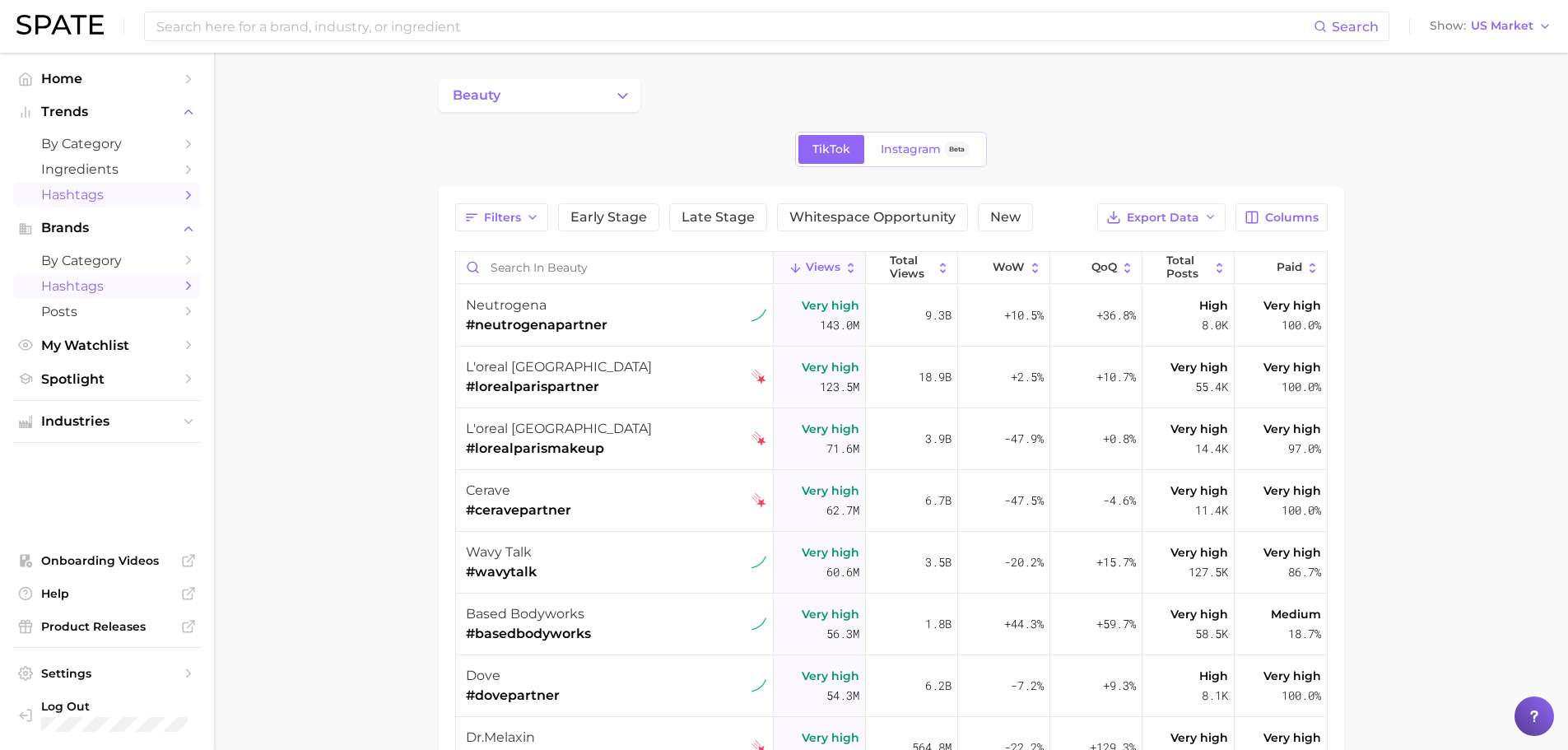
click at [107, 202] on link "Hashtags" at bounding box center [107, 195] width 188 height 26
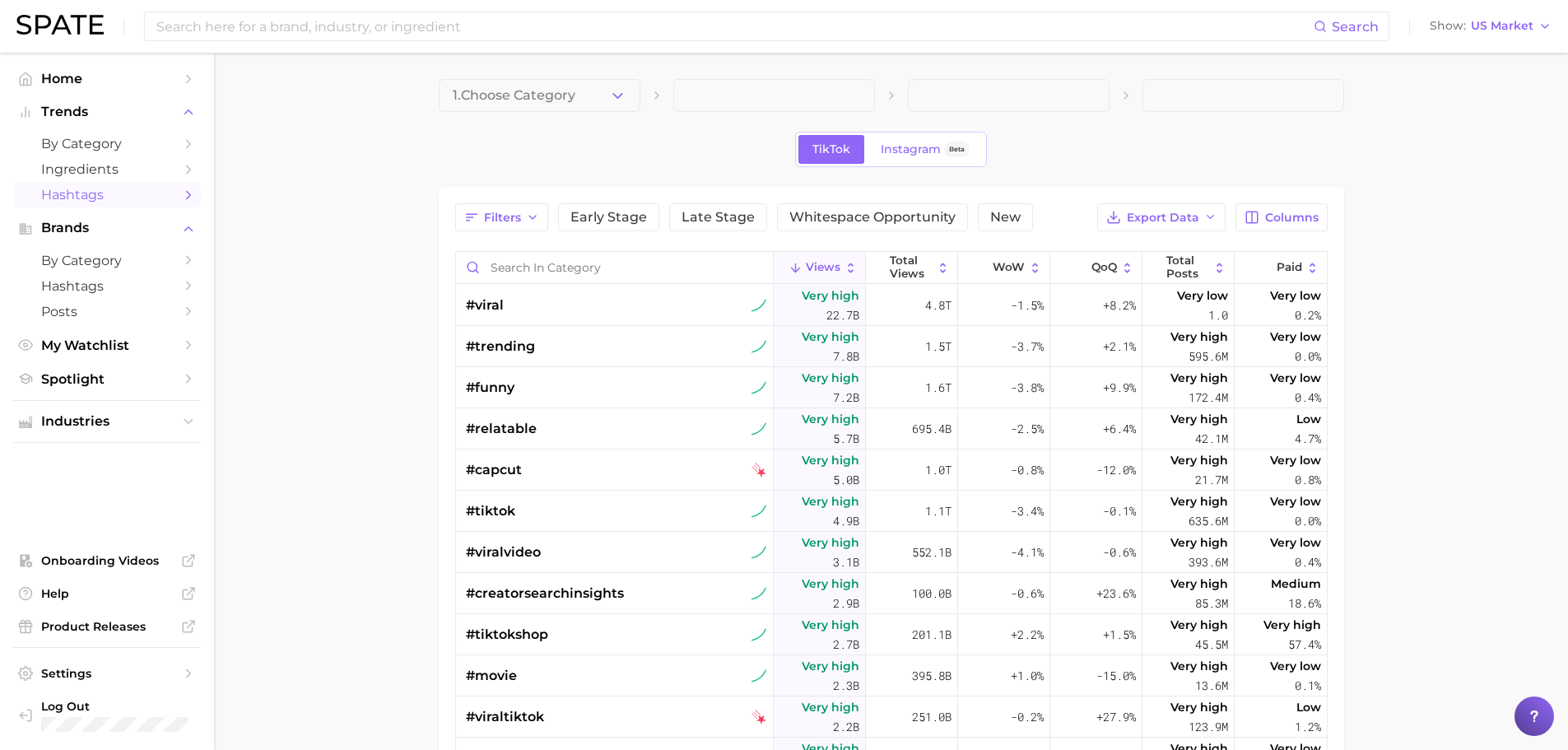
click at [538, 74] on main "1. Choose Category TikTok Instagram Beta Filters Early Stage Late Stage Whitesp…" at bounding box center [891, 577] width 1354 height 1048
click at [121, 142] on span "by Category" at bounding box center [107, 144] width 132 height 16
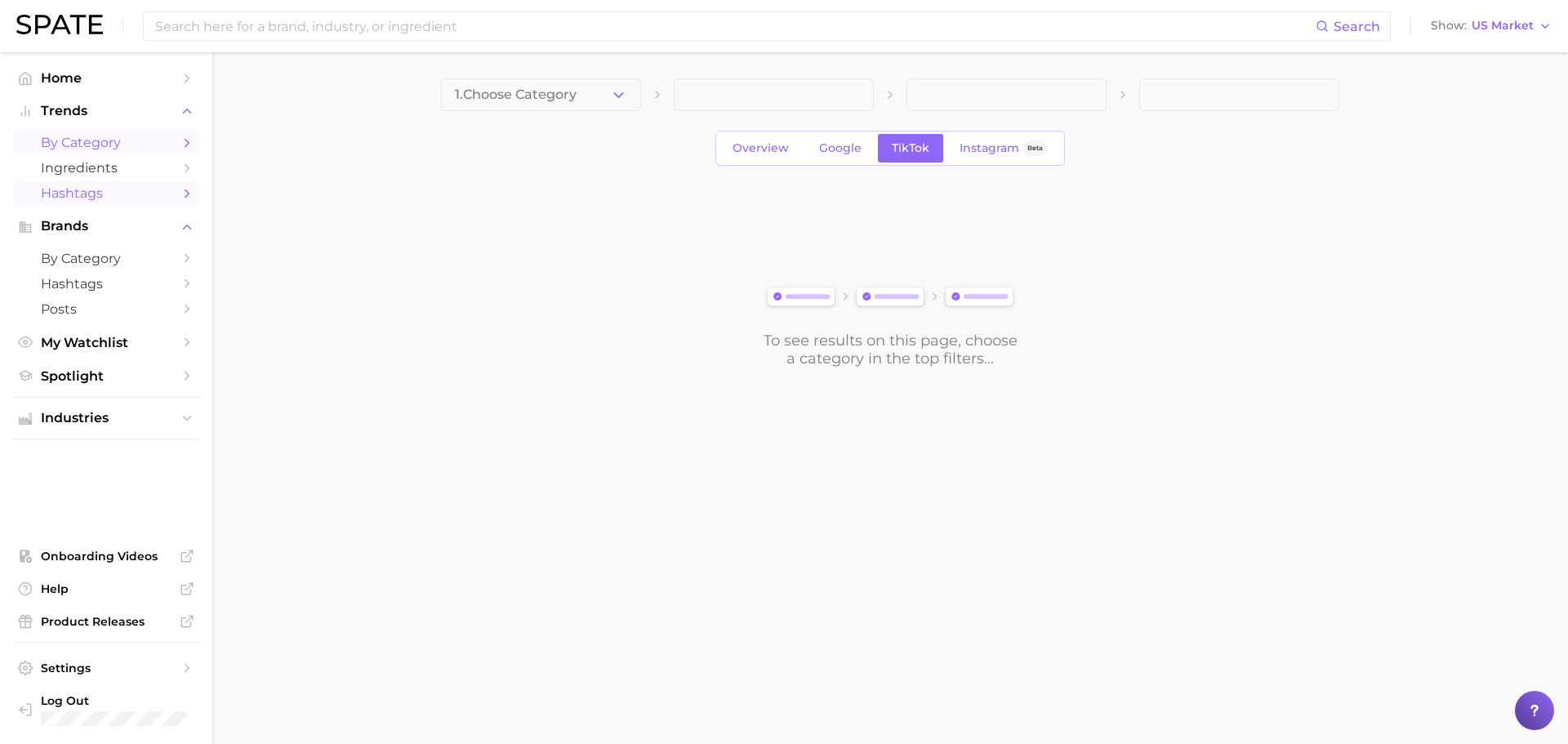
click at [113, 191] on span "Hashtags" at bounding box center [106, 193] width 131 height 16
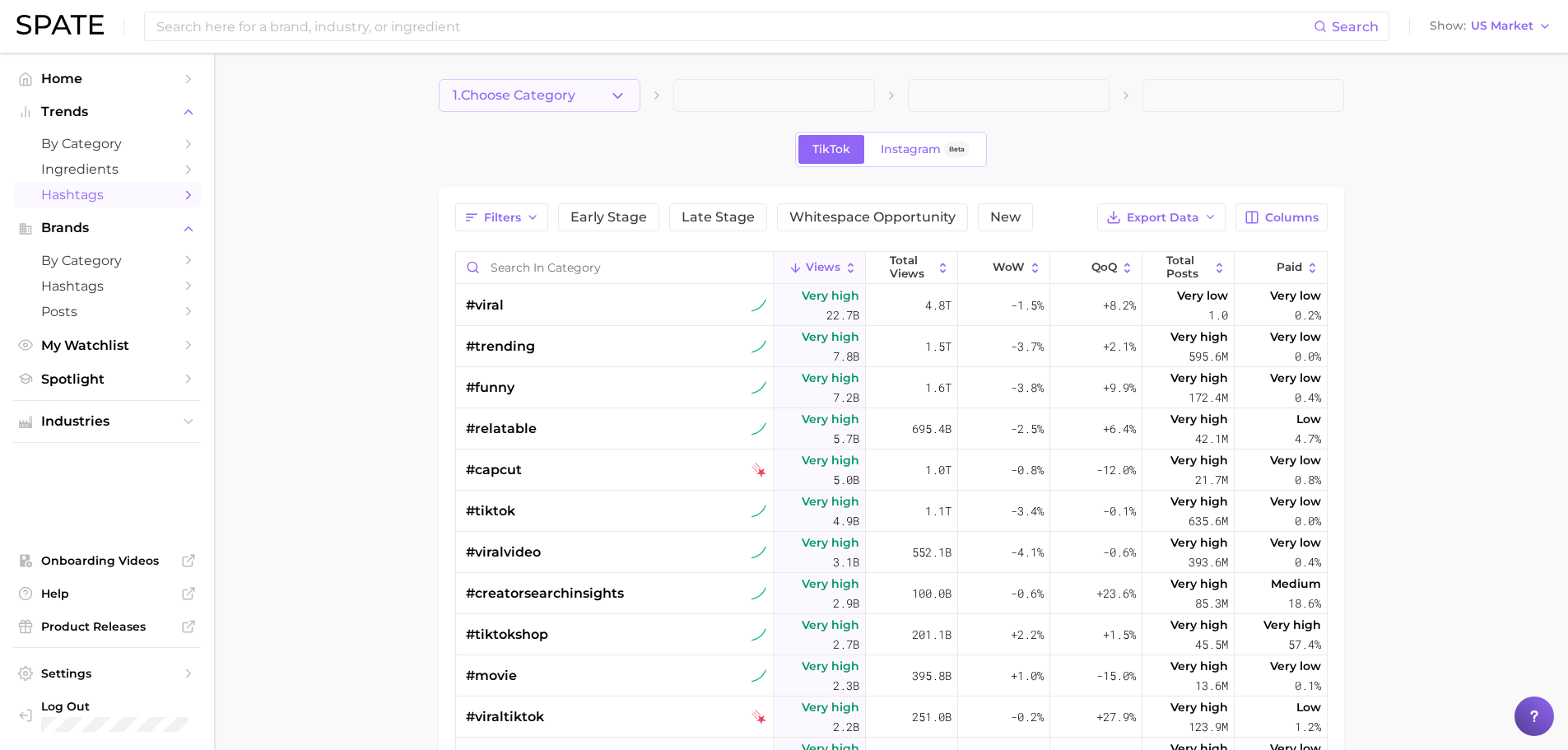
click at [499, 95] on span "1. Choose Category" at bounding box center [514, 95] width 122 height 15
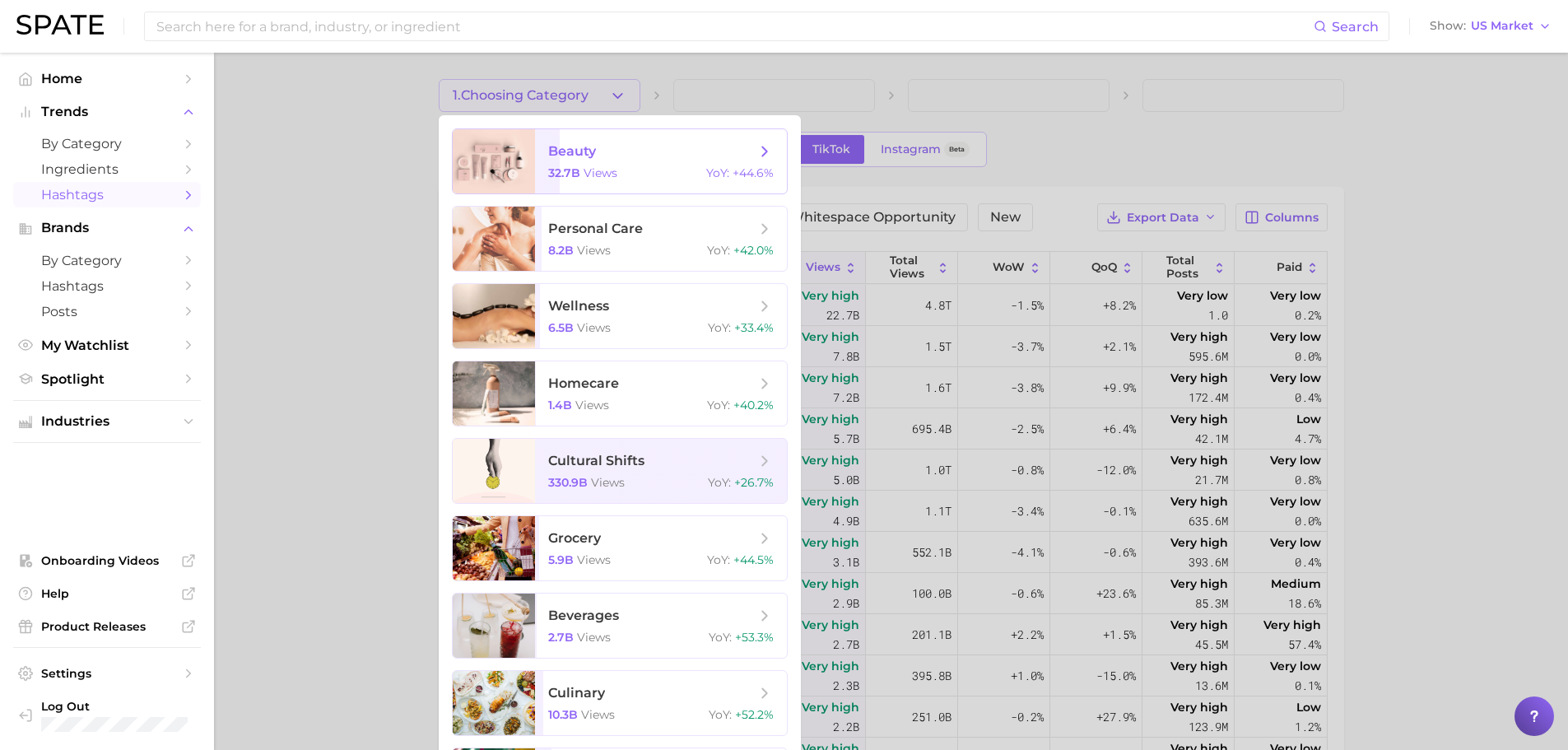
click at [553, 164] on span "beauty 32.7b views YoY : +44.6%" at bounding box center [661, 160] width 252 height 64
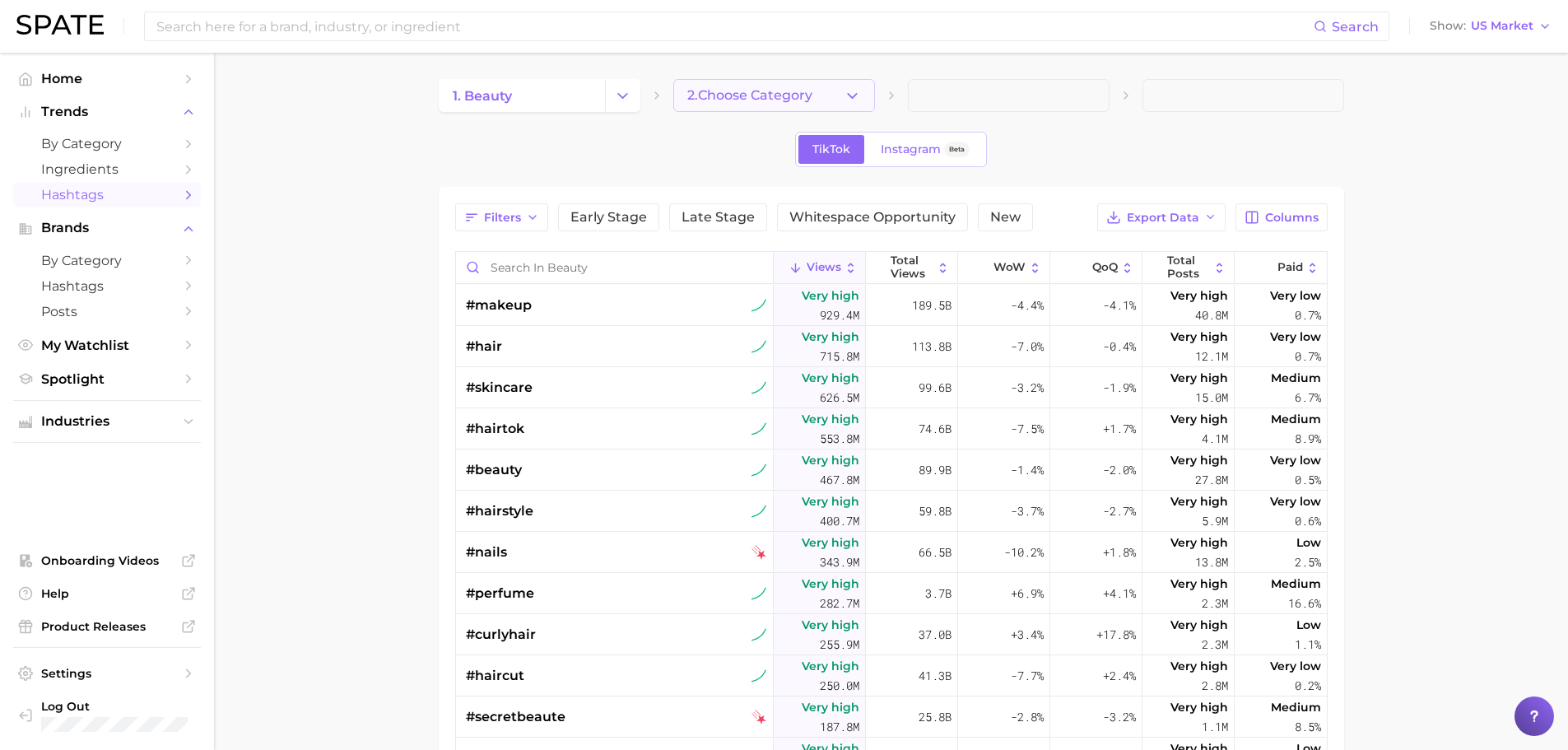
click at [718, 103] on span "2. Choose Category" at bounding box center [750, 95] width 125 height 15
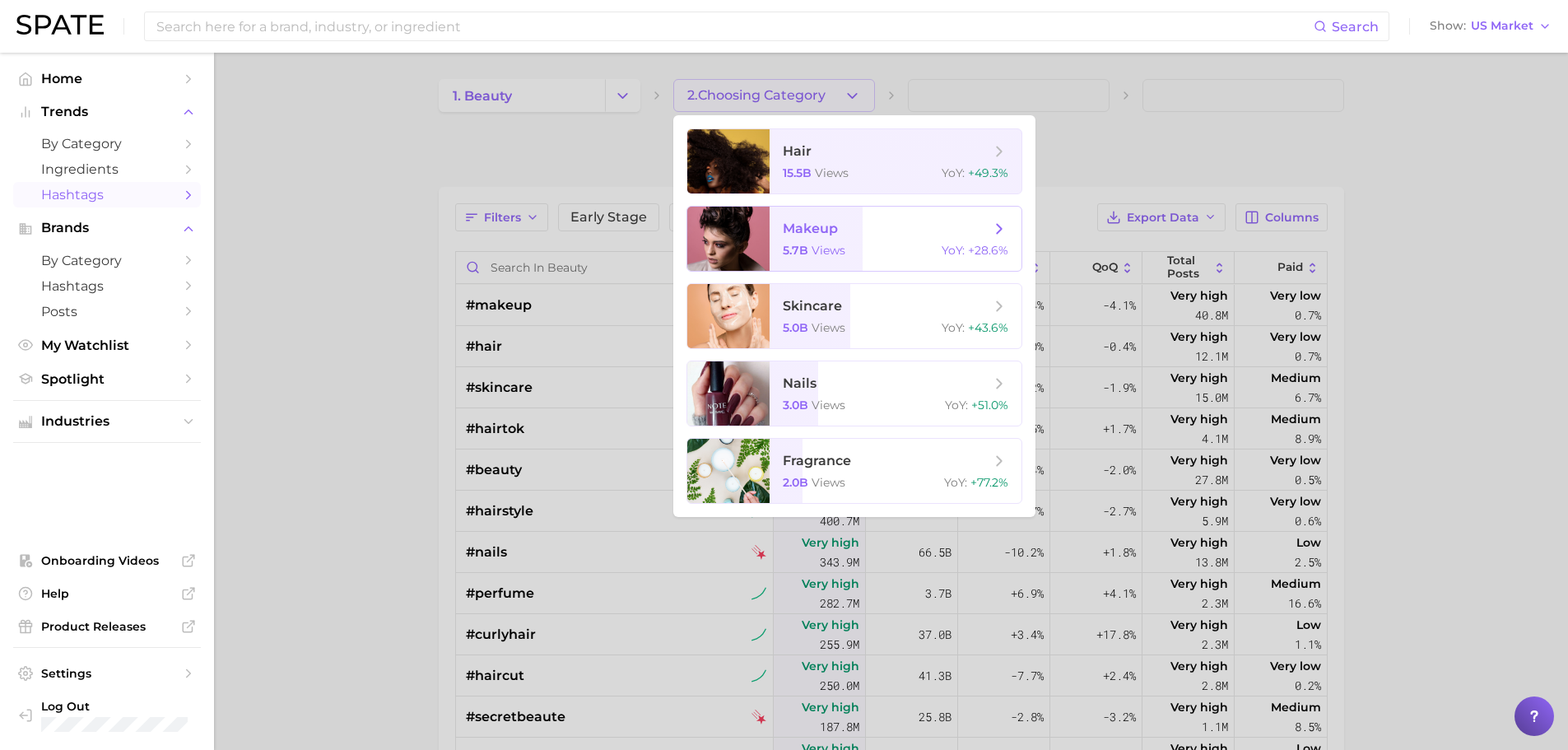
click at [746, 243] on div at bounding box center [728, 238] width 82 height 64
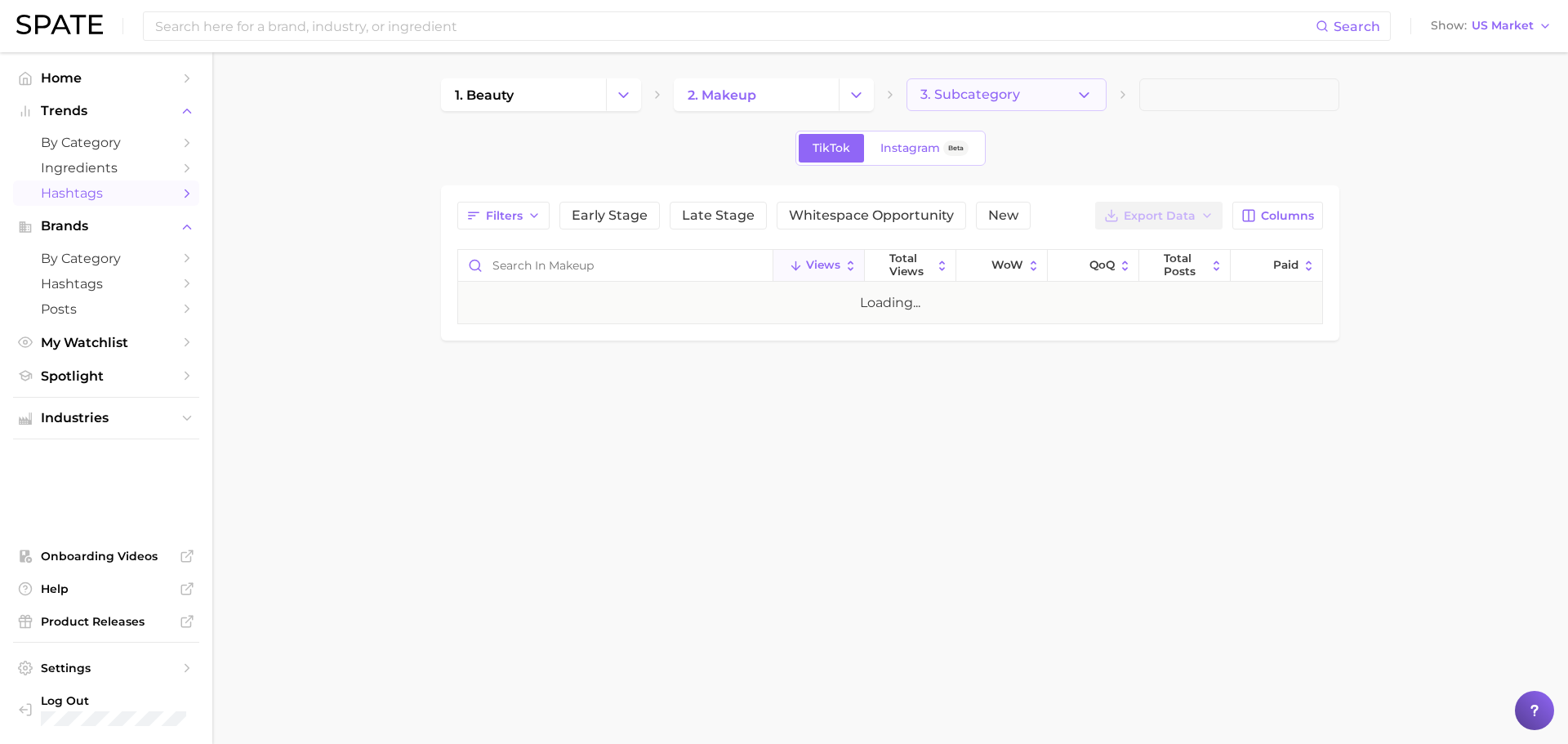
click at [1000, 98] on span "3. Subcategory" at bounding box center [970, 95] width 99 height 15
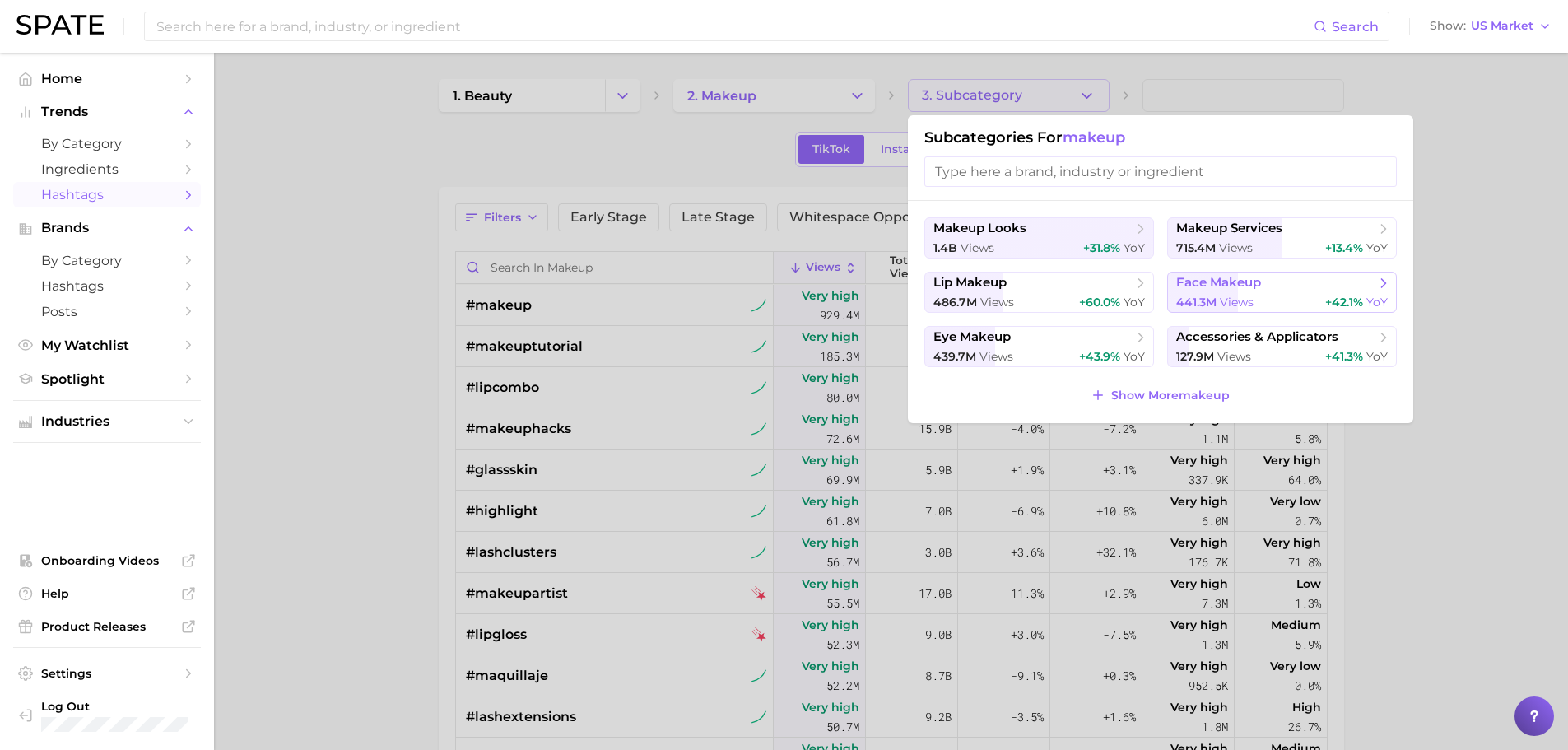
click at [1202, 298] on span "441.3m" at bounding box center [1196, 302] width 41 height 15
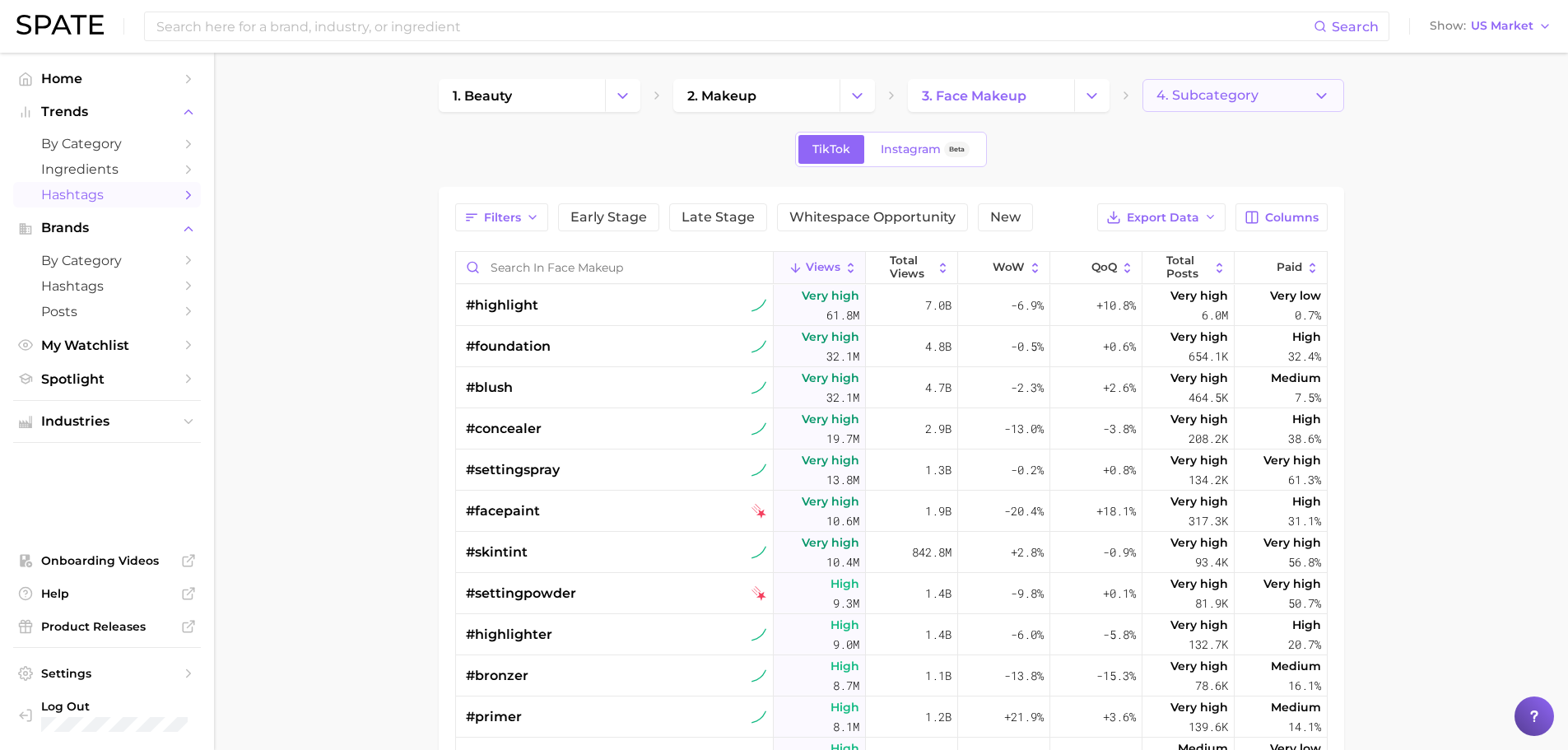
click at [1195, 95] on span "4. Subcategory" at bounding box center [1208, 95] width 102 height 15
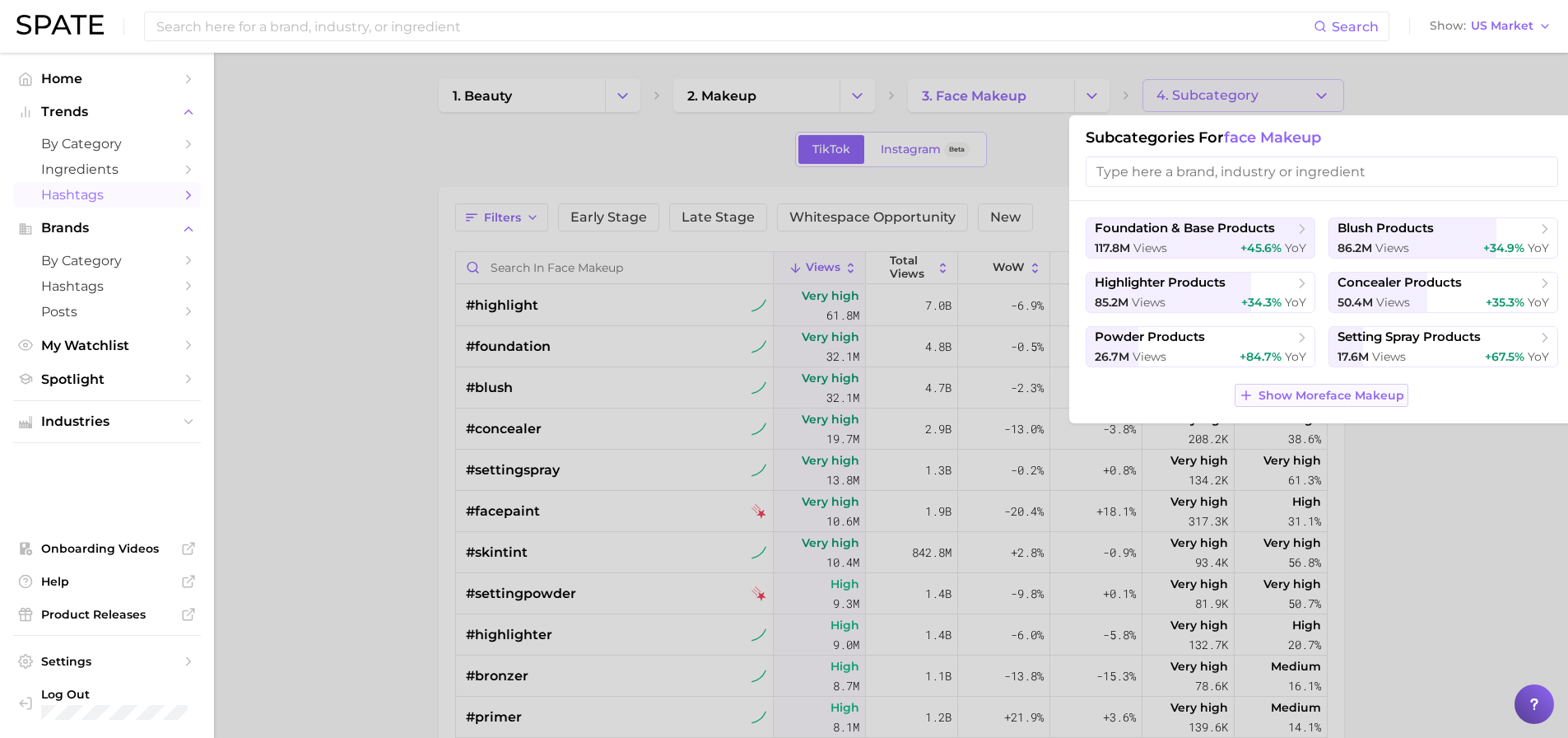
click at [1340, 389] on span "Show More face makeup" at bounding box center [1331, 395] width 145 height 14
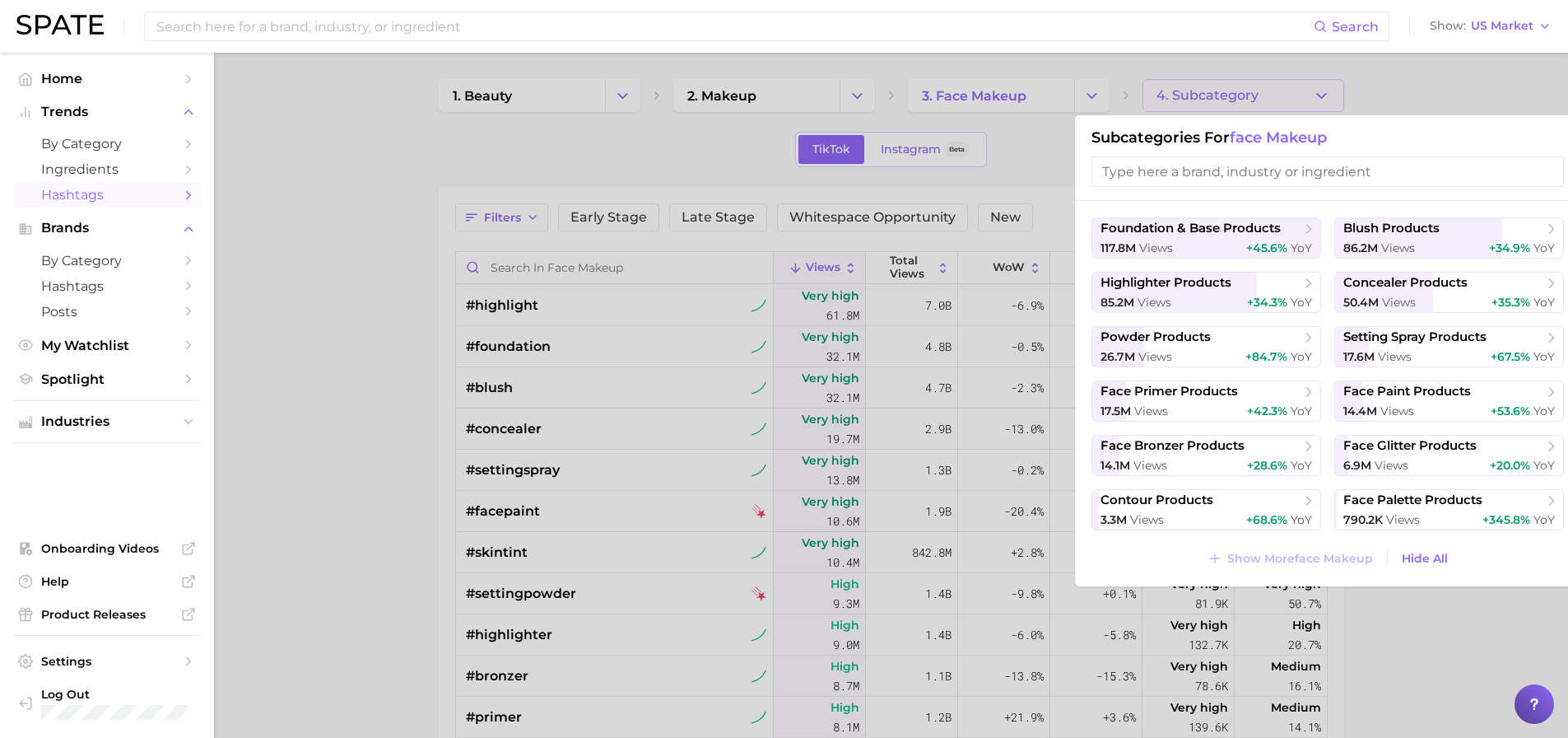
click at [1161, 268] on ul "foundation & base products 117.8m views +45.6% YoY blush products 86.2m views +…" at bounding box center [1328, 374] width 473 height 313
click at [1156, 287] on span "highlighter products" at bounding box center [1166, 283] width 131 height 16
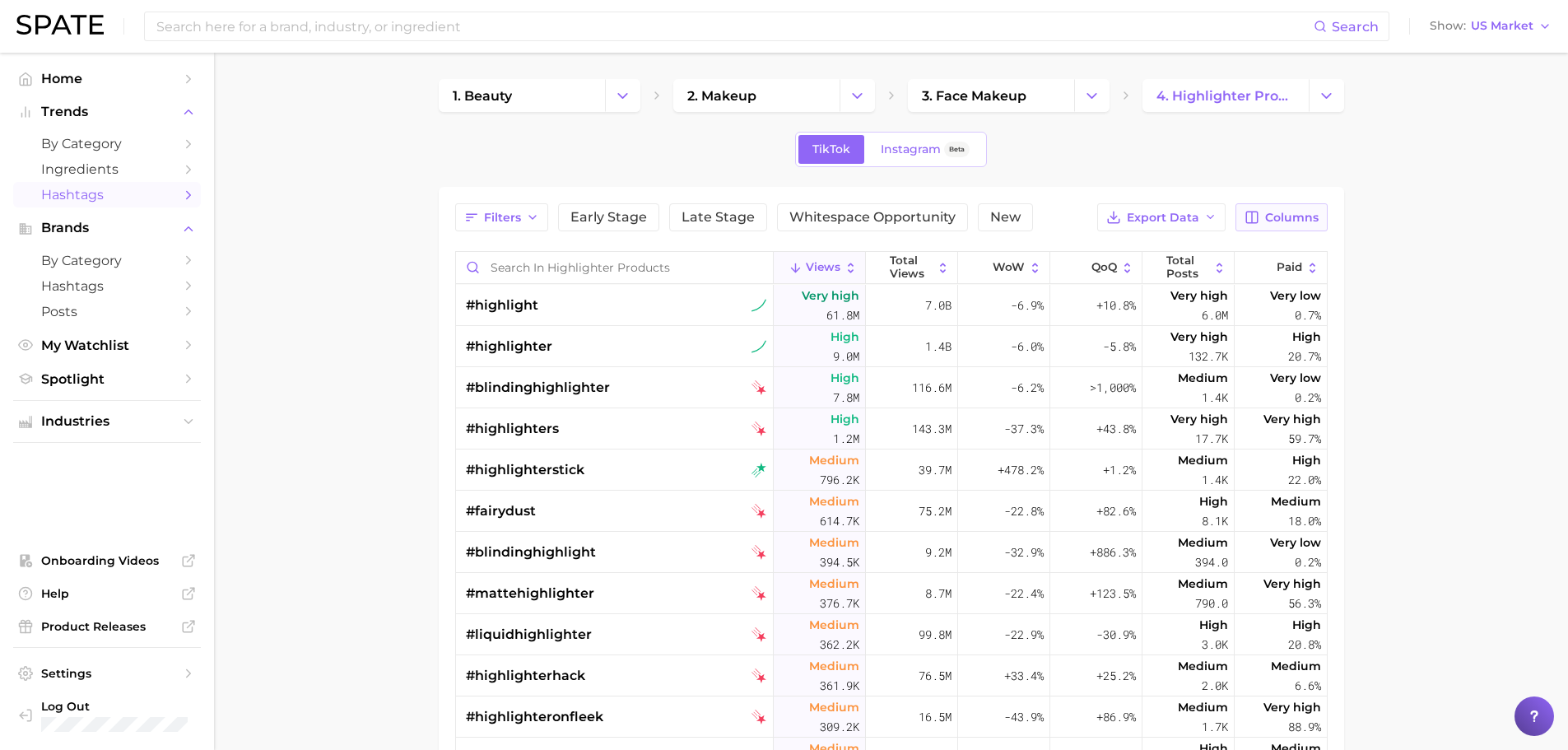
click at [1312, 205] on button "Columns" at bounding box center [1281, 217] width 92 height 28
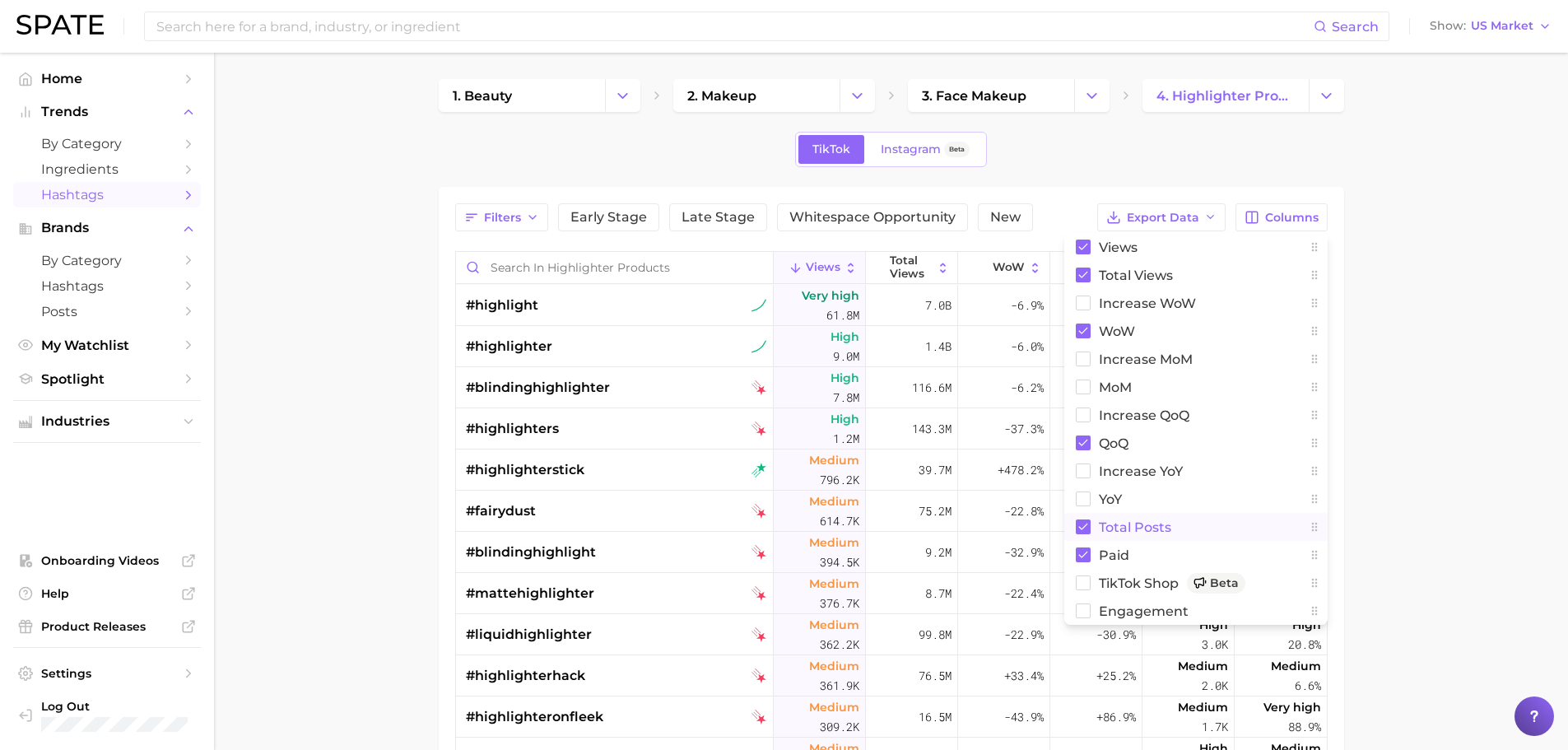
click at [1088, 528] on rect at bounding box center [1083, 527] width 15 height 15
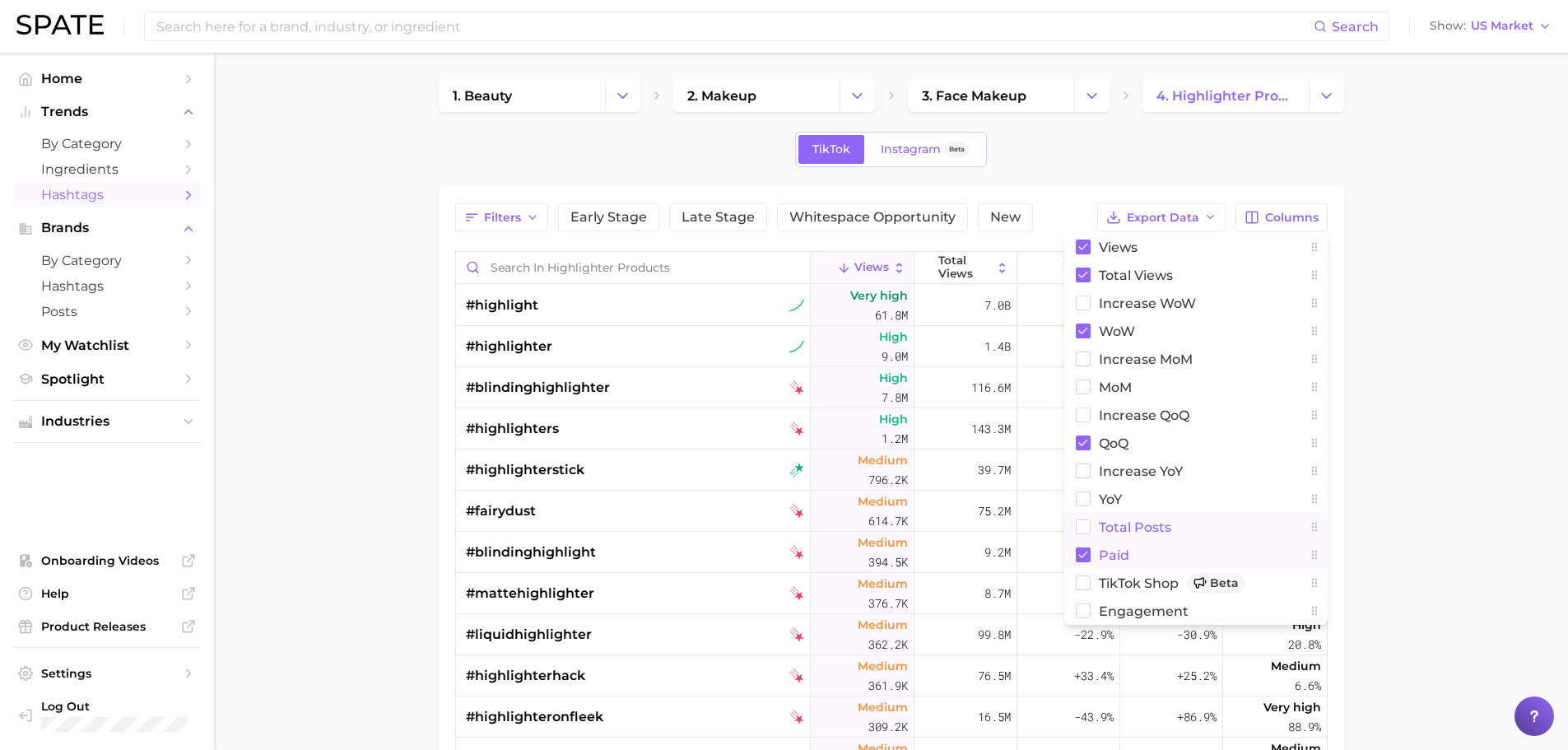
click at [1086, 546] on button "Paid" at bounding box center [1195, 555] width 263 height 28
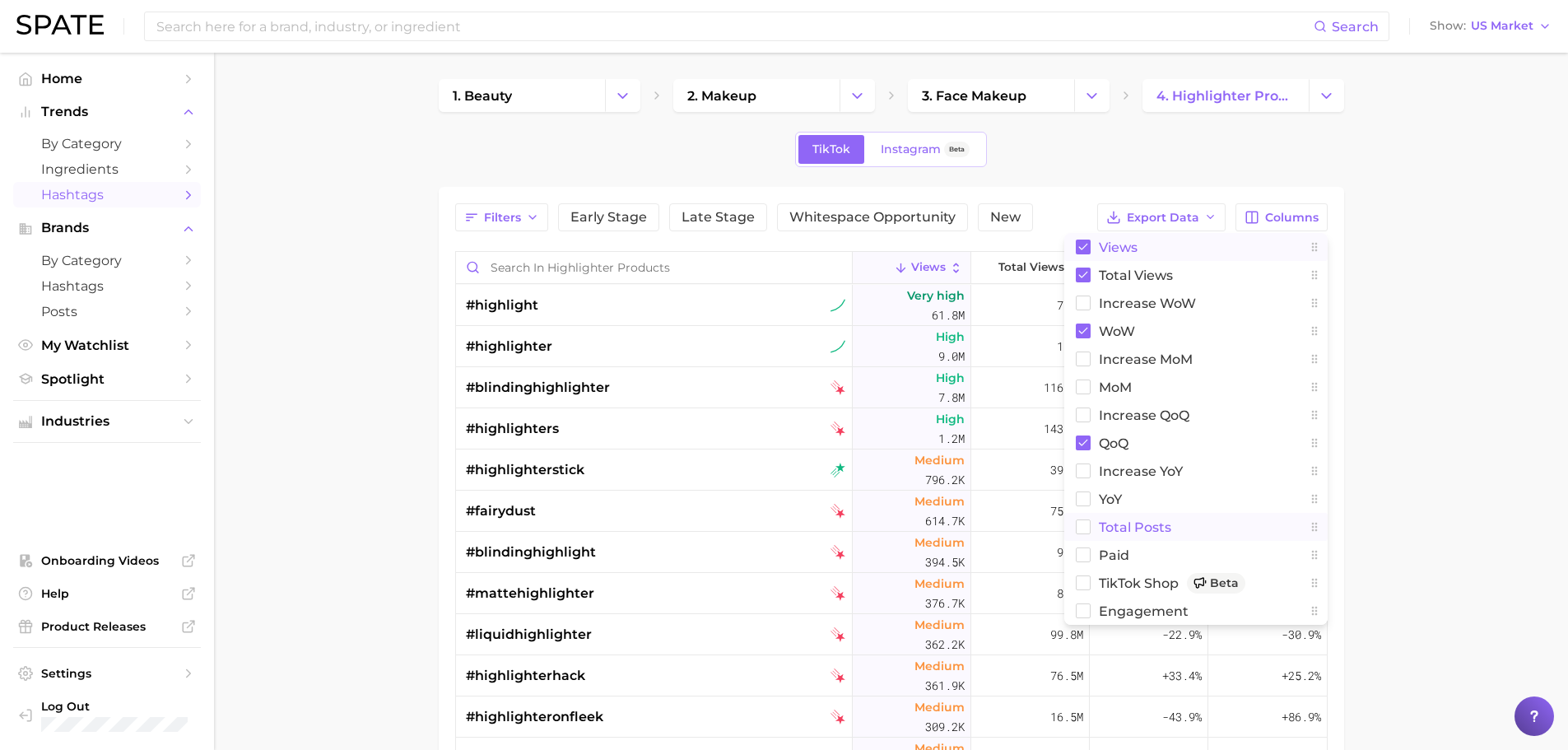
click at [1088, 254] on button "Views" at bounding box center [1195, 247] width 263 height 28
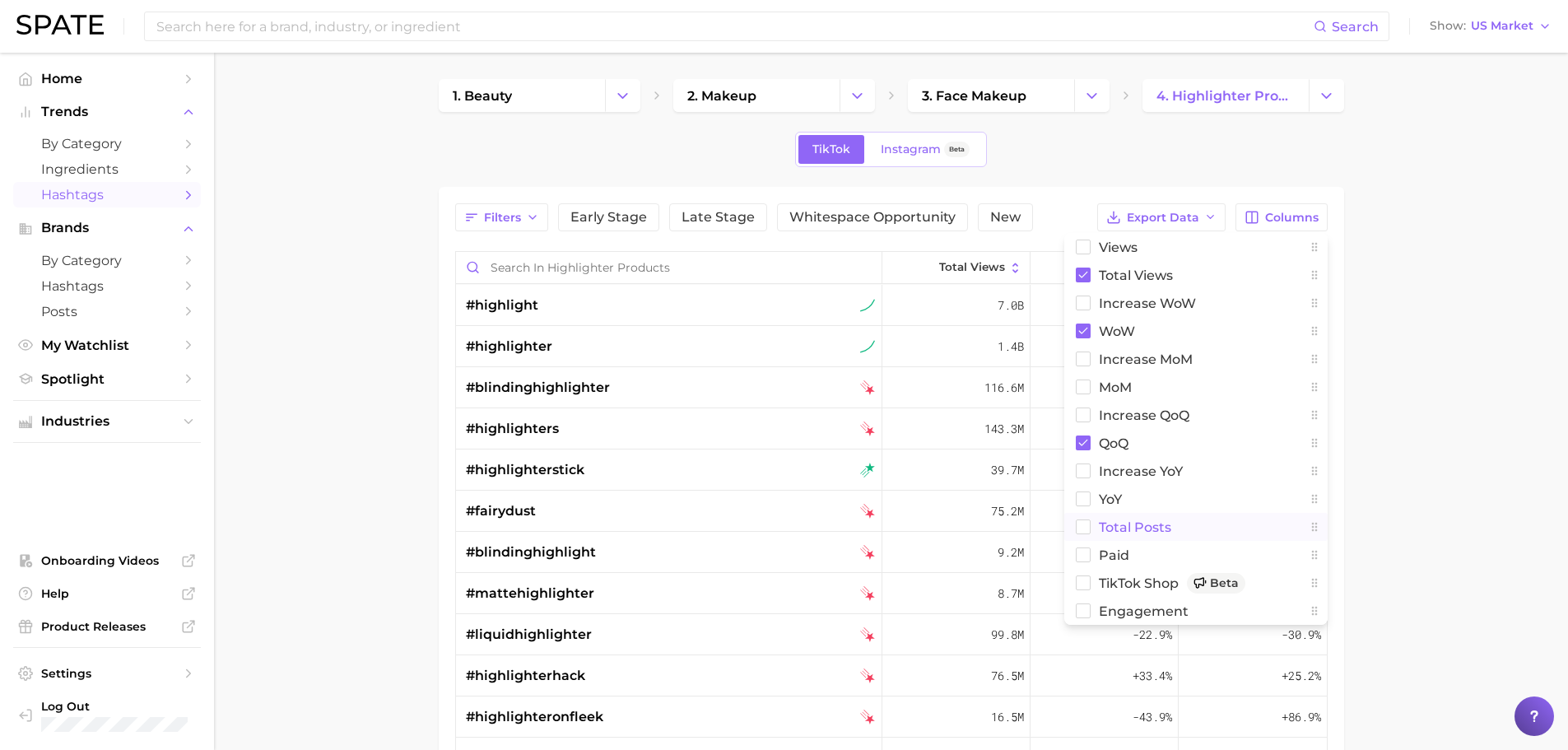
click at [1536, 381] on main "1. beauty 2. makeup 3. face makeup 4. highlighter products TikTok Instagram Bet…" at bounding box center [891, 577] width 1354 height 1048
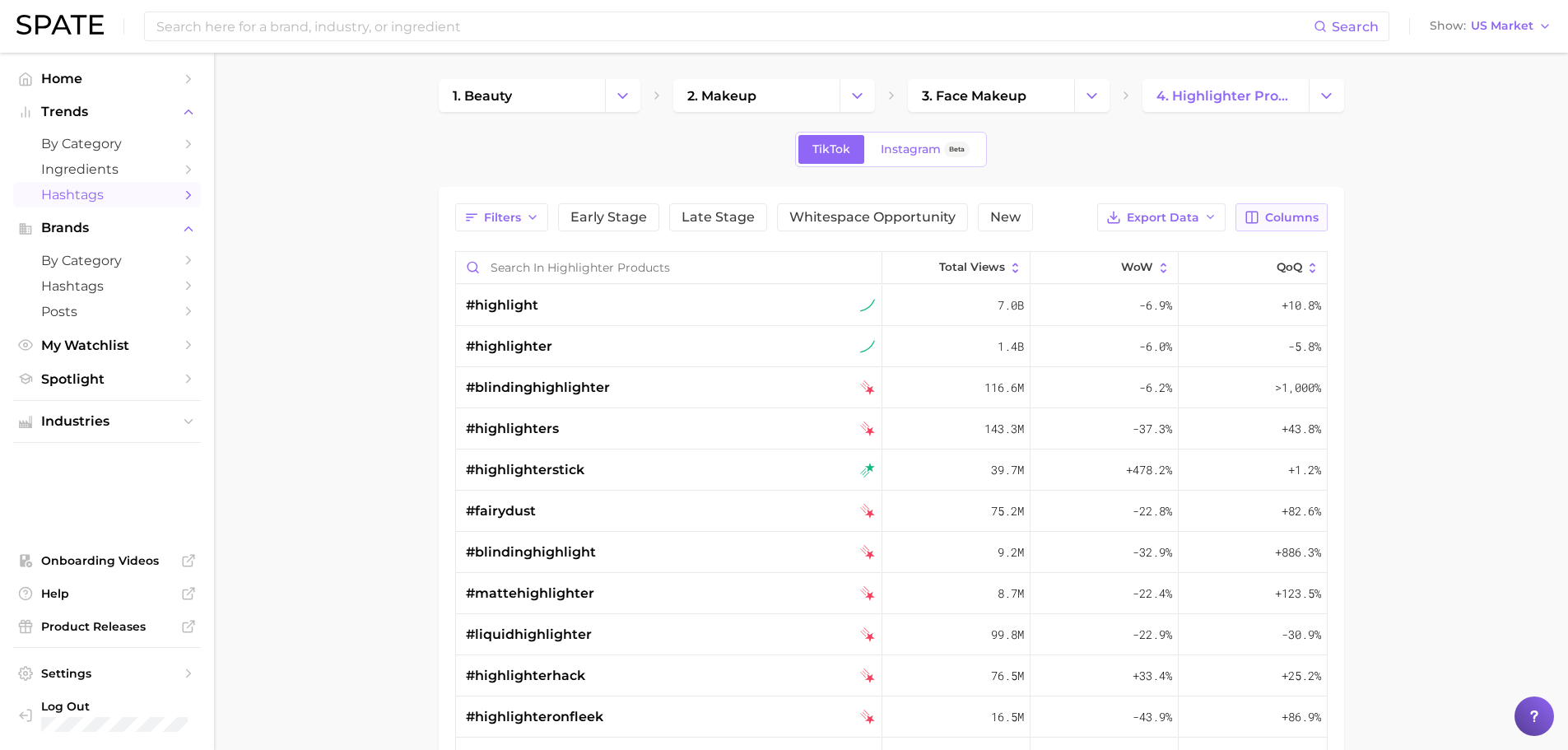
click at [1279, 222] on span "Columns" at bounding box center [1292, 217] width 54 height 14
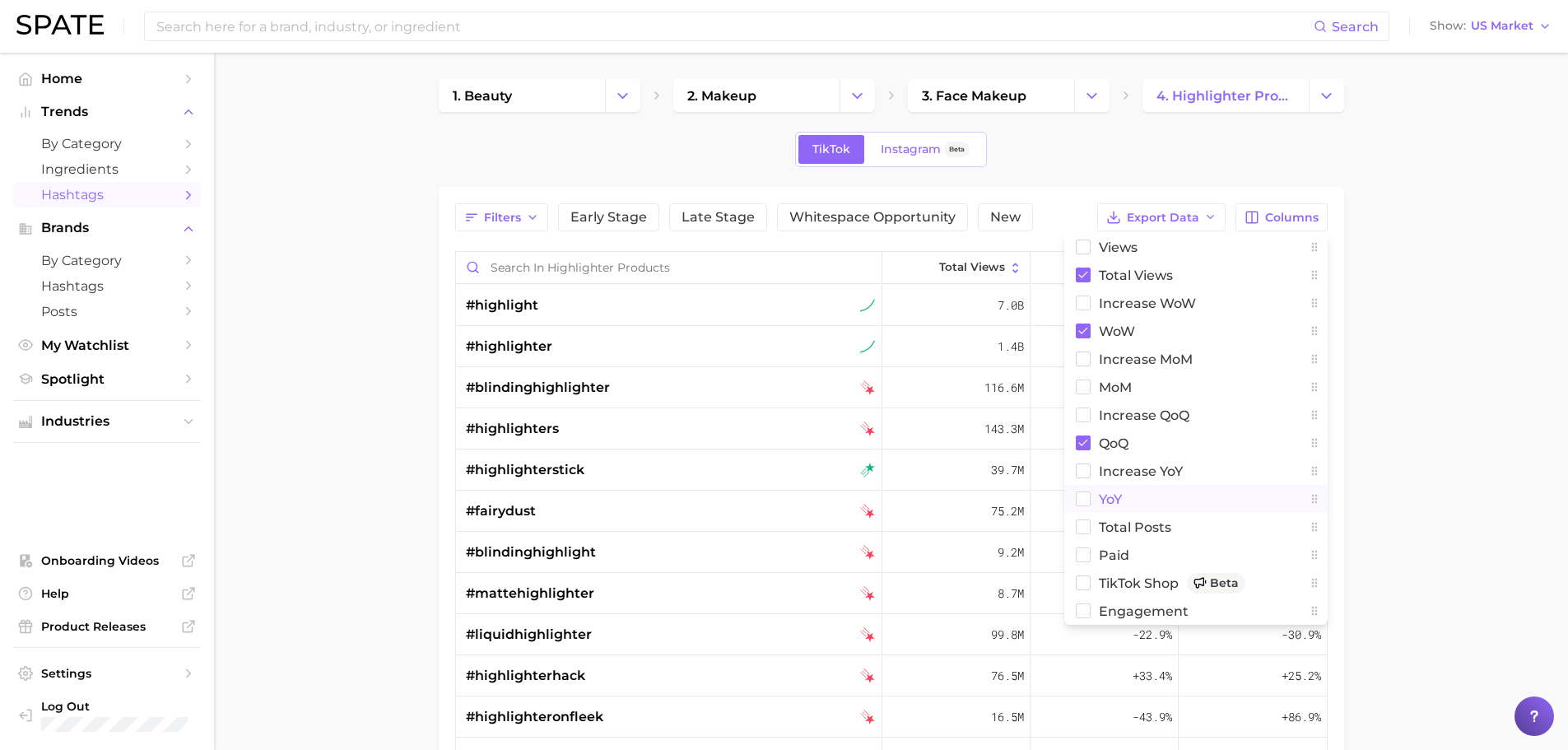
click at [1106, 490] on button "YoY" at bounding box center [1195, 499] width 263 height 28
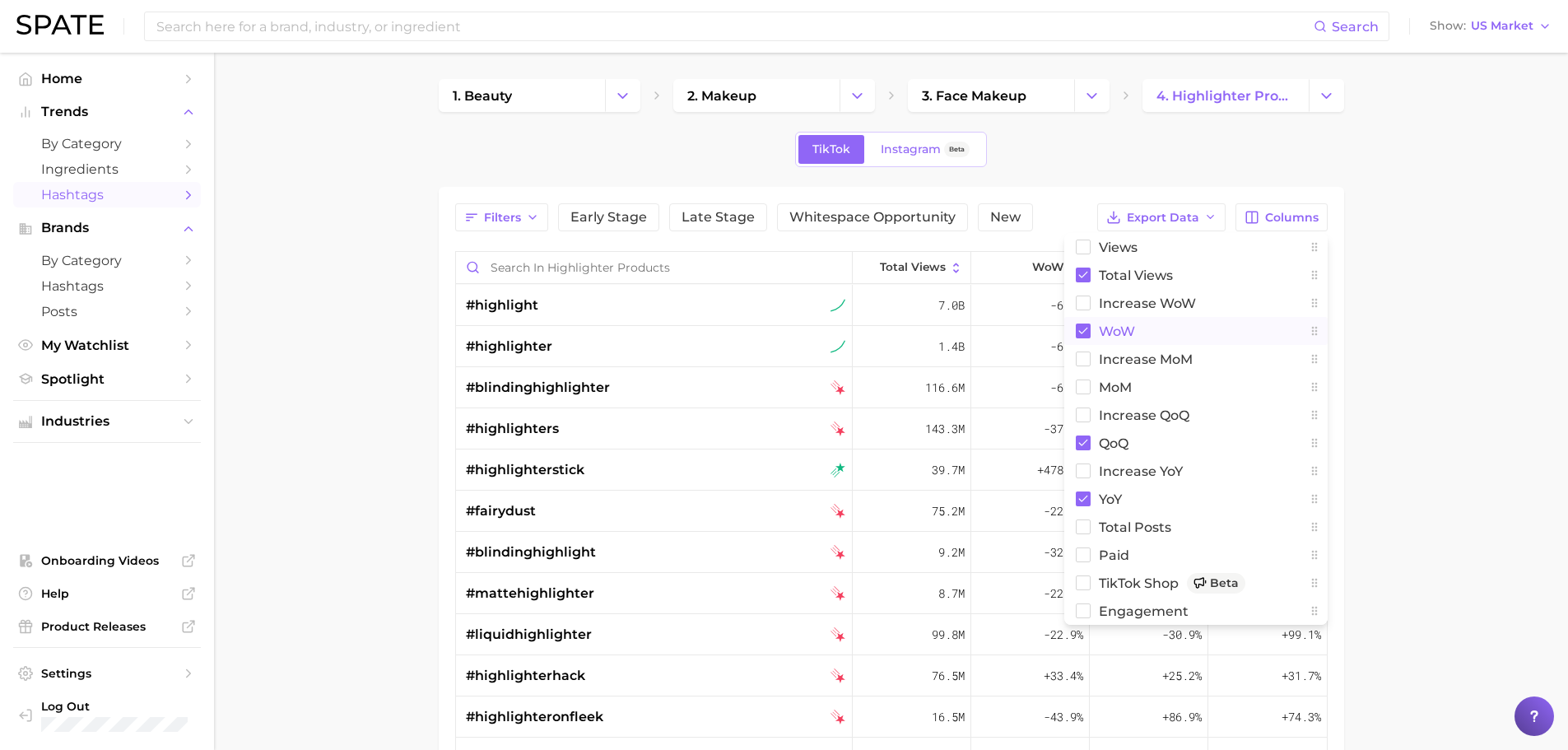
click at [1081, 331] on rect at bounding box center [1083, 331] width 15 height 15
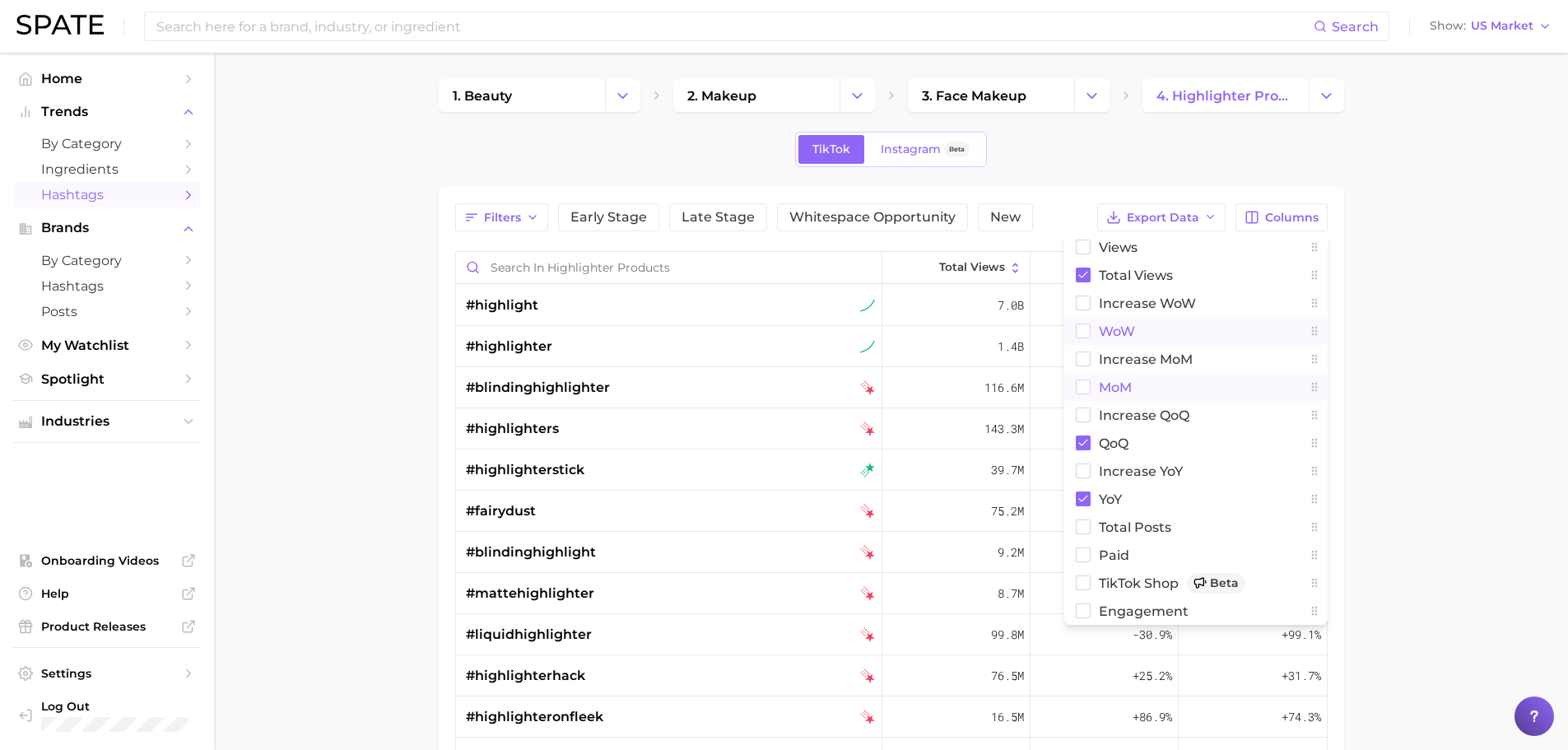
click at [1086, 386] on rect at bounding box center [1082, 387] width 14 height 14
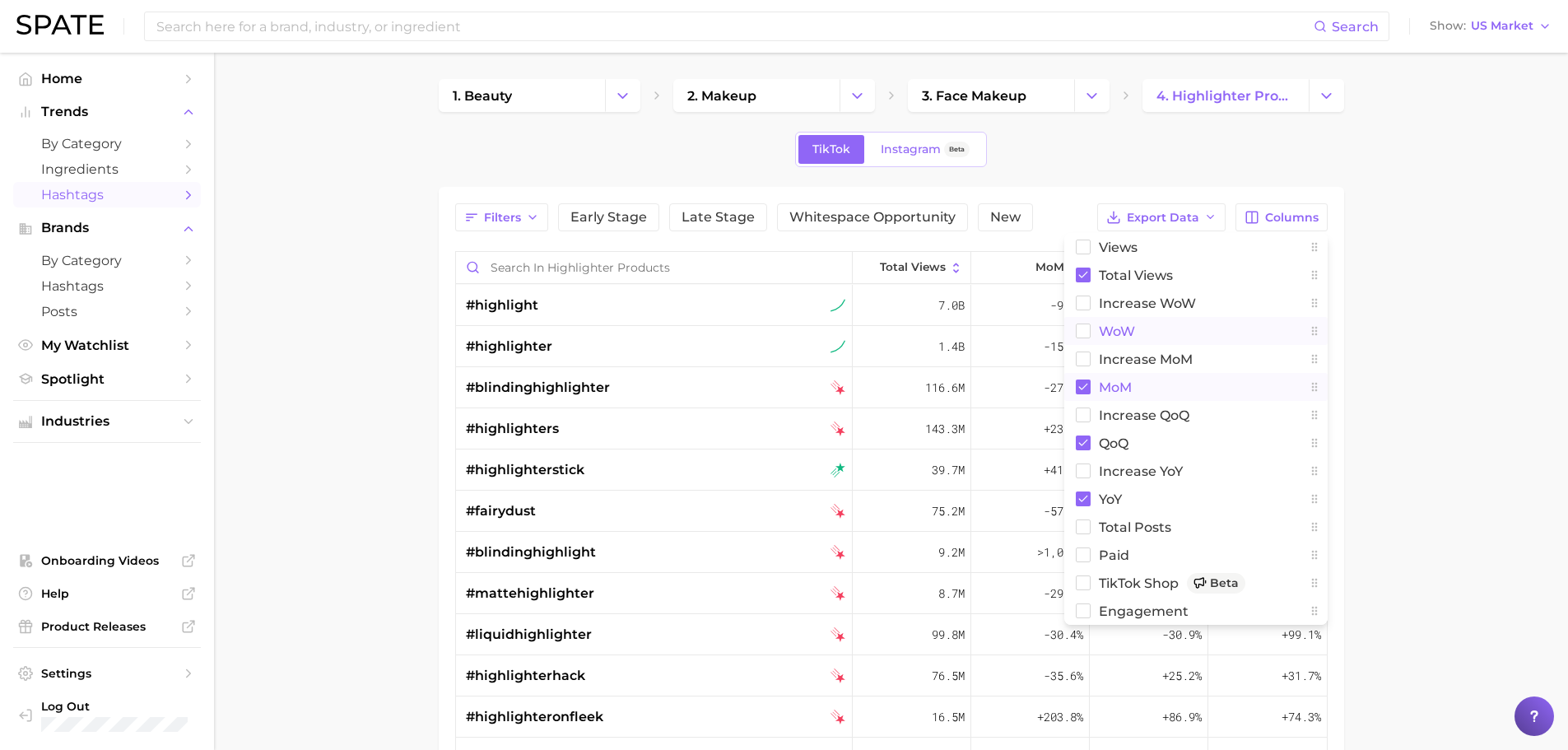
click at [1397, 432] on main "1. beauty 2. makeup 3. face makeup 4. highlighter products TikTok Instagram Bet…" at bounding box center [891, 577] width 1354 height 1048
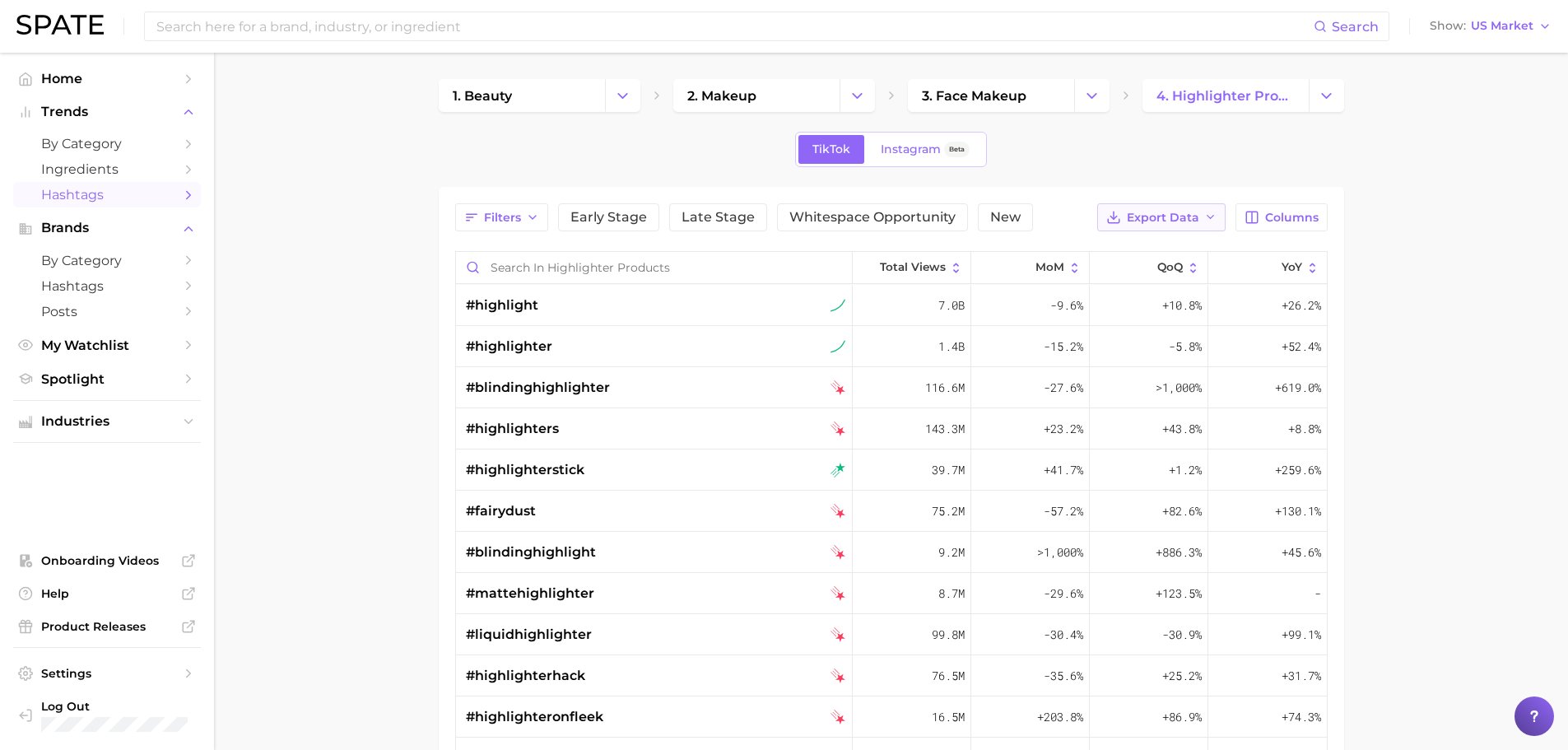
click at [1182, 211] on span "Export Data" at bounding box center [1163, 217] width 72 height 14
click at [1163, 254] on button "Table Data CSV" at bounding box center [1134, 248] width 181 height 30
